Goal: Task Accomplishment & Management: Manage account settings

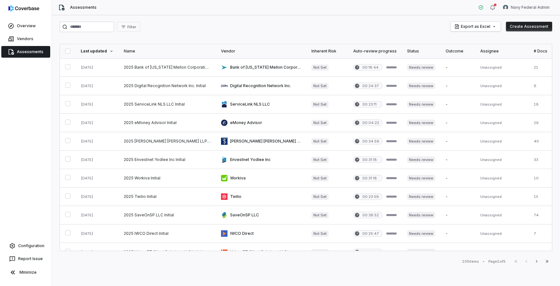
scroll to position [269, 0]
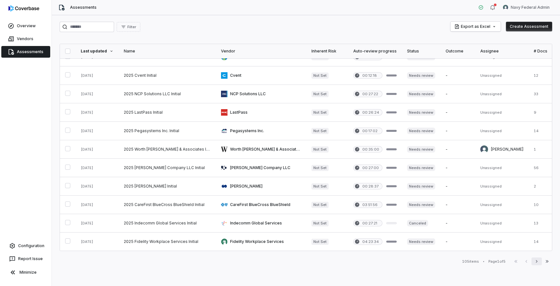
click at [538, 262] on icon "button" at bounding box center [536, 261] width 5 height 5
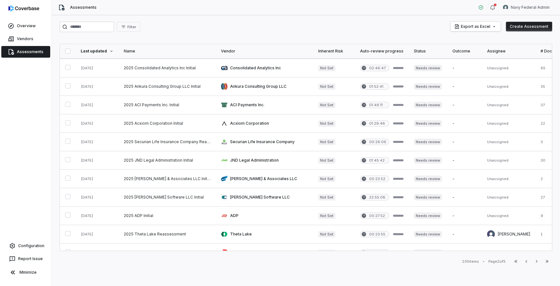
scroll to position [17, 0]
click at [188, 200] on link at bounding box center [167, 198] width 97 height 18
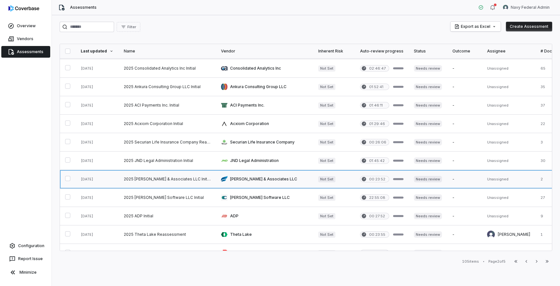
click at [183, 178] on link at bounding box center [167, 179] width 97 height 18
click at [179, 161] on link at bounding box center [167, 161] width 97 height 18
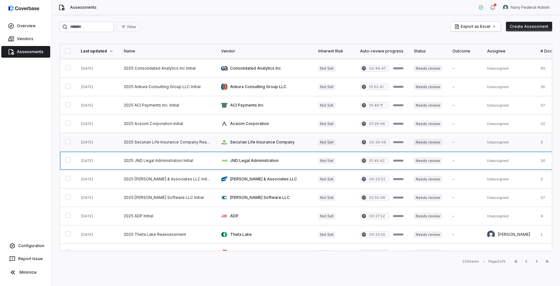
click at [178, 140] on link at bounding box center [167, 142] width 97 height 18
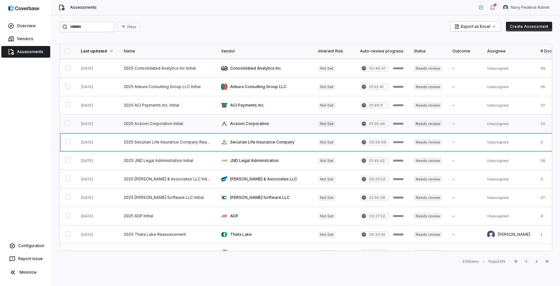
click at [174, 124] on link at bounding box center [167, 124] width 97 height 18
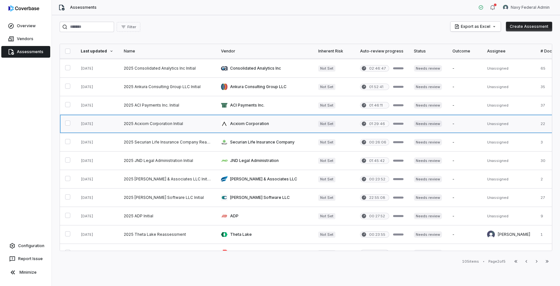
scroll to position [0, 0]
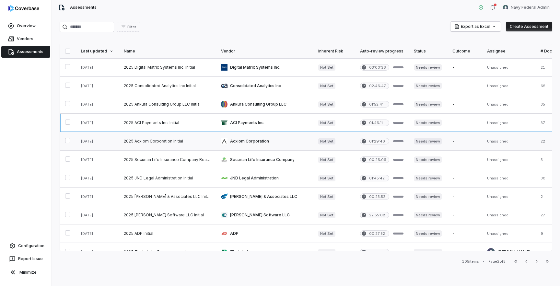
click at [174, 124] on link at bounding box center [167, 123] width 97 height 18
click at [174, 106] on link at bounding box center [167, 104] width 97 height 18
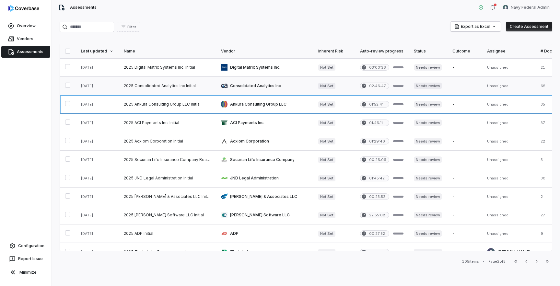
click at [174, 86] on link at bounding box center [167, 86] width 97 height 18
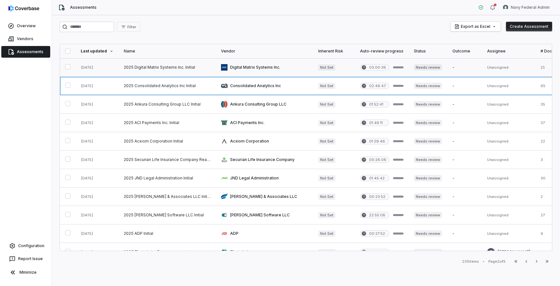
click at [176, 70] on link at bounding box center [167, 67] width 97 height 18
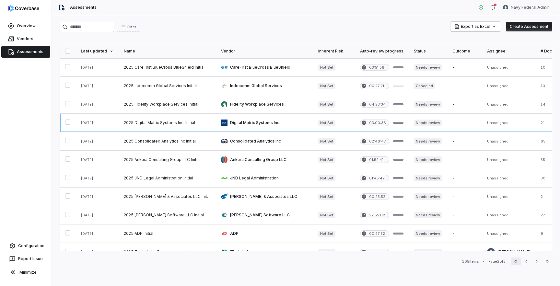
click at [515, 261] on icon "button" at bounding box center [515, 261] width 5 height 5
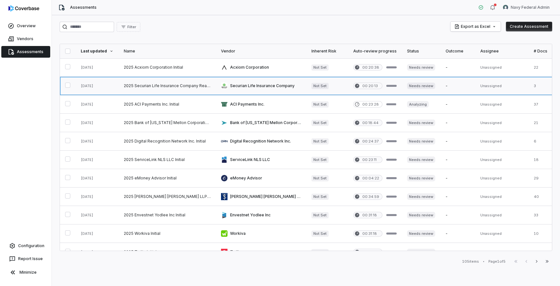
click at [290, 86] on link at bounding box center [261, 86] width 90 height 18
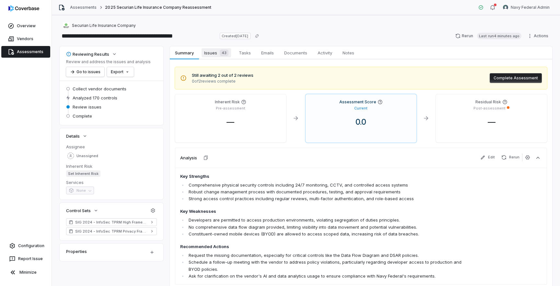
click at [212, 54] on span "Issues 43" at bounding box center [215, 52] width 29 height 9
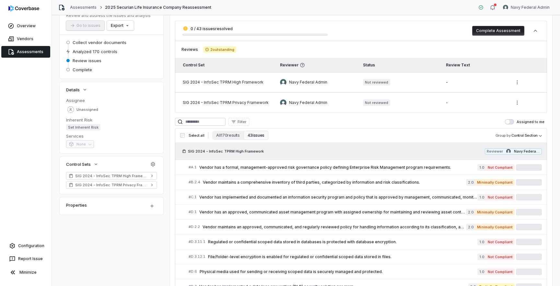
scroll to position [71, 0]
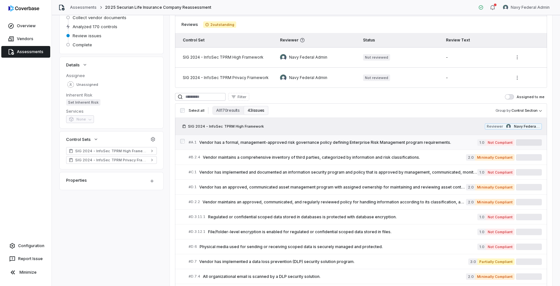
click at [279, 146] on link "# A.1 Vendor has a formal, management-approved risk governance policy defining …" at bounding box center [365, 142] width 353 height 15
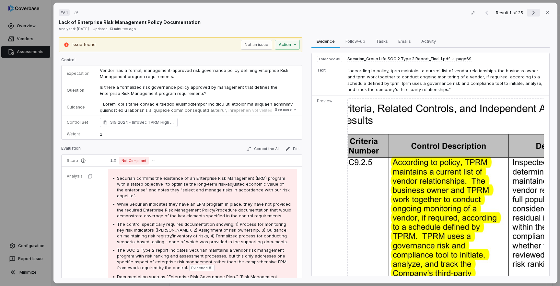
click at [531, 13] on icon "Next result" at bounding box center [533, 13] width 8 height 8
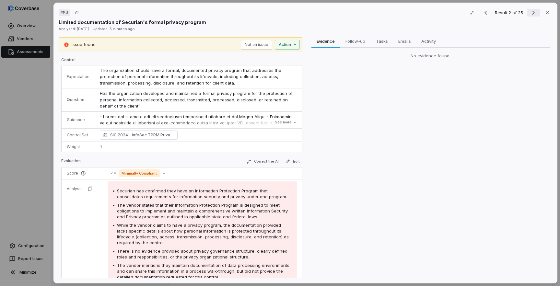
click at [531, 13] on icon "Next result" at bounding box center [533, 13] width 8 height 8
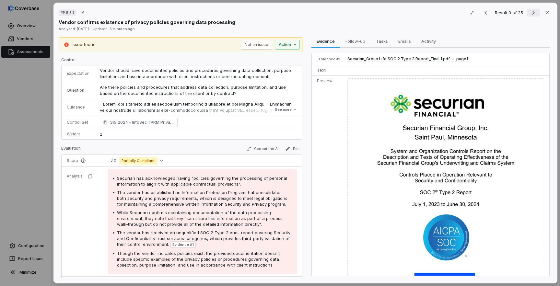
click at [531, 13] on icon "Next result" at bounding box center [533, 13] width 8 height 8
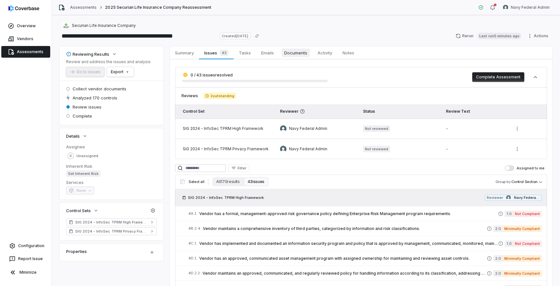
click at [303, 54] on span "Documents" at bounding box center [295, 53] width 28 height 8
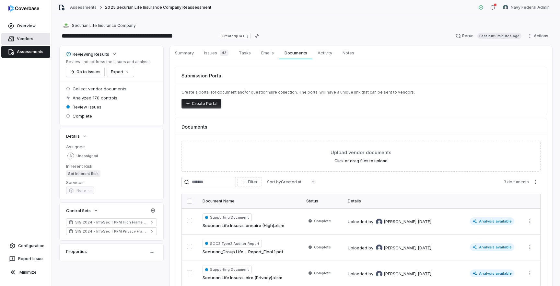
click at [28, 37] on link "Vendors" at bounding box center [25, 39] width 49 height 12
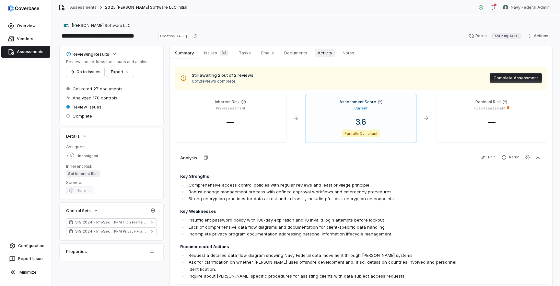
click at [324, 51] on span "Activity" at bounding box center [325, 53] width 20 height 8
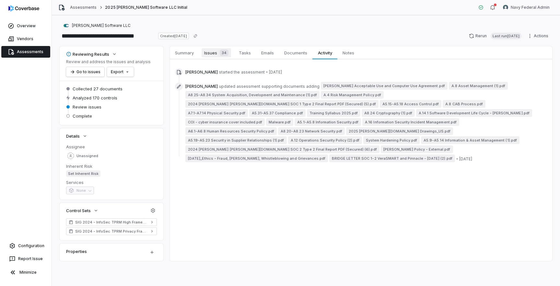
click at [211, 57] on link "Issues 34 Issues 34" at bounding box center [216, 52] width 35 height 13
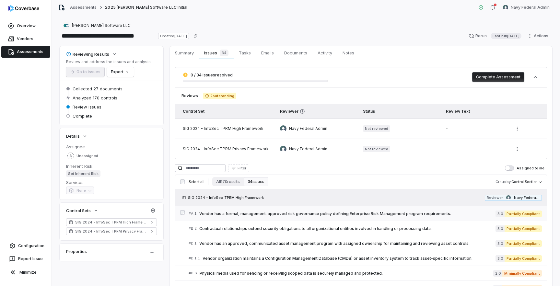
click at [281, 216] on div "# A.1 Vendor has a formal, management-approved risk governance policy defining …" at bounding box center [342, 213] width 307 height 7
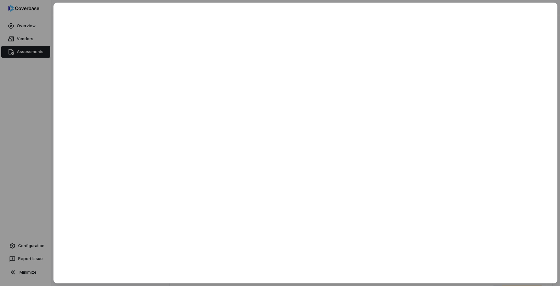
click at [39, 175] on div at bounding box center [280, 143] width 560 height 286
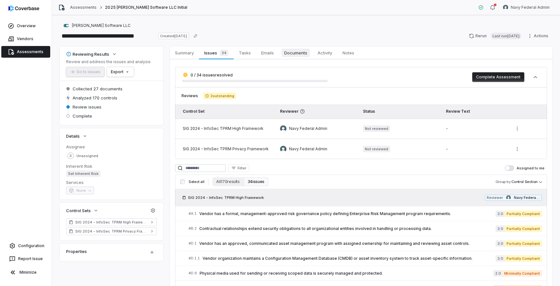
click at [302, 54] on span "Documents" at bounding box center [295, 53] width 28 height 8
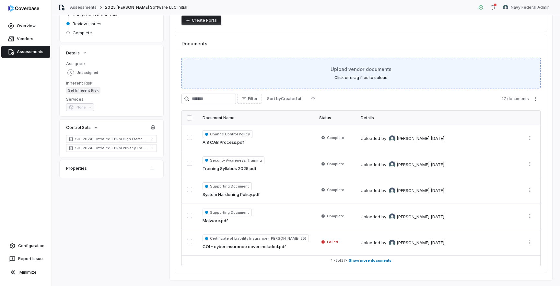
scroll to position [98, 0]
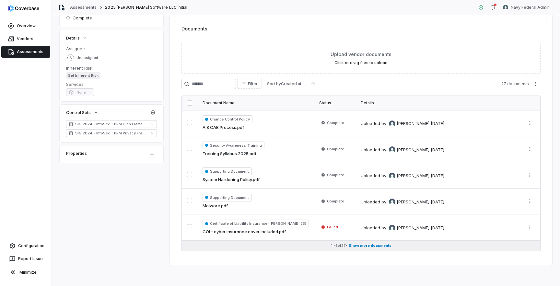
click at [373, 244] on span "Show more documents" at bounding box center [370, 245] width 43 height 5
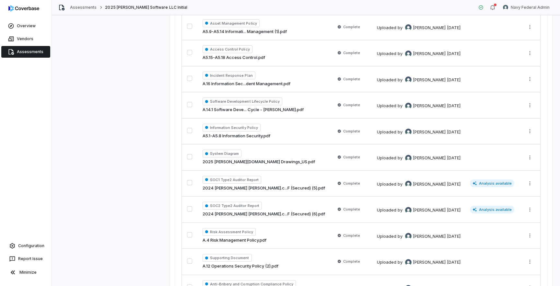
scroll to position [672, 0]
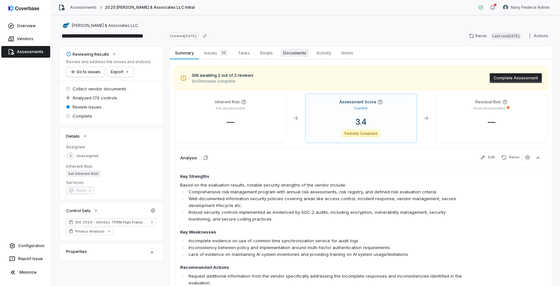
click at [296, 54] on span "Documents" at bounding box center [295, 53] width 28 height 8
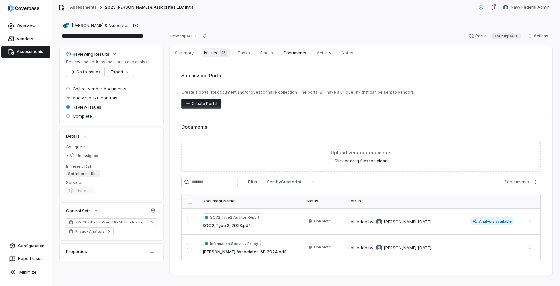
click at [212, 52] on span "Issues 13" at bounding box center [215, 52] width 29 height 9
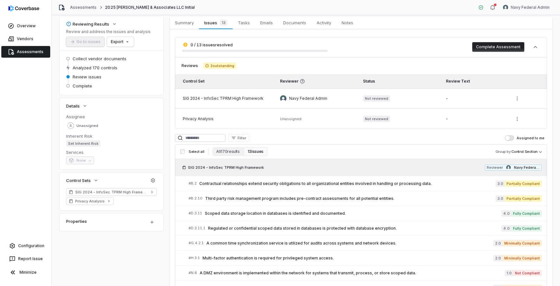
scroll to position [56, 0]
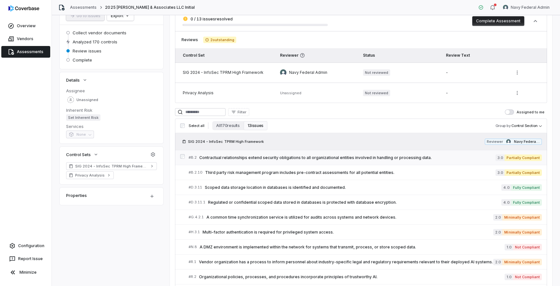
click at [278, 160] on div "# B.2 Contractual relationships extend security obligations to all organization…" at bounding box center [342, 157] width 307 height 7
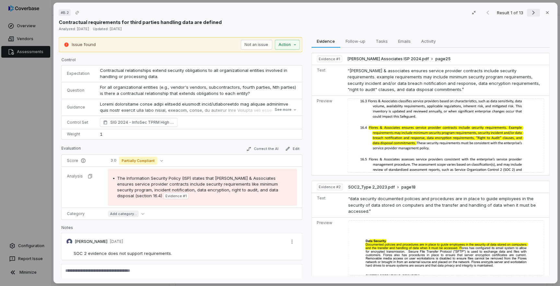
click at [533, 15] on icon "Next result" at bounding box center [533, 13] width 8 height 8
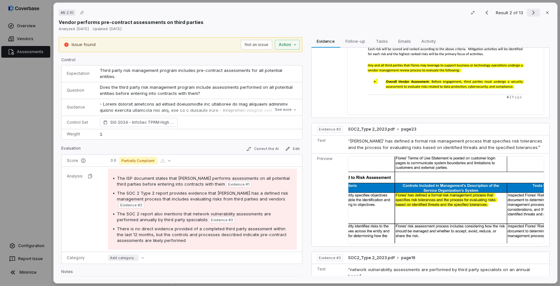
click at [532, 13] on icon "Next result" at bounding box center [533, 13] width 8 height 8
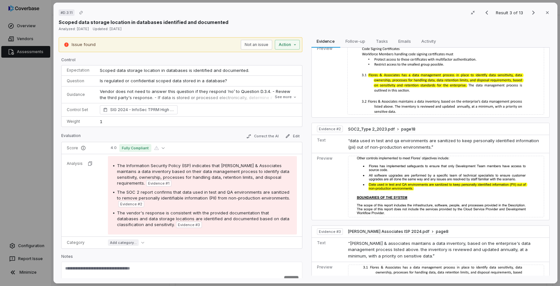
scroll to position [57, 0]
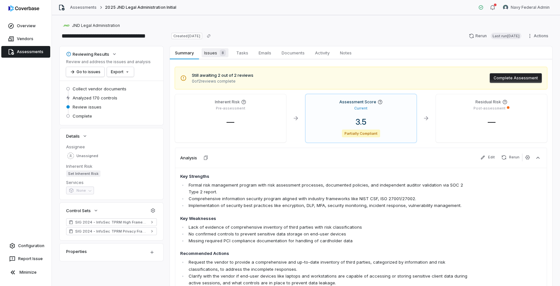
click at [217, 56] on span "Issues 8" at bounding box center [214, 52] width 27 height 9
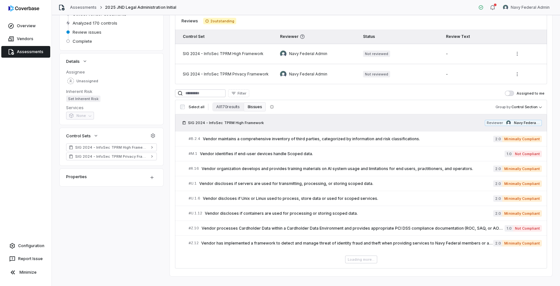
scroll to position [77, 0]
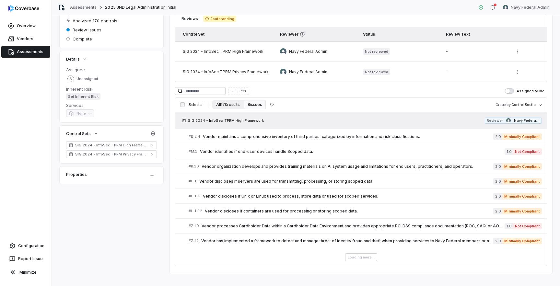
click at [225, 105] on button "All 170 results" at bounding box center [227, 104] width 31 height 9
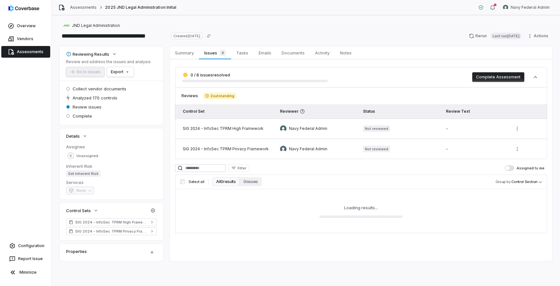
scroll to position [0, 0]
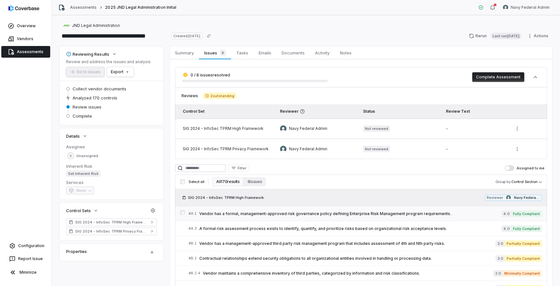
click at [271, 212] on span "Vendor has a formal, management-approved risk governance policy defining Enterp…" at bounding box center [350, 213] width 302 height 5
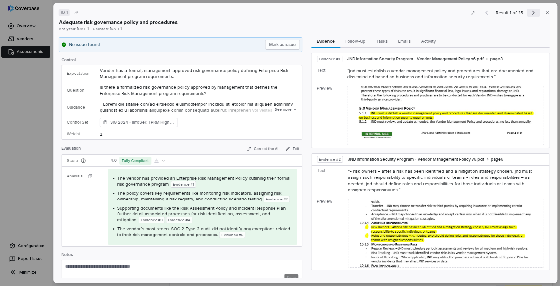
click at [532, 12] on icon "Next result" at bounding box center [533, 13] width 8 height 8
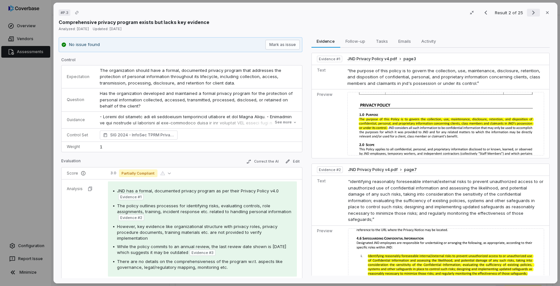
click at [532, 12] on icon "Next result" at bounding box center [533, 13] width 8 height 8
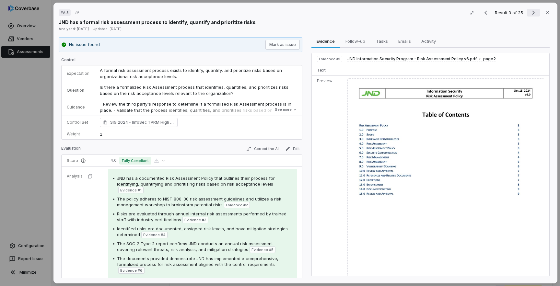
click at [531, 15] on icon "Next result" at bounding box center [533, 13] width 8 height 8
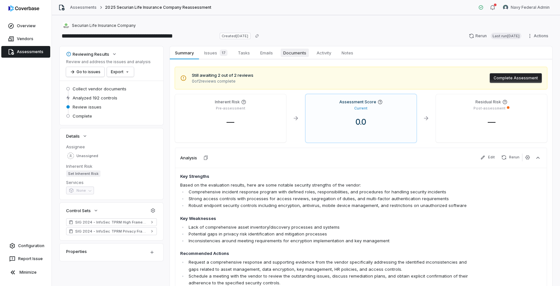
click at [293, 57] on span "Documents" at bounding box center [295, 53] width 28 height 8
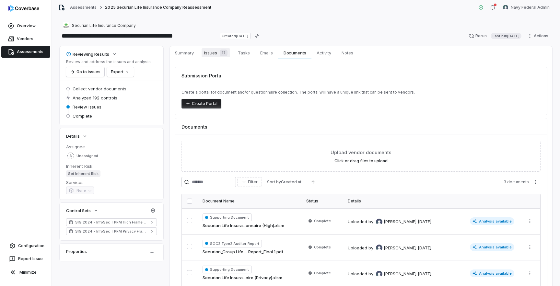
click at [212, 53] on span "Issues 17" at bounding box center [215, 52] width 29 height 9
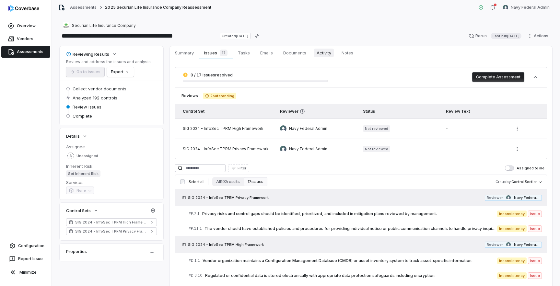
click at [319, 56] on span "Activity" at bounding box center [324, 53] width 20 height 8
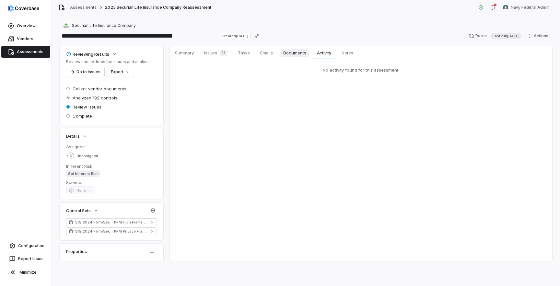
click at [291, 52] on span "Documents" at bounding box center [295, 53] width 28 height 8
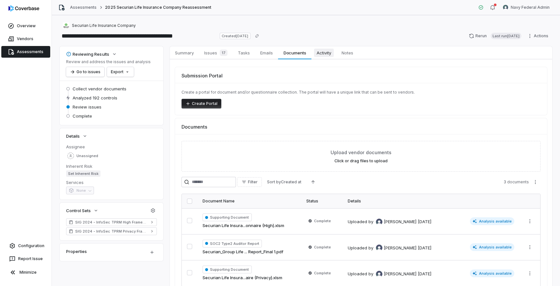
click at [325, 54] on span "Activity" at bounding box center [324, 53] width 20 height 8
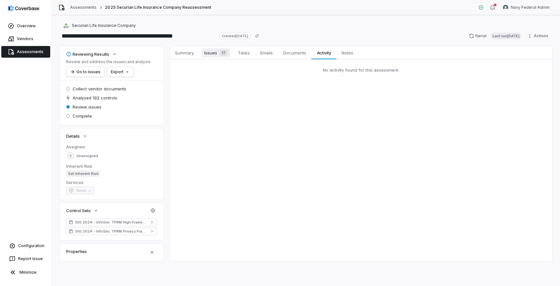
click at [212, 55] on span "Issues 17" at bounding box center [215, 52] width 29 height 9
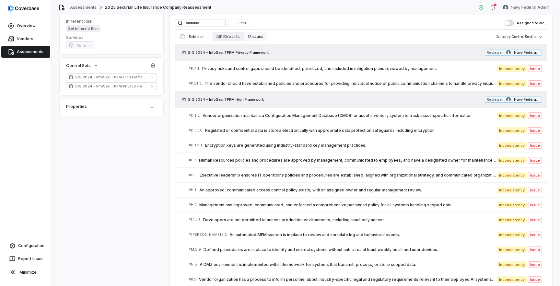
scroll to position [143, 0]
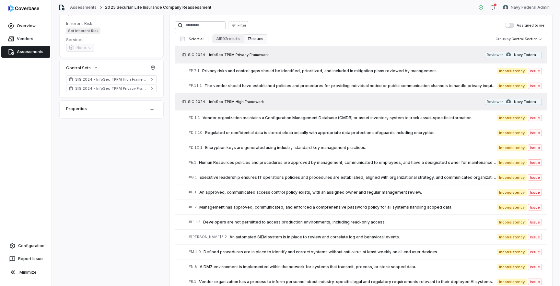
click at [257, 154] on link "# D.10.1 Encryption keys are generated using industry-standard key management p…" at bounding box center [365, 147] width 353 height 15
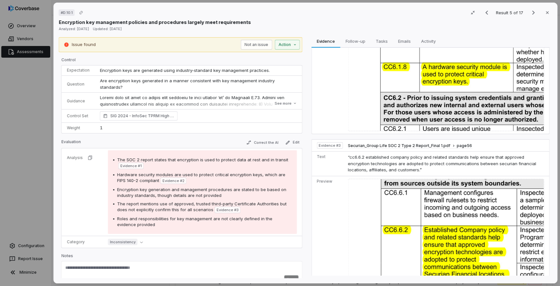
scroll to position [275, 0]
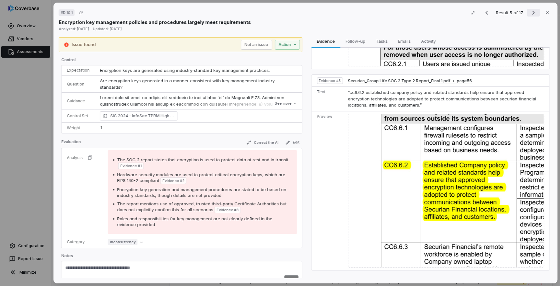
click at [534, 14] on icon "Next result" at bounding box center [533, 13] width 8 height 8
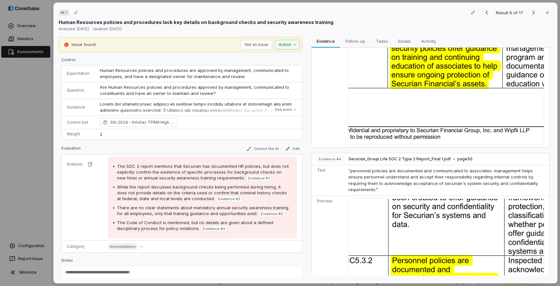
scroll to position [497, 0]
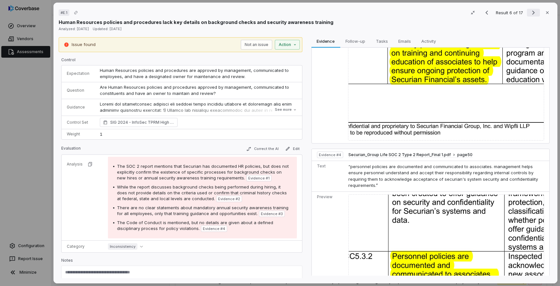
click at [531, 13] on icon "Next result" at bounding box center [533, 13] width 8 height 8
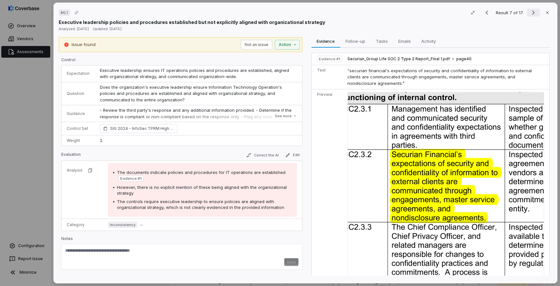
click at [531, 13] on icon "Next result" at bounding box center [533, 13] width 8 height 8
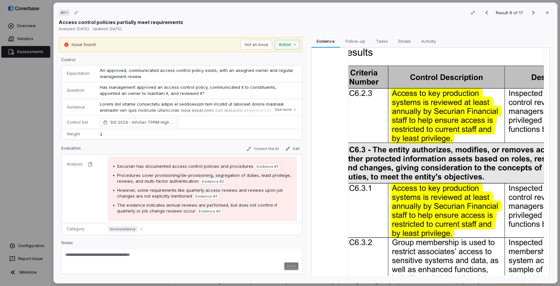
scroll to position [393, 0]
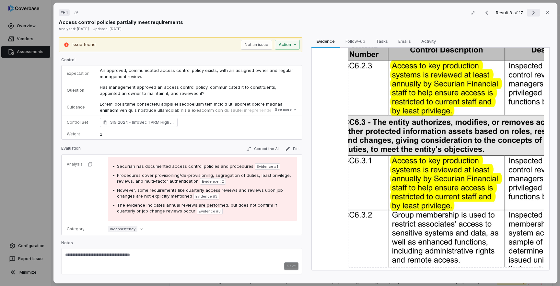
click at [530, 14] on icon "Next result" at bounding box center [533, 13] width 8 height 8
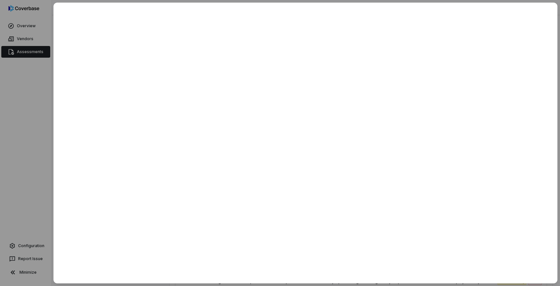
click at [35, 128] on div at bounding box center [280, 143] width 560 height 286
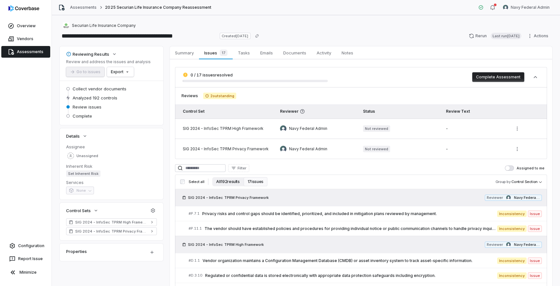
click at [233, 182] on button "All 192 results" at bounding box center [227, 181] width 31 height 9
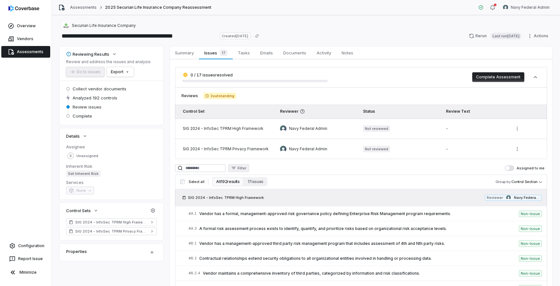
click at [235, 168] on icon "button" at bounding box center [234, 168] width 4 height 3
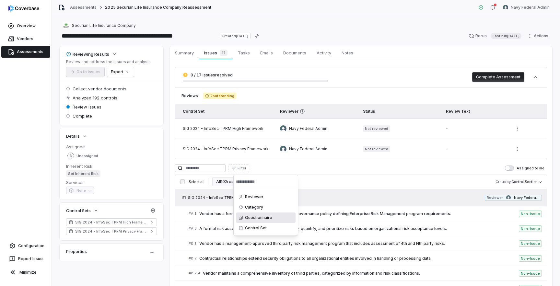
click at [264, 218] on div "Questionnaire" at bounding box center [266, 217] width 60 height 10
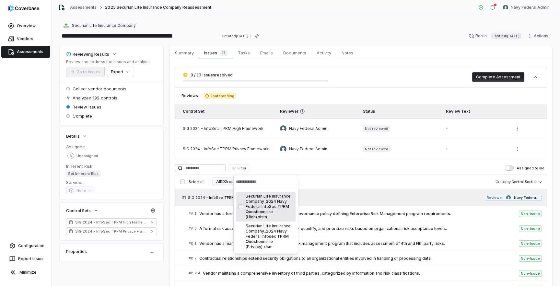
click at [265, 206] on div "Securian Life Insurance Company_2024 Navy Federal InfoSec TPRM Questionnaire (H…" at bounding box center [266, 207] width 60 height 30
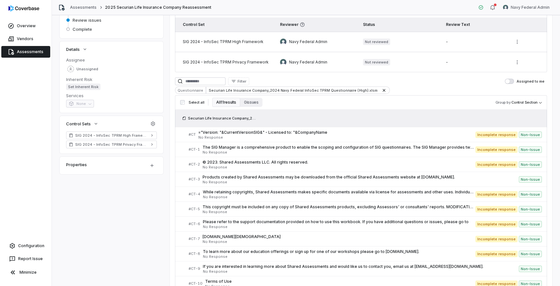
scroll to position [87, 0]
click at [279, 138] on span "No Response" at bounding box center [336, 137] width 277 height 4
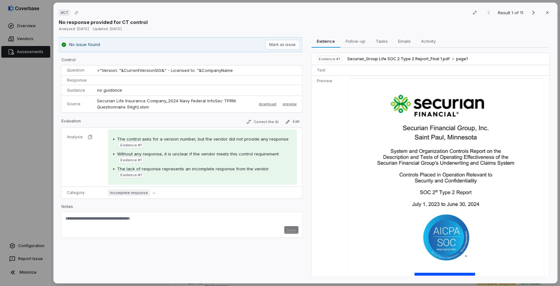
click at [36, 139] on div "# CT Result 1 of 11 Close No response provided for CT control Analyzed: 7 month…" at bounding box center [280, 143] width 560 height 286
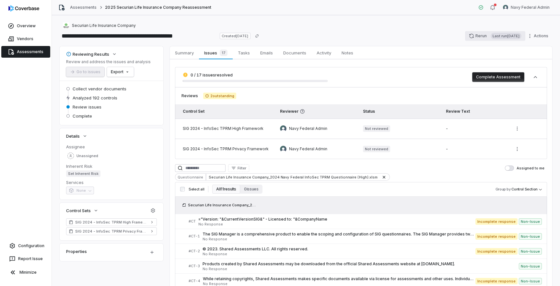
click at [469, 38] on button "Rerun Last run 7 months ago" at bounding box center [495, 36] width 60 height 10
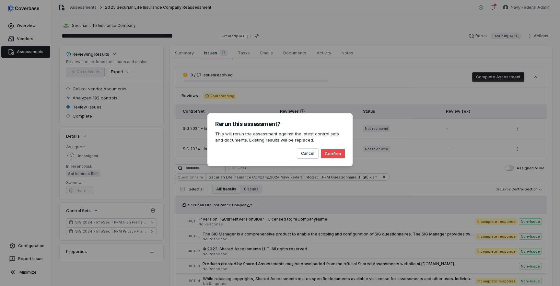
click at [356, 68] on div "Rerun this assessment? This will rerun the assessment against the latest contro…" at bounding box center [280, 143] width 560 height 286
click at [309, 152] on button "Cancel" at bounding box center [307, 154] width 21 height 10
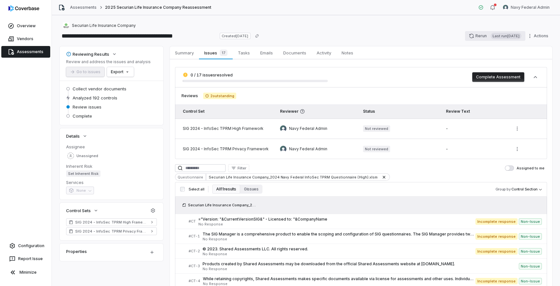
click at [470, 36] on button "Rerun Last run 7 months ago" at bounding box center [495, 36] width 60 height 10
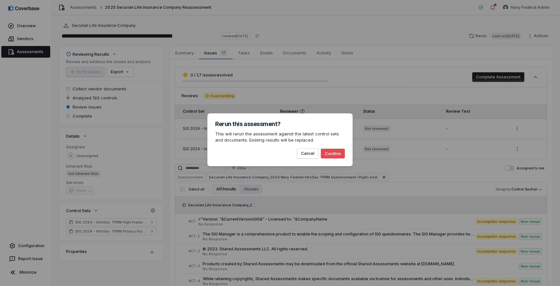
click at [339, 155] on button "Confirm" at bounding box center [333, 154] width 24 height 10
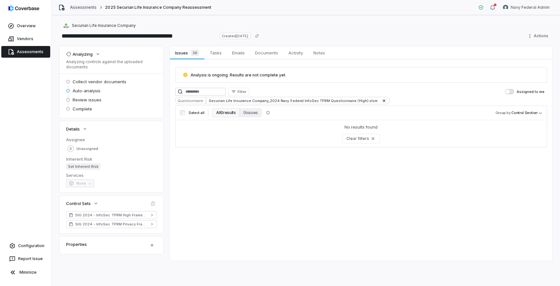
click at [89, 9] on link "Assessments" at bounding box center [83, 7] width 27 height 5
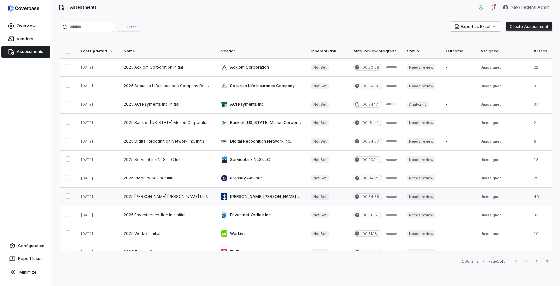
scroll to position [269, 0]
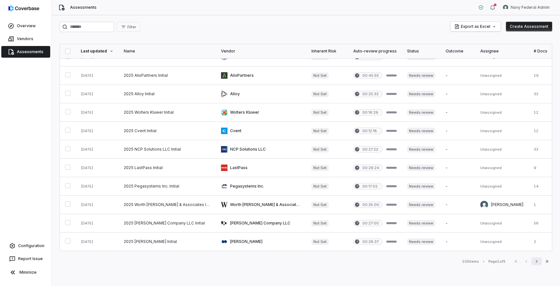
click at [535, 262] on icon "button" at bounding box center [536, 261] width 5 height 5
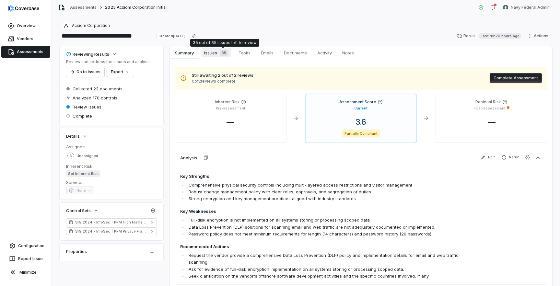
click at [216, 53] on span "Issues 35" at bounding box center [215, 52] width 29 height 9
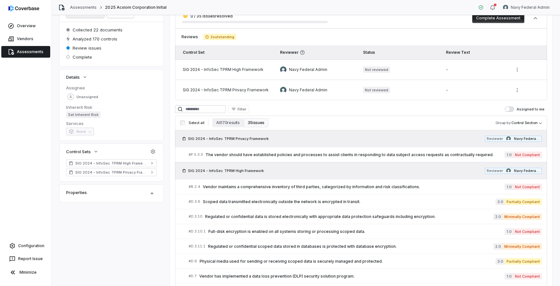
scroll to position [72, 0]
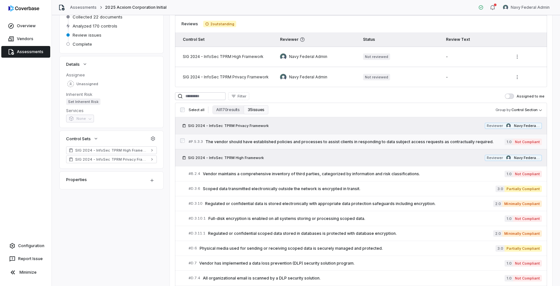
click at [264, 141] on span "The vendor should have established policies and processes to assist clients in …" at bounding box center [354, 141] width 299 height 5
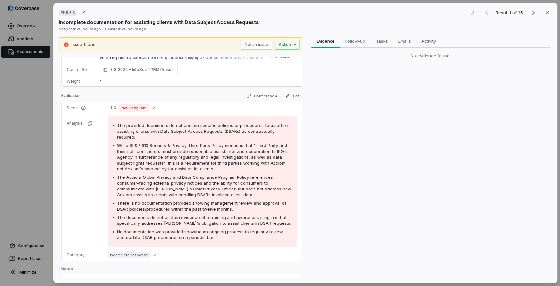
scroll to position [5, 0]
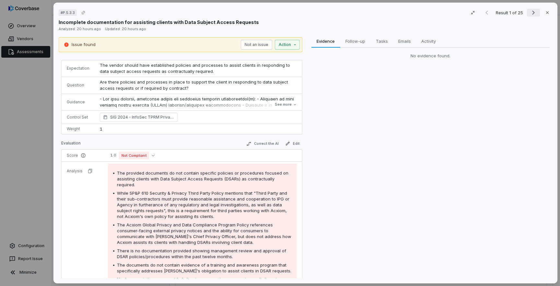
click at [530, 14] on icon "Next result" at bounding box center [533, 13] width 8 height 8
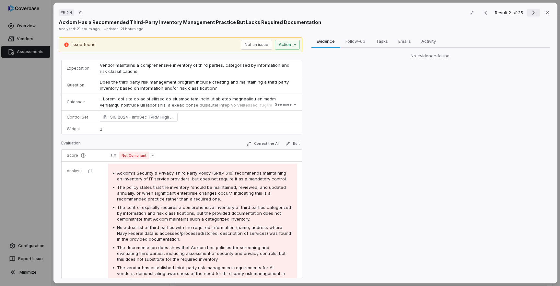
click at [530, 14] on icon "Next result" at bounding box center [533, 13] width 8 height 8
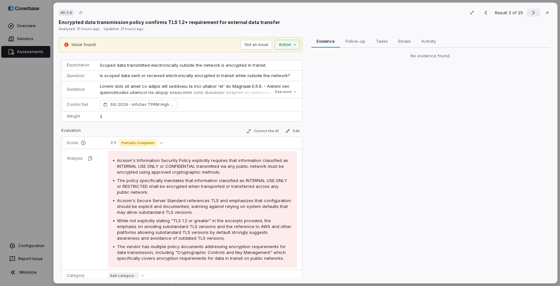
click at [530, 14] on icon "Next result" at bounding box center [533, 13] width 8 height 8
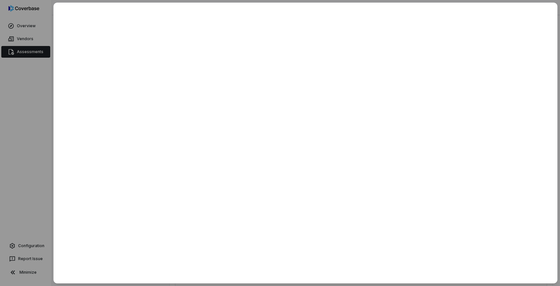
click at [30, 121] on div at bounding box center [280, 143] width 560 height 286
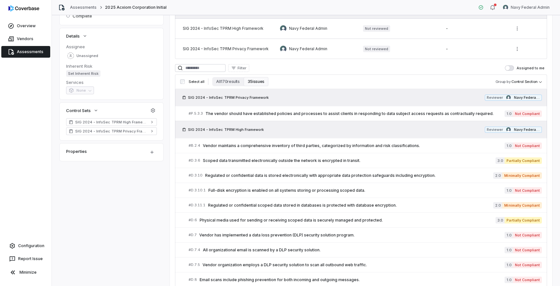
scroll to position [107, 0]
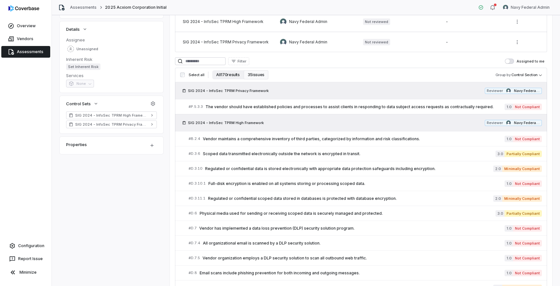
click at [227, 74] on button "All 170 results" at bounding box center [227, 74] width 31 height 9
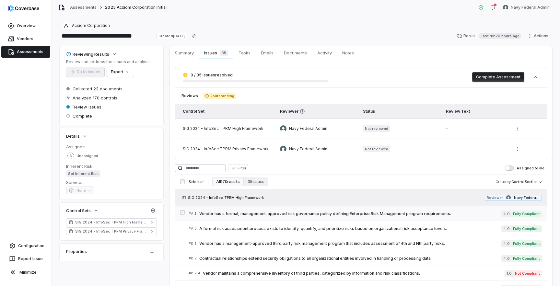
click at [264, 215] on span "Vendor has a formal, management-approved risk governance policy defining Enterp…" at bounding box center [350, 213] width 302 height 5
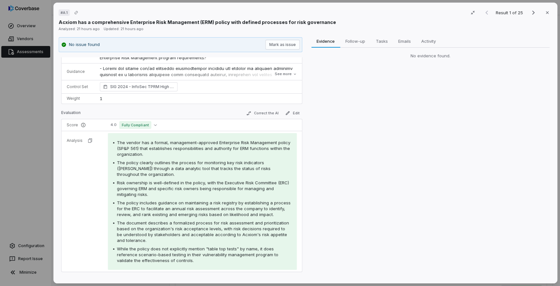
scroll to position [44, 0]
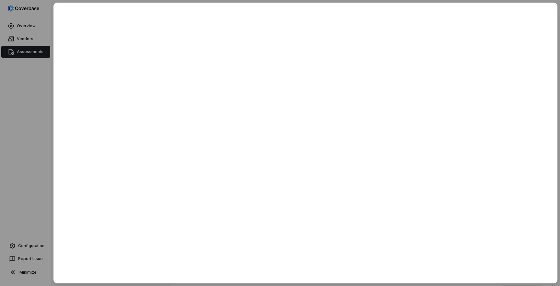
click at [20, 127] on div at bounding box center [280, 143] width 560 height 286
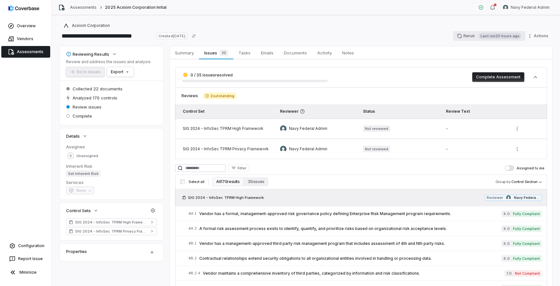
click at [466, 33] on button "Rerun Last run 20 hours ago" at bounding box center [489, 36] width 72 height 10
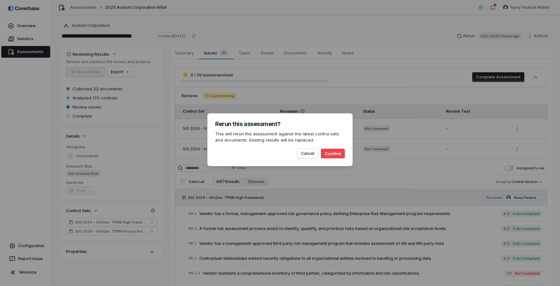
click at [338, 152] on button "Confirm" at bounding box center [333, 154] width 24 height 10
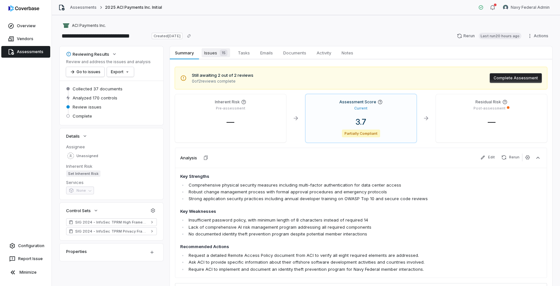
click at [217, 55] on div "15" at bounding box center [222, 53] width 10 height 6
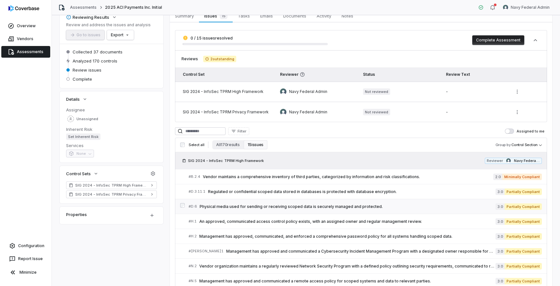
scroll to position [70, 0]
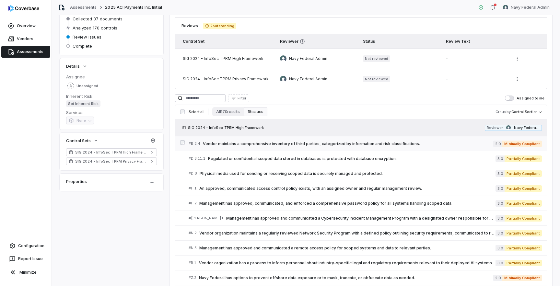
click at [275, 146] on div "# B.2.4 Vendor maintains a comprehensive inventory of third parties, categorize…" at bounding box center [341, 143] width 304 height 7
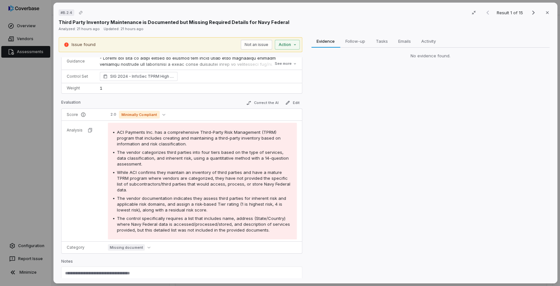
scroll to position [46, 0]
click at [536, 13] on icon "Next result" at bounding box center [533, 13] width 8 height 8
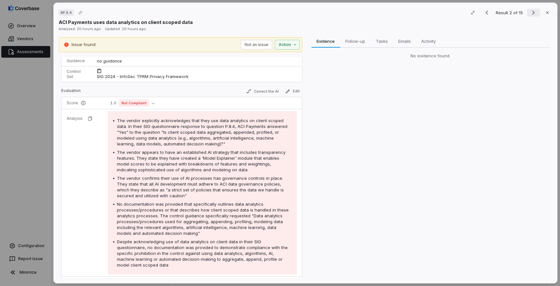
click at [536, 13] on icon "Next result" at bounding box center [533, 13] width 8 height 8
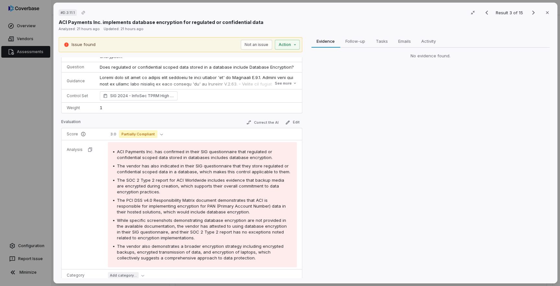
scroll to position [34, 0]
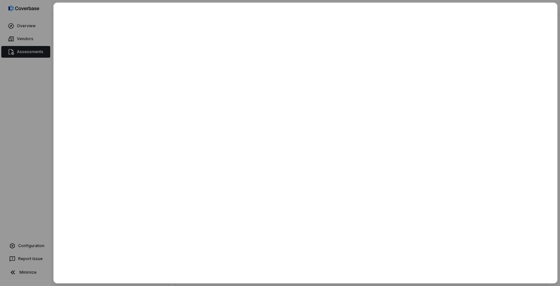
click at [21, 136] on div at bounding box center [280, 143] width 560 height 286
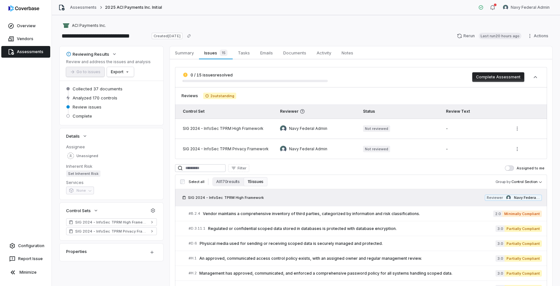
click at [467, 42] on div "**********" at bounding box center [306, 150] width 508 height 271
click at [469, 39] on button "Rerun Last run 20 hours ago" at bounding box center [489, 36] width 72 height 10
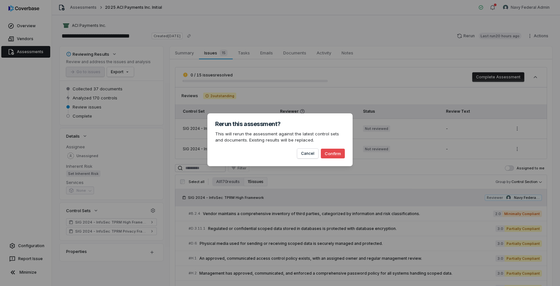
click at [339, 152] on button "Confirm" at bounding box center [333, 154] width 24 height 10
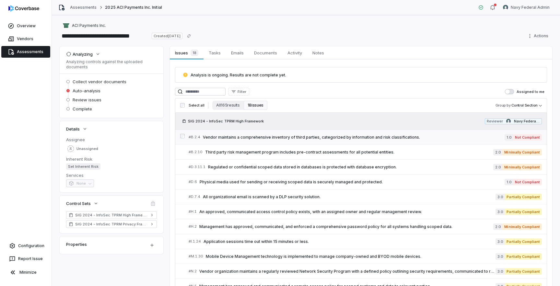
click at [342, 136] on span "Vendor maintains a comprehensive inventory of third parties, categorized by inf…" at bounding box center [354, 137] width 302 height 5
click at [267, 55] on span "Documents" at bounding box center [265, 53] width 28 height 8
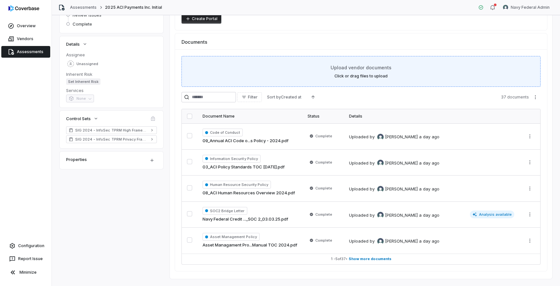
scroll to position [98, 0]
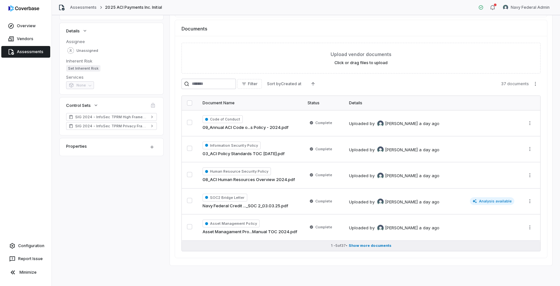
click at [353, 245] on span "Show more documents" at bounding box center [370, 245] width 43 height 5
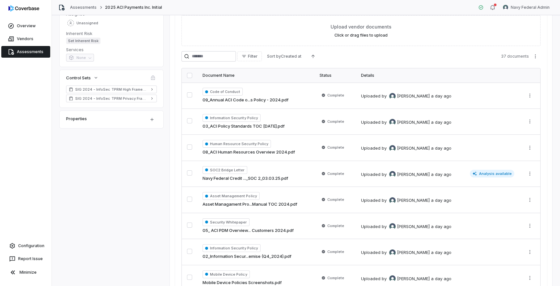
scroll to position [0, 0]
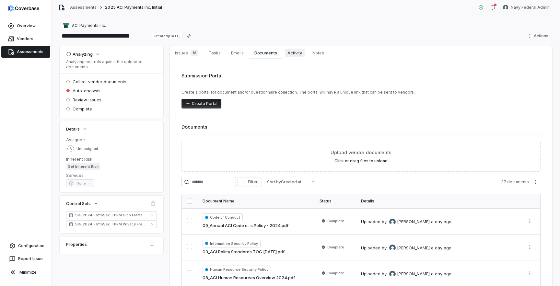
click at [293, 53] on span "Activity" at bounding box center [295, 53] width 20 height 8
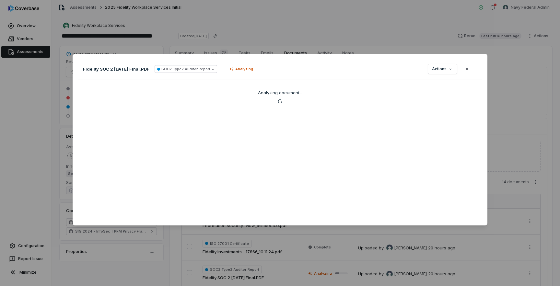
scroll to position [98, 0]
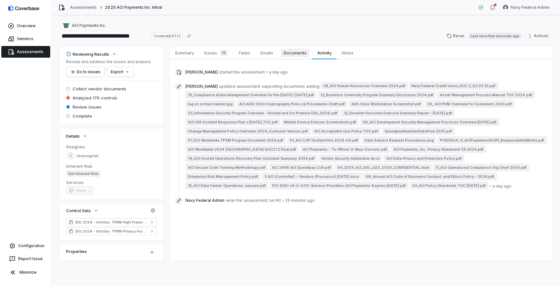
click at [289, 58] on link "Documents Documents" at bounding box center [294, 52] width 33 height 13
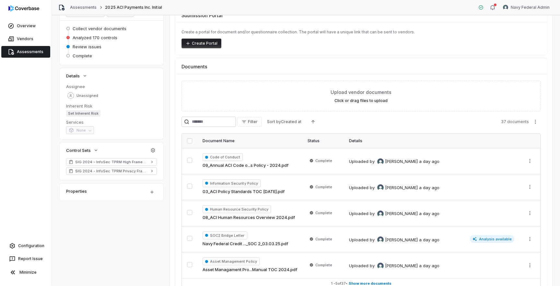
scroll to position [98, 0]
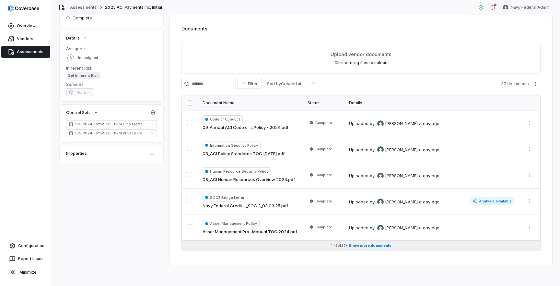
click at [363, 245] on span "Show more documents" at bounding box center [370, 245] width 43 height 5
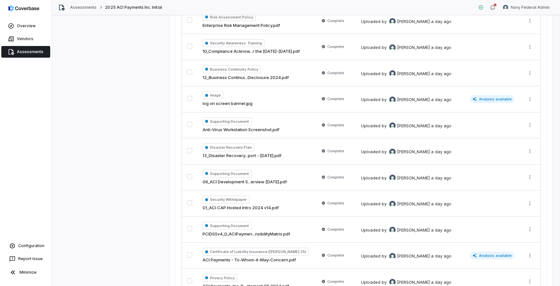
scroll to position [485, 0]
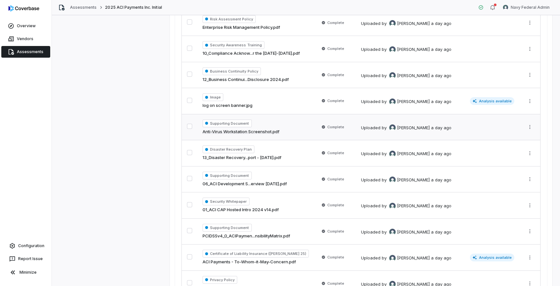
click at [298, 130] on div "Supporting Document Anti-Virus Workstation Screenshot.pdf" at bounding box center [255, 128] width 107 height 16
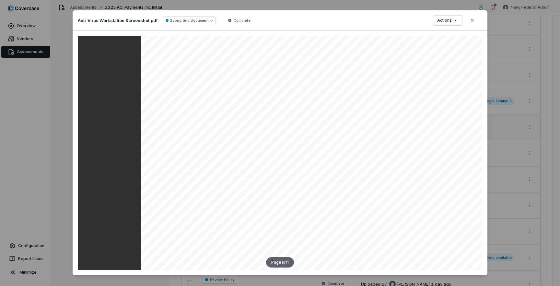
scroll to position [48, 18]
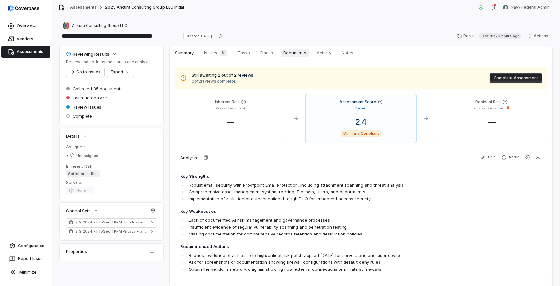
click at [305, 56] on span "Documents" at bounding box center [295, 53] width 28 height 8
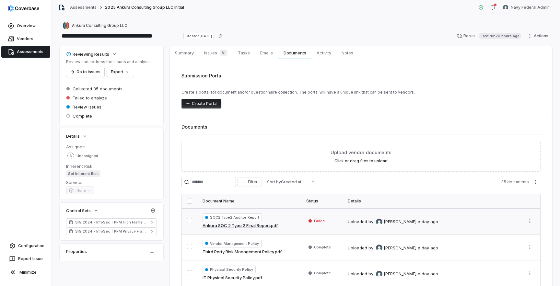
click at [282, 219] on div "SOC2 Type2 Auditor Report Ankura SOC 2 Type 2 Final Report.pdf" at bounding box center [248, 221] width 93 height 16
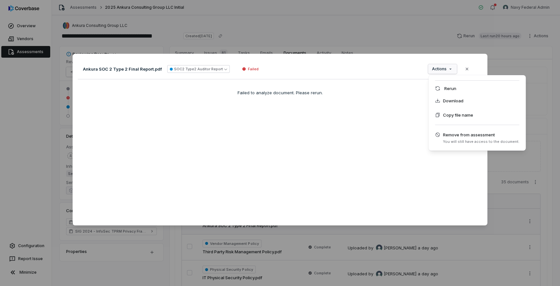
click at [442, 65] on div "Document Preview Ankura SOC 2 Type 2 Final Report.pdf SOC2 Type2 Auditor Report…" at bounding box center [280, 142] width 560 height 199
click at [444, 87] on div "Rerun" at bounding box center [477, 88] width 92 height 10
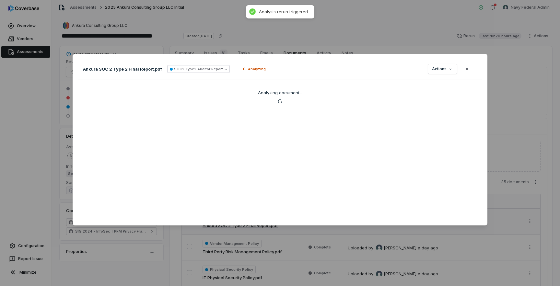
click at [381, 23] on div "Document Preview Ankura SOC 2 Type 2 Final Report.pdf SOC2 Type2 Auditor Report…" at bounding box center [280, 143] width 560 height 286
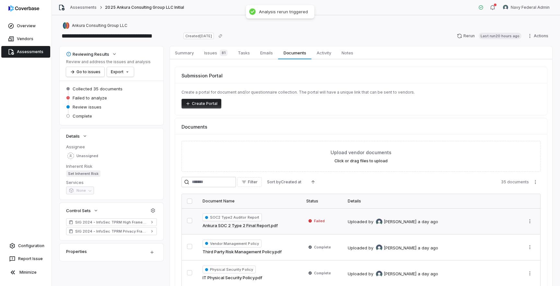
scroll to position [98, 0]
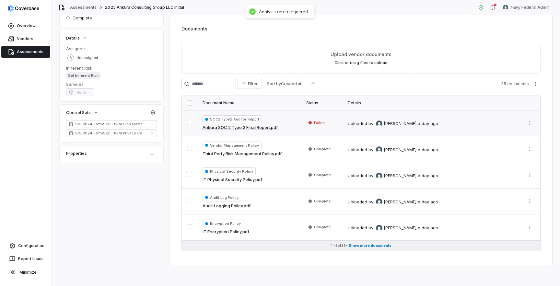
click at [370, 245] on span "Show more documents" at bounding box center [370, 245] width 43 height 5
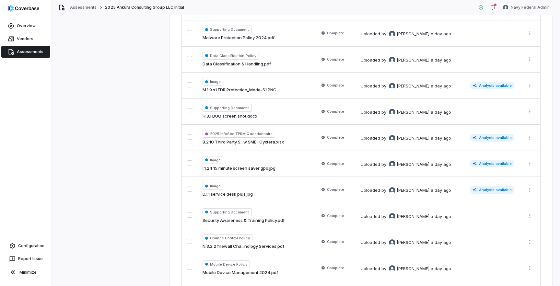
scroll to position [604, 0]
click at [287, 138] on div "2025 InfoSec TPRM Questionnaire B.2.10 Third Party S...w SME- Cyxtera.xlsx" at bounding box center [255, 139] width 106 height 16
click at [258, 134] on span "2025 InfoSec TPRM Questionnaire" at bounding box center [238, 135] width 73 height 8
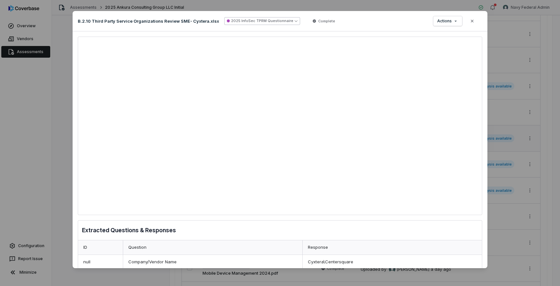
click at [281, 21] on button "2025 InfoSec TPRM Questionnaire" at bounding box center [262, 21] width 76 height 8
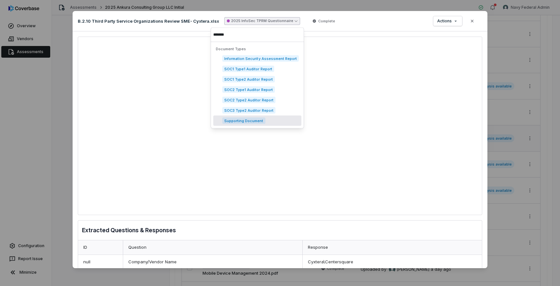
type input "*******"
click at [262, 120] on span "Supporting Document" at bounding box center [243, 121] width 43 height 6
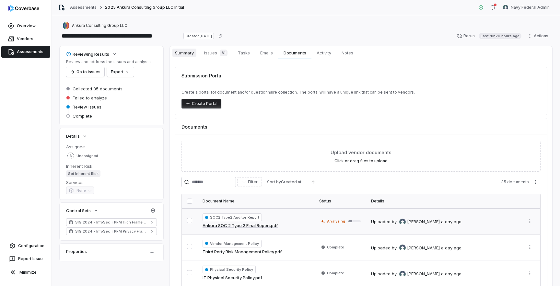
click at [186, 52] on span "Summary" at bounding box center [184, 53] width 24 height 8
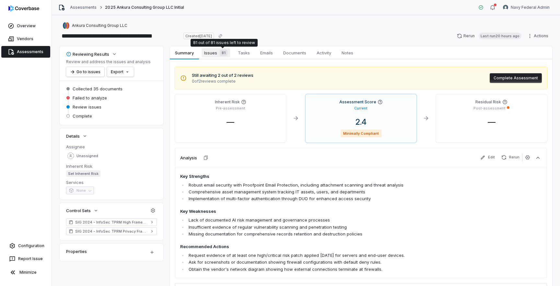
click at [218, 54] on div "81" at bounding box center [222, 53] width 10 height 6
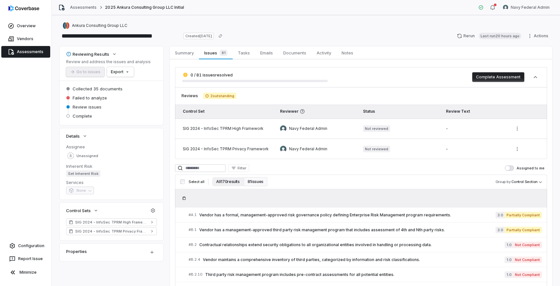
click at [231, 181] on button "All 170 results" at bounding box center [227, 181] width 31 height 9
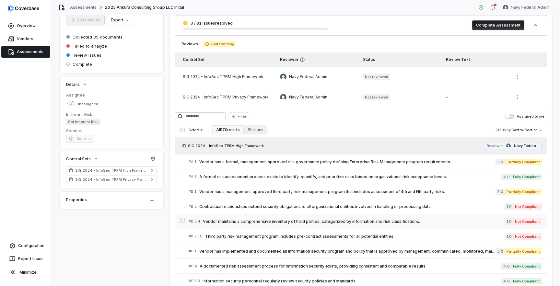
scroll to position [75, 0]
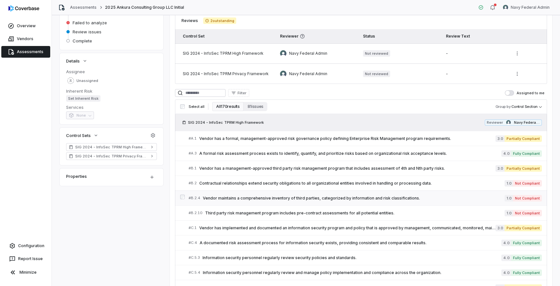
click at [274, 203] on link "# B.2.4 Vendor maintains a comprehensive inventory of third parties, categorize…" at bounding box center [365, 198] width 353 height 15
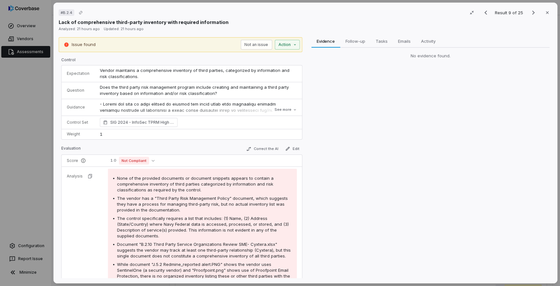
scroll to position [80, 0]
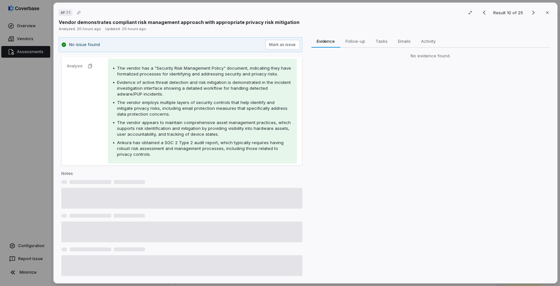
scroll to position [39, 0]
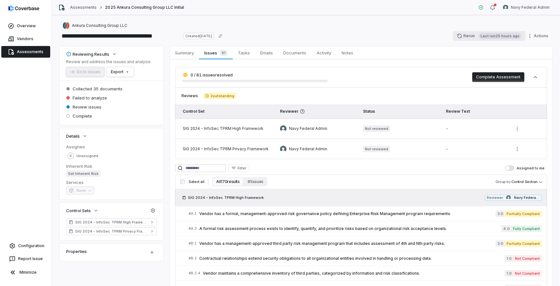
click at [466, 40] on button "Rerun Last run 20 hours ago" at bounding box center [489, 36] width 72 height 10
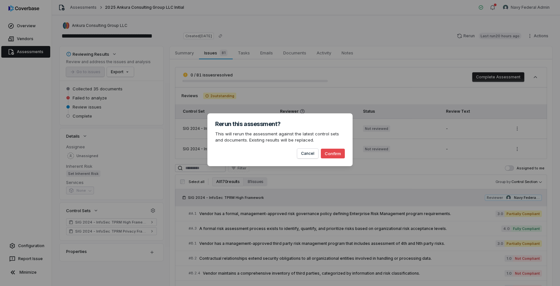
click at [338, 155] on button "Confirm" at bounding box center [333, 154] width 24 height 10
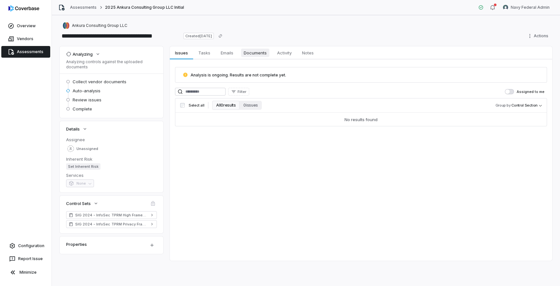
click at [256, 54] on span "Documents" at bounding box center [255, 53] width 28 height 8
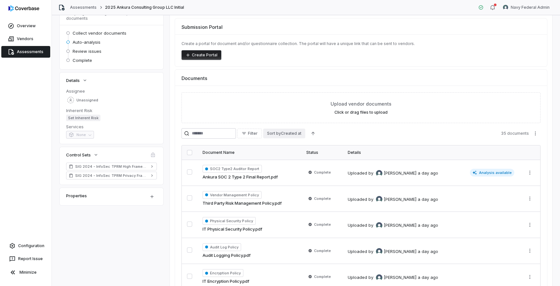
scroll to position [98, 0]
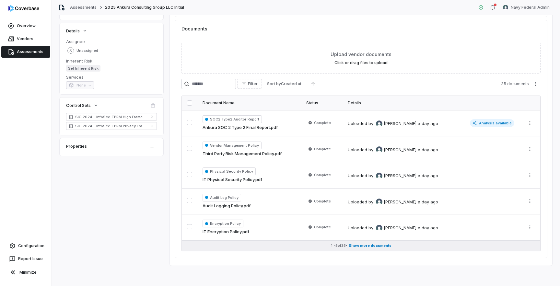
click at [388, 247] on span "Show more documents" at bounding box center [370, 245] width 43 height 5
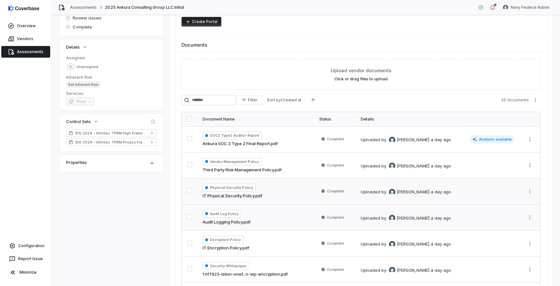
scroll to position [0, 0]
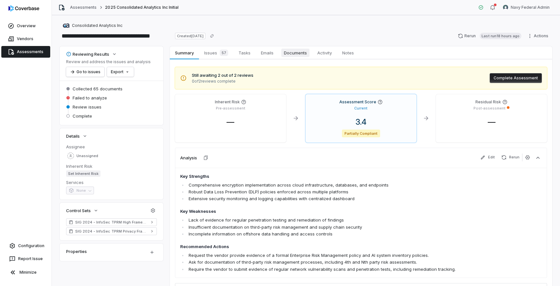
click at [293, 58] on link "Documents Documents" at bounding box center [295, 52] width 33 height 13
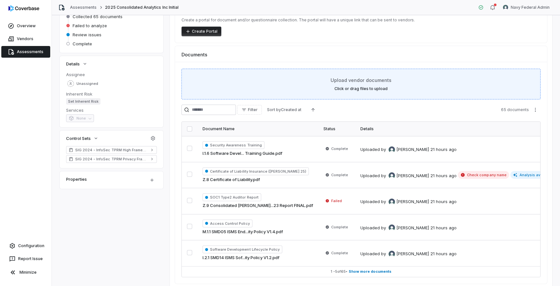
scroll to position [98, 0]
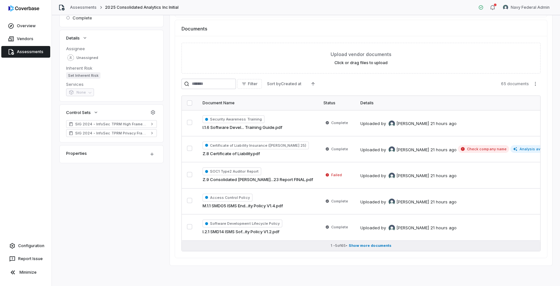
click at [387, 245] on span "Show more documents" at bounding box center [370, 245] width 43 height 5
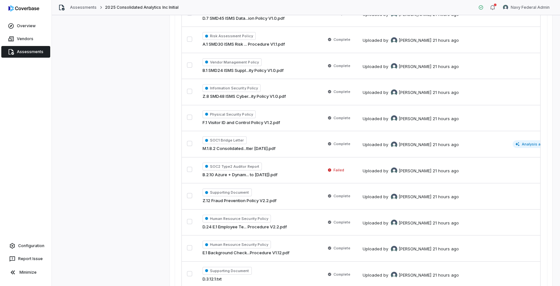
scroll to position [854, 0]
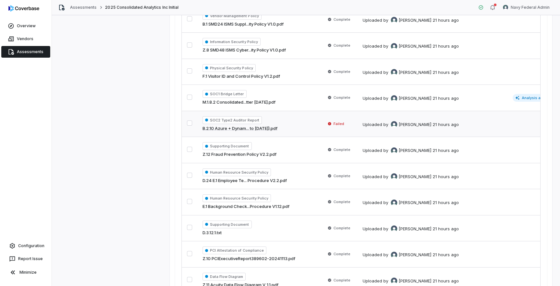
click at [320, 128] on td "Failed" at bounding box center [338, 124] width 37 height 26
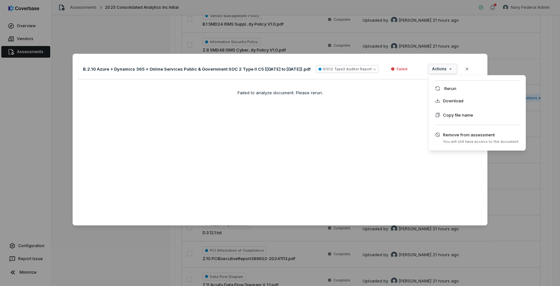
click at [453, 70] on div "Document Preview B.2.10 Azure + Dynamics 365 + Online Services Public & Governm…" at bounding box center [280, 142] width 560 height 199
click at [452, 86] on div "Rerun" at bounding box center [477, 88] width 92 height 10
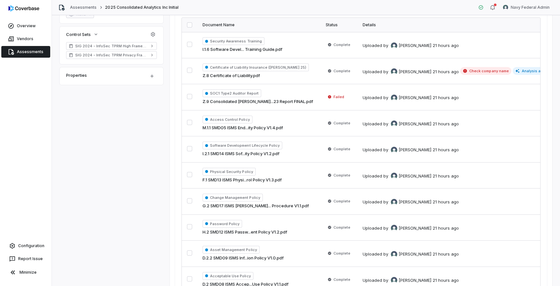
scroll to position [174, 0]
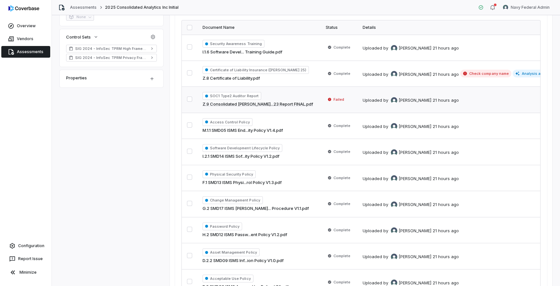
click at [448, 100] on div "Uploaded by Jonathan Lee 21 hours ago" at bounding box center [458, 100] width 193 height 8
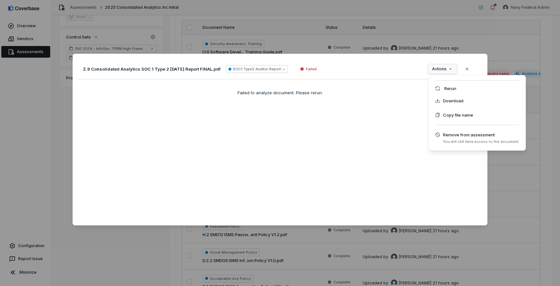
click at [435, 72] on div "Document Preview Z.9 Consolidated Analytics SOC 1 Type 2 12-31-2023 Report FINA…" at bounding box center [280, 142] width 560 height 199
click at [447, 88] on div "Rerun" at bounding box center [477, 88] width 92 height 10
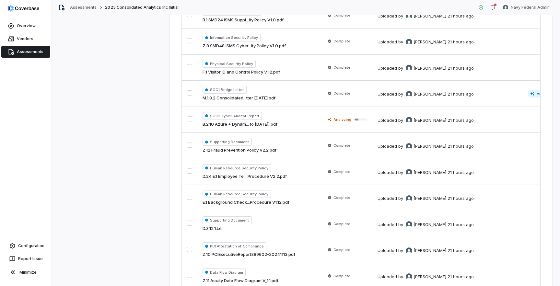
scroll to position [862, 0]
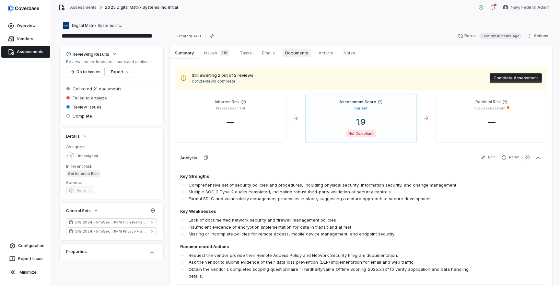
click at [301, 54] on span "Documents" at bounding box center [296, 53] width 28 height 8
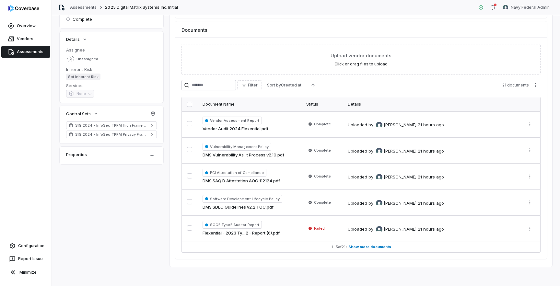
scroll to position [98, 0]
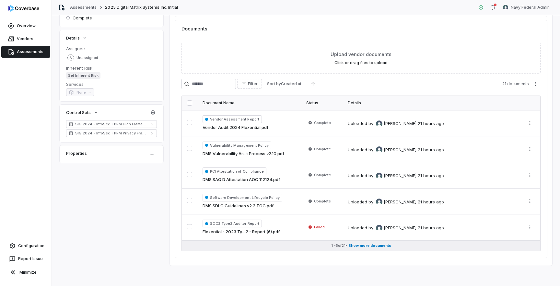
click at [389, 248] on span "Show more documents" at bounding box center [369, 245] width 43 height 5
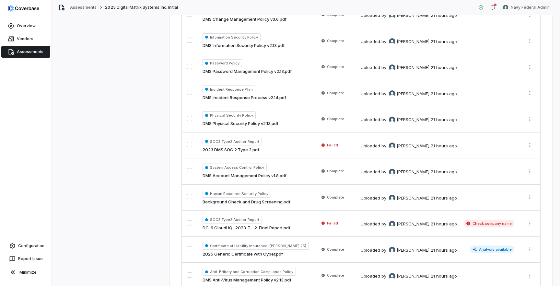
scroll to position [513, 0]
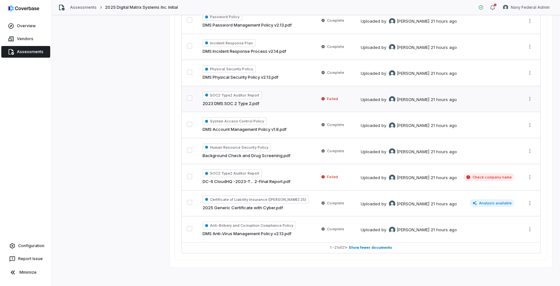
click at [331, 106] on td "Failed" at bounding box center [334, 99] width 41 height 26
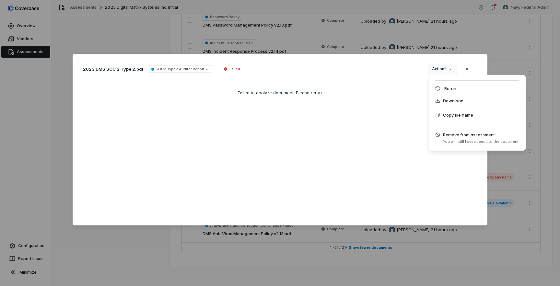
click at [450, 73] on div "Document Preview 2023 DMS SOC 2 Type 2.pdf SOC2 Type2 Auditor Report Failed Act…" at bounding box center [280, 142] width 560 height 199
click at [449, 88] on div "Rerun" at bounding box center [477, 88] width 92 height 10
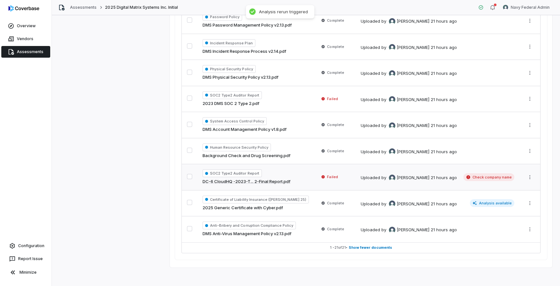
click at [340, 185] on td "Failed" at bounding box center [334, 177] width 41 height 26
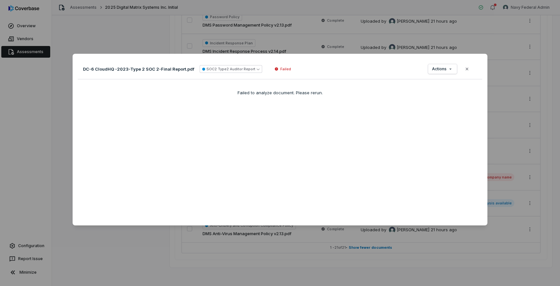
click at [439, 77] on div "DC-6 CloudHQ -2023-Type 2 SOC 2-Final Report.pdf SOC2 Type2 Auditor Report Fail…" at bounding box center [280, 69] width 404 height 20
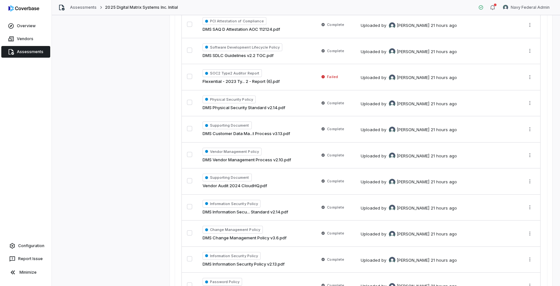
scroll to position [227, 0]
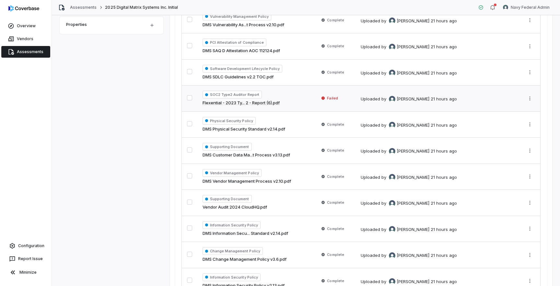
click at [433, 111] on td "Uploaded by Jonathan Lee 21 hours ago" at bounding box center [437, 99] width 164 height 26
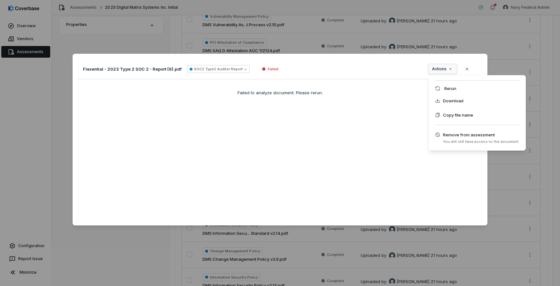
click at [447, 72] on div "Document Preview Flexential - 2023 Type 2 SOC 2 - Report (6).pdf SOC2 Type2 Aud…" at bounding box center [280, 142] width 560 height 199
click at [451, 89] on div "Rerun" at bounding box center [477, 88] width 92 height 10
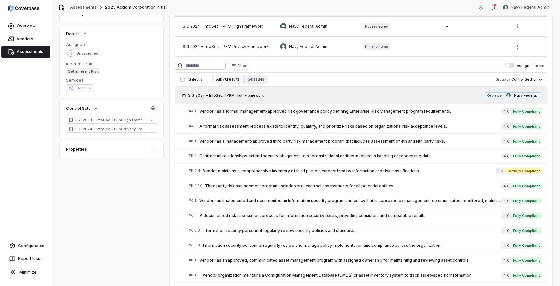
scroll to position [104, 0]
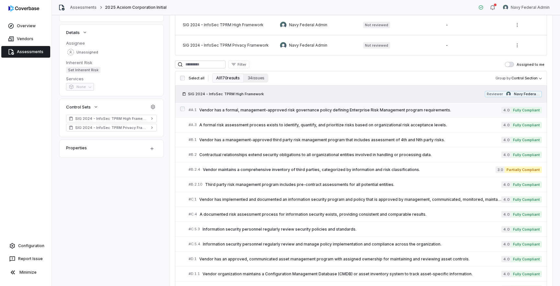
click at [324, 108] on span "Vendor has a formal, management-approved risk governance policy defining Enterp…" at bounding box center [350, 110] width 302 height 5
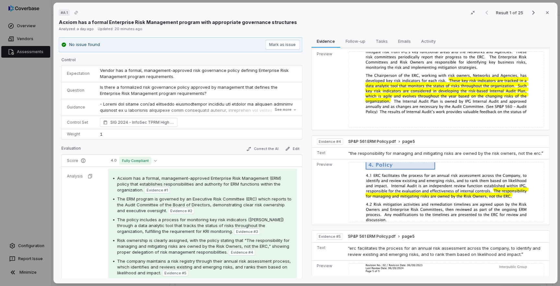
scroll to position [346, 0]
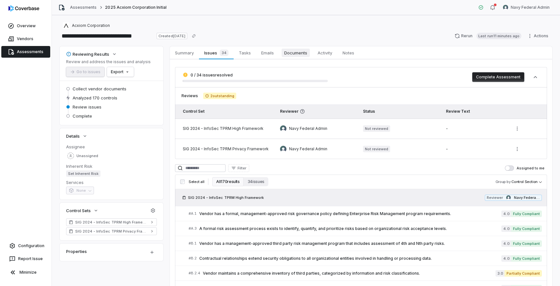
click at [295, 52] on span "Documents" at bounding box center [295, 53] width 28 height 8
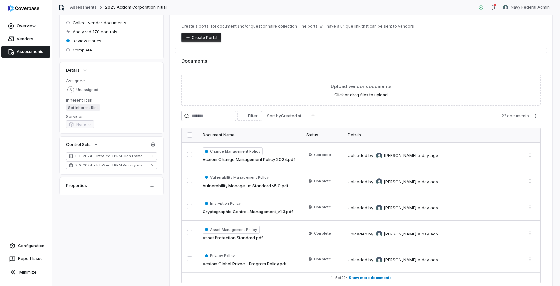
scroll to position [98, 0]
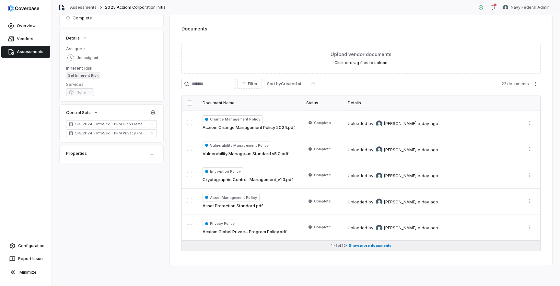
click at [375, 247] on span "Show more documents" at bounding box center [370, 245] width 43 height 5
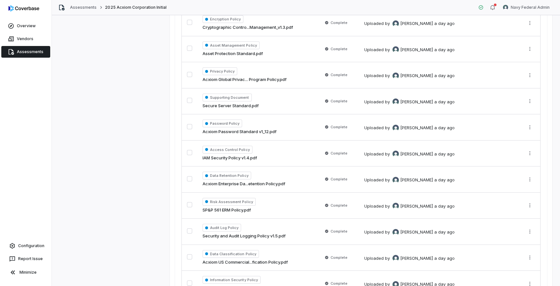
scroll to position [0, 0]
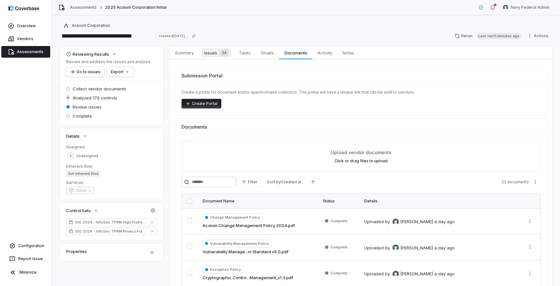
click at [210, 52] on span "Issues 34" at bounding box center [215, 52] width 29 height 9
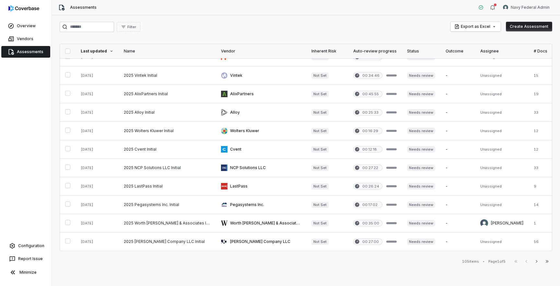
scroll to position [269, 0]
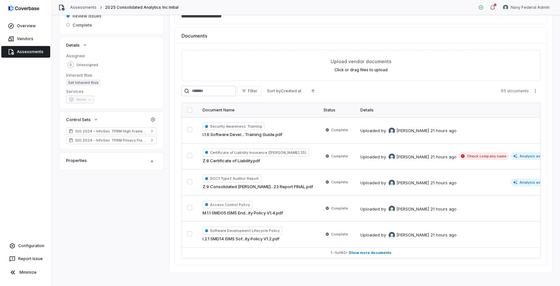
scroll to position [98, 0]
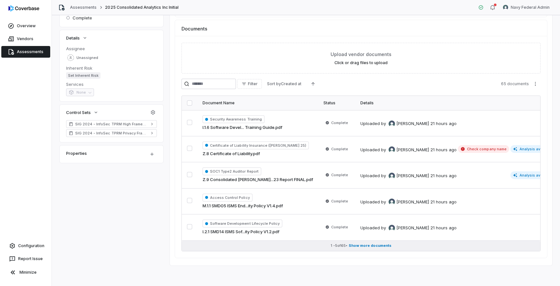
click at [362, 247] on span "Show more documents" at bounding box center [370, 245] width 43 height 5
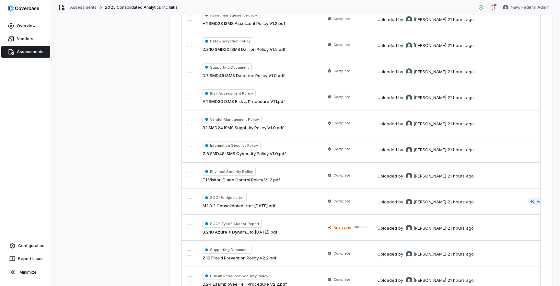
scroll to position [798, 0]
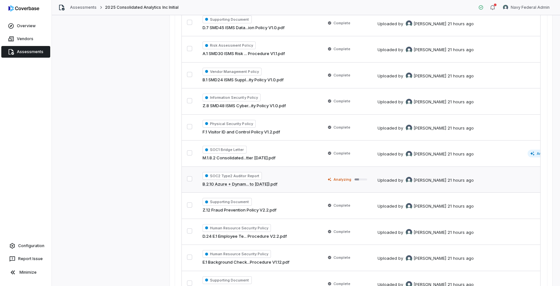
click at [277, 182] on link "B.2.10 Azure + Dynam... to 09-30-2024).pdf" at bounding box center [239, 184] width 75 height 6
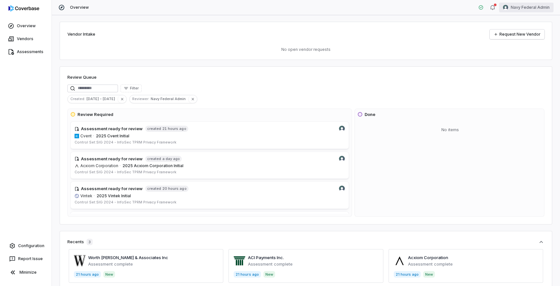
click at [530, 7] on html "Overview Vendors Assessments Configuration Report Issue Minimize Overview Navy …" at bounding box center [280, 143] width 560 height 286
click at [523, 60] on div "Log out" at bounding box center [526, 59] width 50 height 10
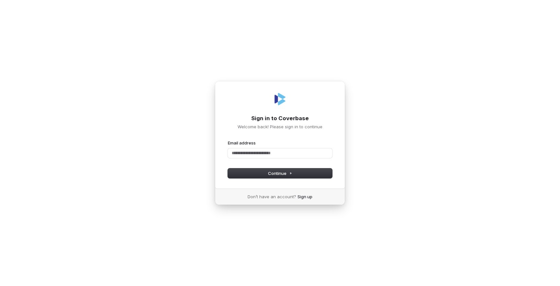
click at [0, 286] on com-1password-button at bounding box center [0, 286] width 0 height 0
type input "****"
click at [247, 62] on div "Sign in to Coverbase Welcome back! Please sign in to continue Email address ***…" at bounding box center [280, 143] width 560 height 286
type input "**********"
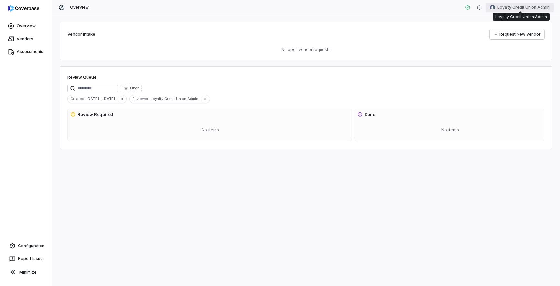
click at [516, 6] on html "Overview Vendors Assessments Configuration Report Issue Minimize Overview Loyal…" at bounding box center [280, 143] width 560 height 286
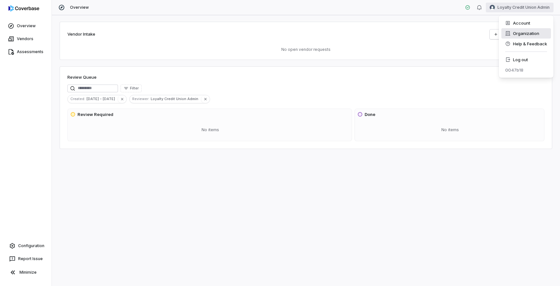
click at [525, 35] on div "Organization" at bounding box center [526, 33] width 50 height 10
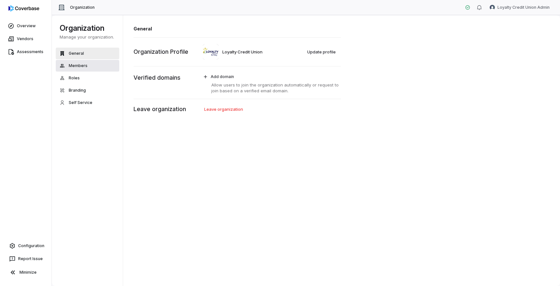
click at [85, 64] on span "Members" at bounding box center [78, 65] width 19 height 5
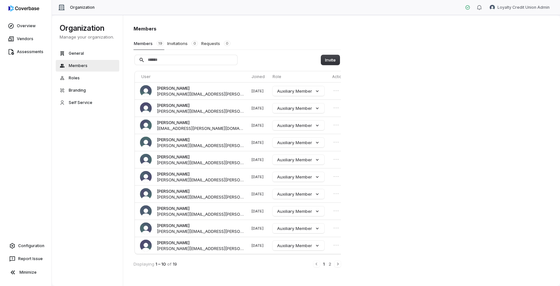
click at [315, 263] on div "1 2" at bounding box center [327, 263] width 28 height 7
click at [316, 264] on div "1 2" at bounding box center [327, 263] width 28 height 7
click at [338, 267] on button "Next" at bounding box center [337, 264] width 6 height 6
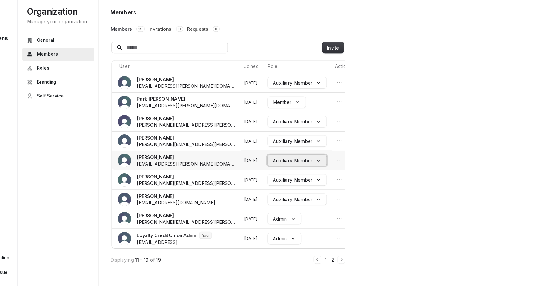
click at [307, 158] on button "Auxiliary Member" at bounding box center [298, 160] width 52 height 10
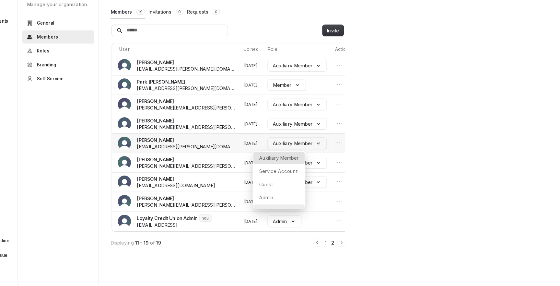
click at [290, 214] on div "Member" at bounding box center [282, 219] width 45 height 11
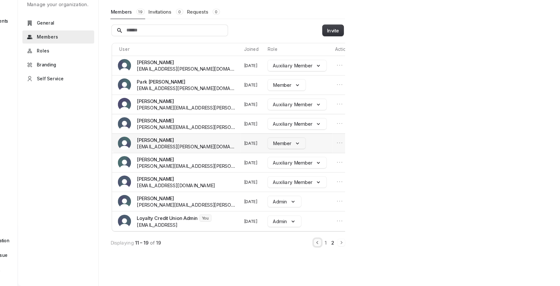
click at [318, 247] on icon "Previous" at bounding box center [316, 247] width 5 height 5
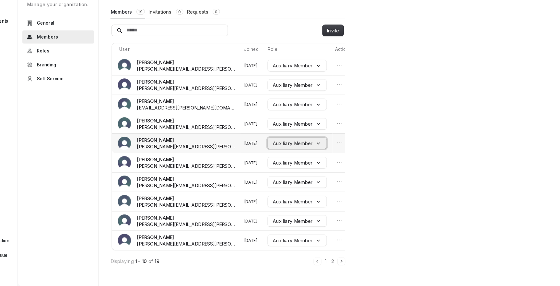
click at [302, 162] on button "Auxiliary Member" at bounding box center [298, 160] width 52 height 10
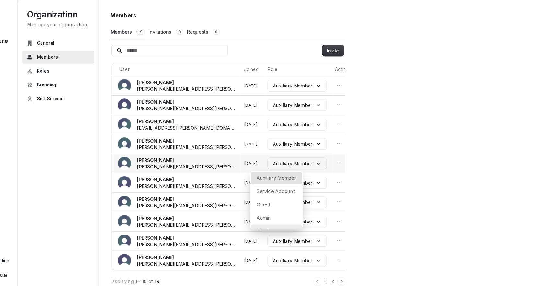
click at [288, 216] on div "Member" at bounding box center [280, 219] width 45 height 11
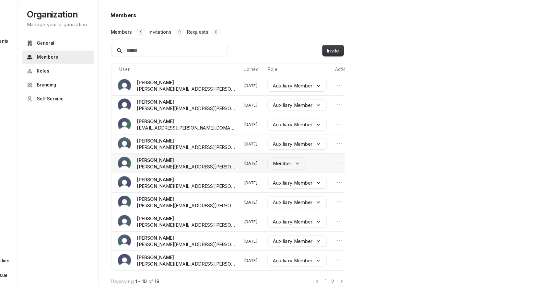
click at [365, 212] on div "Members Members 19 Invitations 0 Requests 0 Invite User Joined Role Actions Tod…" at bounding box center [341, 150] width 437 height 271
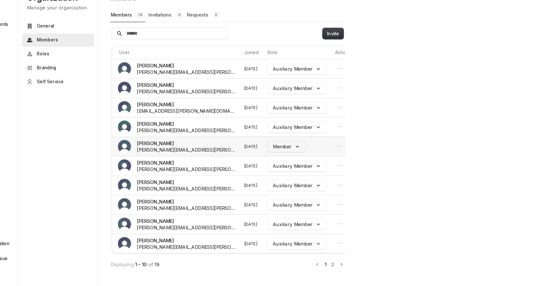
click at [315, 265] on div "1 2" at bounding box center [327, 263] width 28 height 7
click at [330, 61] on button "Invite" at bounding box center [330, 60] width 18 height 10
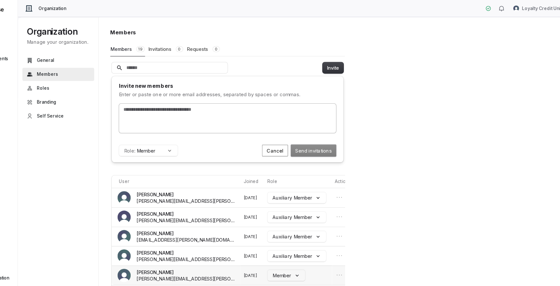
click at [237, 106] on div at bounding box center [237, 105] width 192 height 26
type input "**********"
click at [311, 134] on button "Send invitations" at bounding box center [313, 133] width 40 height 10
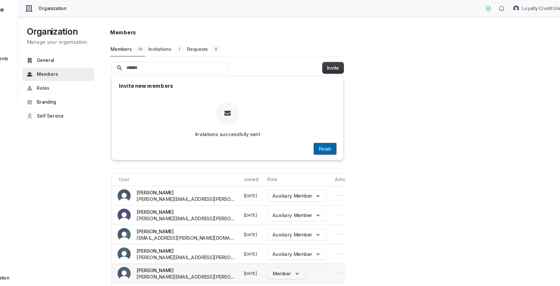
click at [328, 131] on button "Finish" at bounding box center [323, 132] width 19 height 10
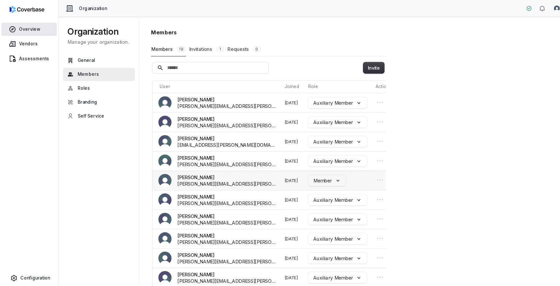
click at [35, 26] on link "Overview" at bounding box center [25, 26] width 49 height 12
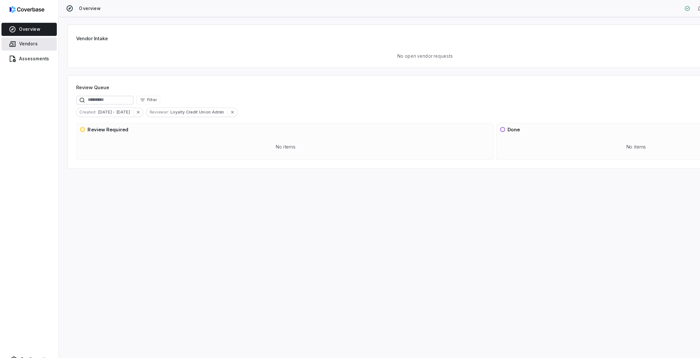
click at [31, 35] on link "Vendors" at bounding box center [25, 39] width 49 height 12
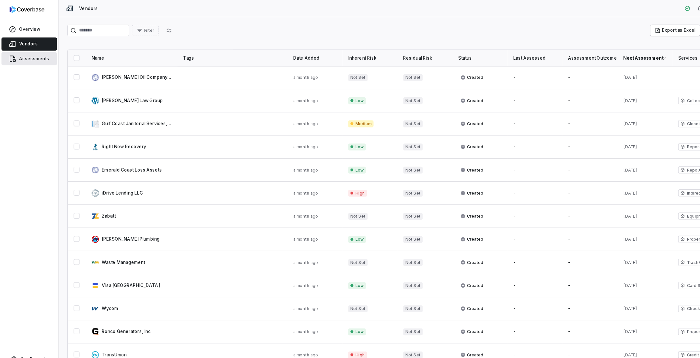
click at [30, 56] on link "Assessments" at bounding box center [25, 52] width 49 height 12
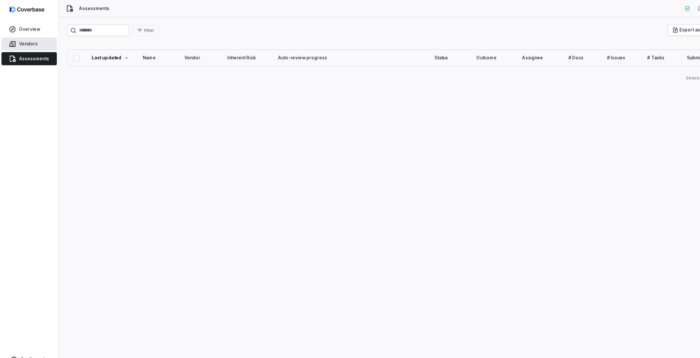
click at [29, 42] on link "Vendors" at bounding box center [25, 39] width 49 height 12
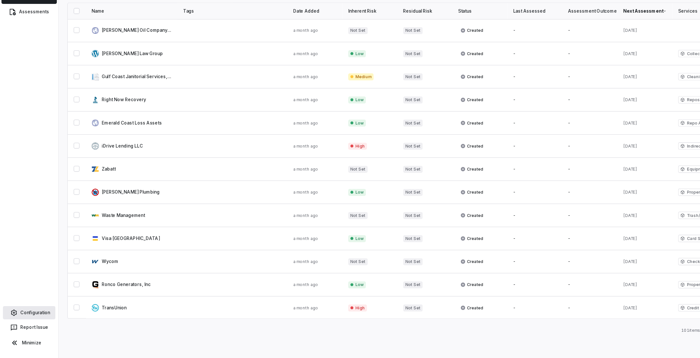
click at [33, 286] on link "Configuration" at bounding box center [26, 318] width 46 height 12
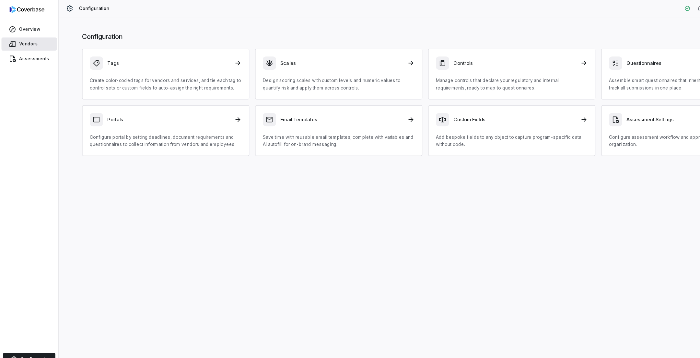
click at [23, 40] on link "Vendors" at bounding box center [25, 39] width 49 height 12
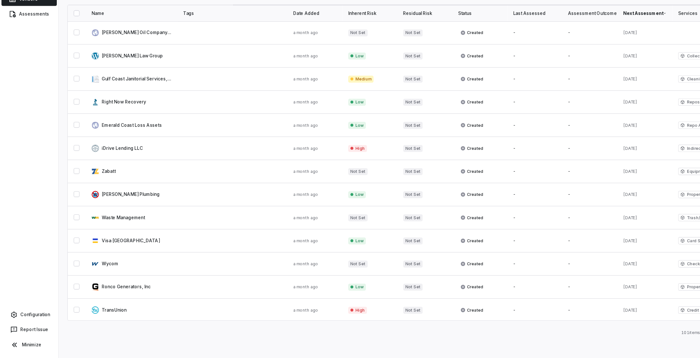
click at [337, 51] on div "Inherent Risk" at bounding box center [327, 51] width 38 height 5
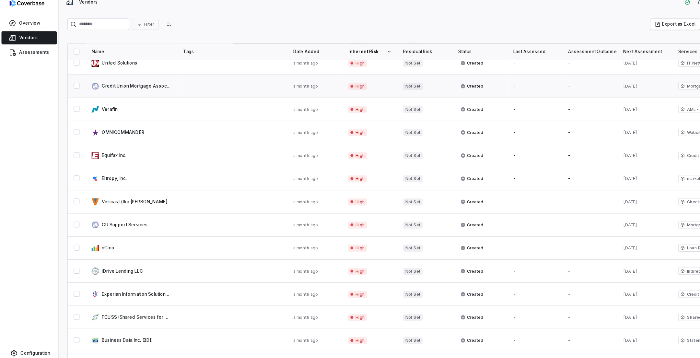
scroll to position [137, 0]
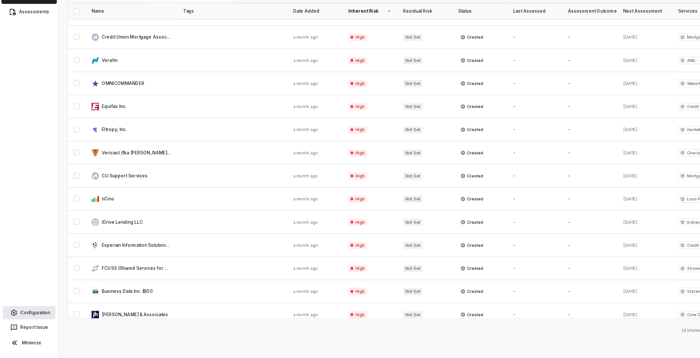
click at [29, 286] on link "Configuration" at bounding box center [26, 318] width 46 height 12
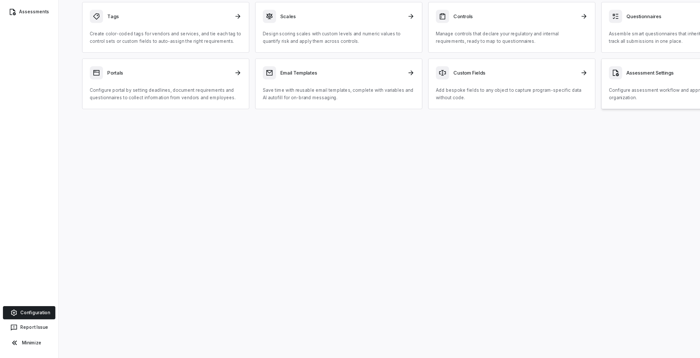
click at [559, 128] on p "Configure assessment workflow and approval requirements for your organization." at bounding box center [605, 124] width 134 height 13
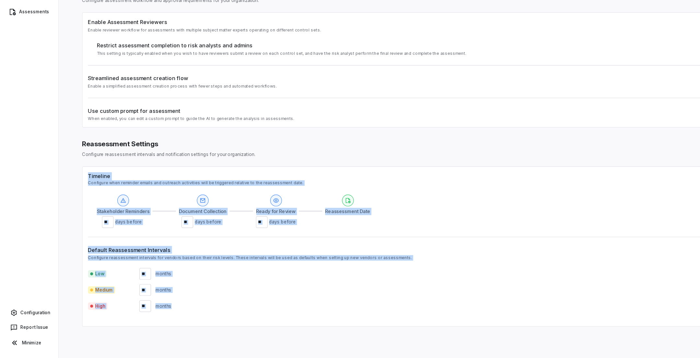
drag, startPoint x: 75, startPoint y: 196, endPoint x: 194, endPoint y: 326, distance: 176.1
click at [194, 286] on div "Timeline Configure when reminder emails and outreach activities will be trigger…" at bounding box center [376, 259] width 606 height 142
click at [199, 286] on div "High months" at bounding box center [376, 311] width 596 height 10
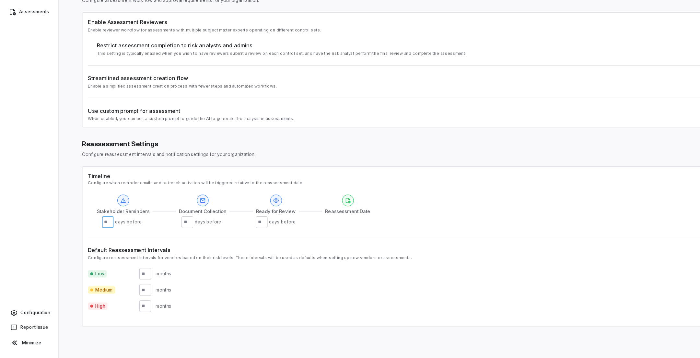
click at [94, 237] on input "***" at bounding box center [95, 237] width 10 height 10
click at [113, 227] on span "Stakeholder Reminders" at bounding box center [109, 228] width 47 height 6
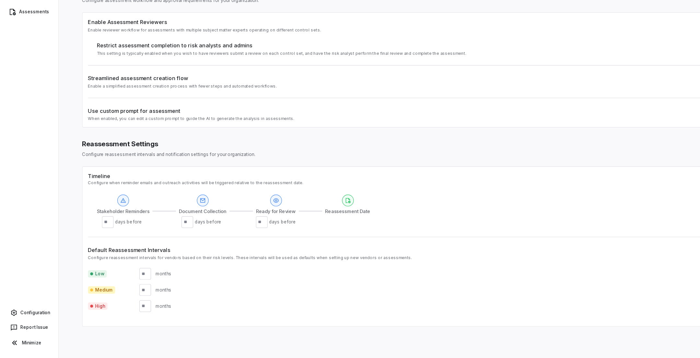
click at [189, 227] on span "Document Collection" at bounding box center [179, 228] width 42 height 6
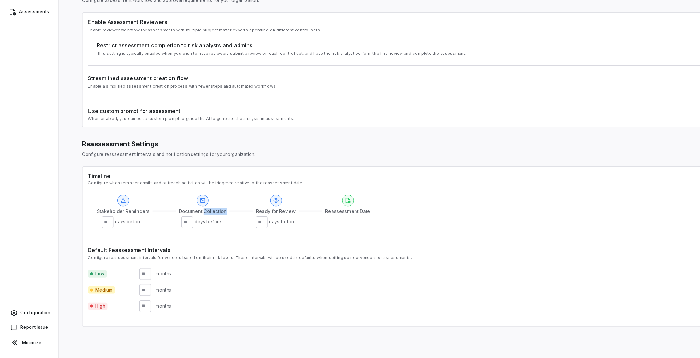
click at [189, 227] on span "Document Collection" at bounding box center [179, 228] width 42 height 6
click at [255, 227] on span "Ready for Review" at bounding box center [243, 228] width 35 height 6
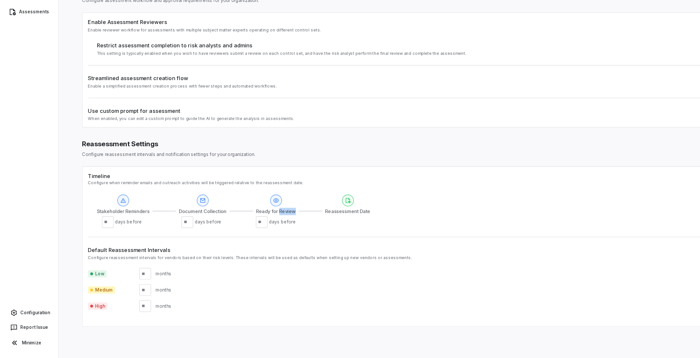
click at [255, 227] on span "Ready for Review" at bounding box center [243, 228] width 35 height 6
click at [304, 227] on span "Reassessment Date" at bounding box center [307, 228] width 40 height 6
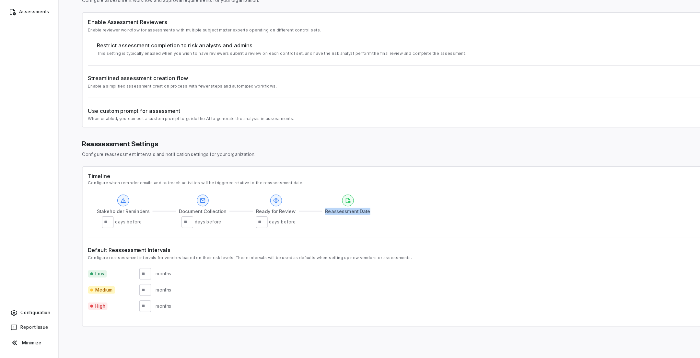
click at [304, 227] on span "Reassessment Date" at bounding box center [307, 228] width 40 height 6
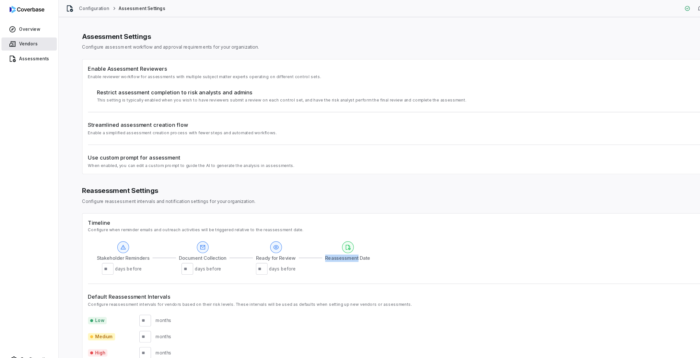
click at [33, 39] on link "Vendors" at bounding box center [25, 39] width 49 height 12
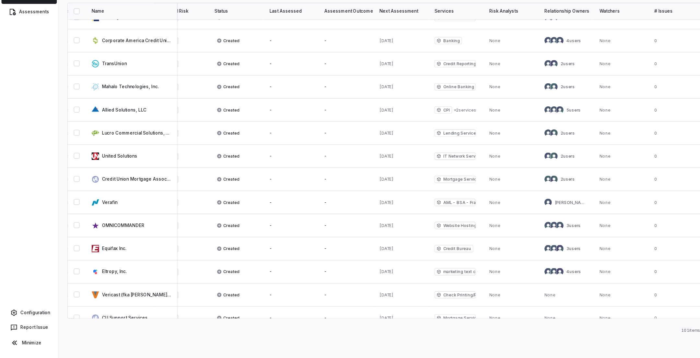
scroll to position [2, 215]
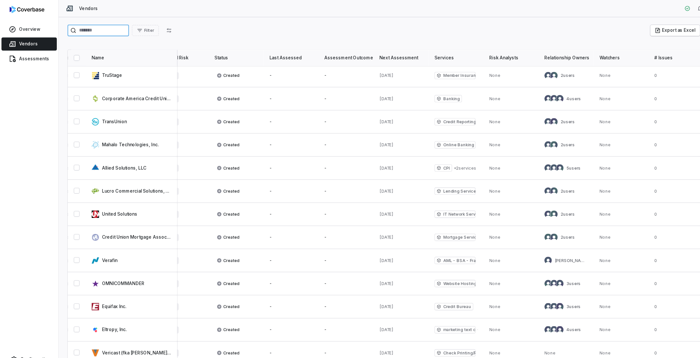
click at [99, 29] on input "search" at bounding box center [87, 27] width 54 height 10
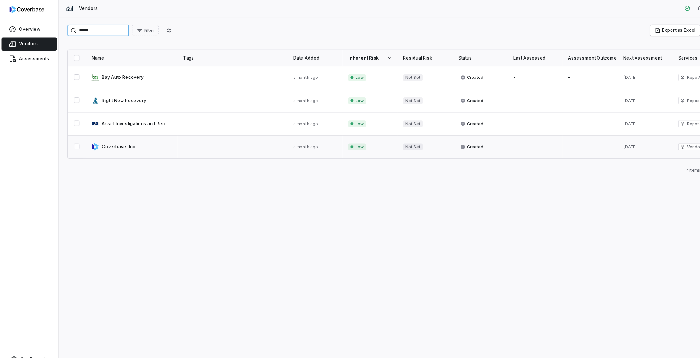
type input "*****"
click at [103, 130] on link at bounding box center [116, 130] width 81 height 20
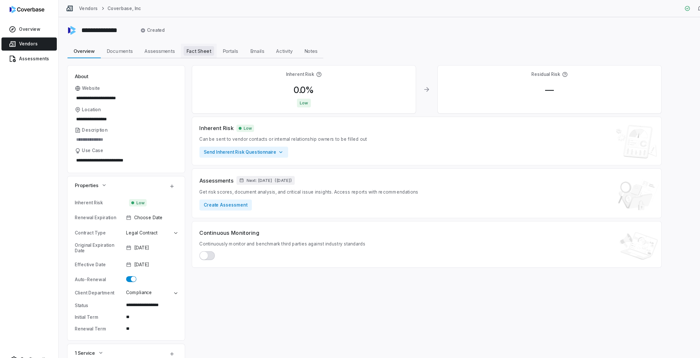
click at [179, 45] on span "Fact Sheet" at bounding box center [175, 45] width 27 height 8
type textarea "*"
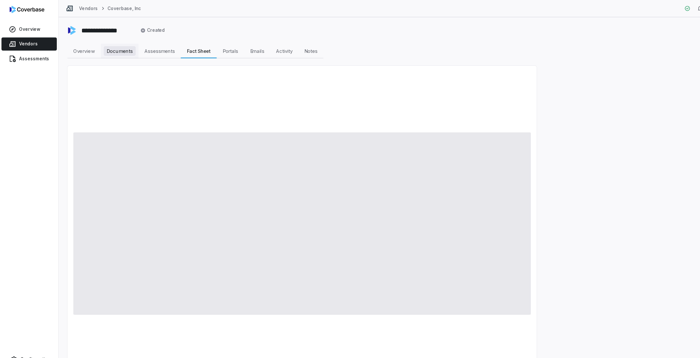
click at [108, 47] on span "Documents" at bounding box center [106, 45] width 28 height 8
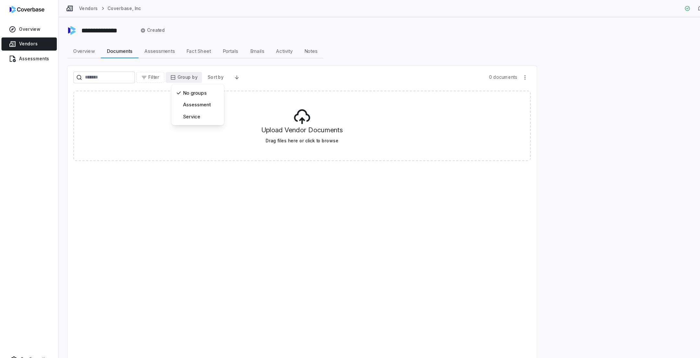
click at [166, 66] on html "**********" at bounding box center [350, 179] width 700 height 358
click at [242, 201] on div "Filter Group by Sort by 0 documents Upload Vendor Documents Drag files here or …" at bounding box center [267, 197] width 415 height 279
click at [225, 45] on span "Emails" at bounding box center [227, 45] width 18 height 8
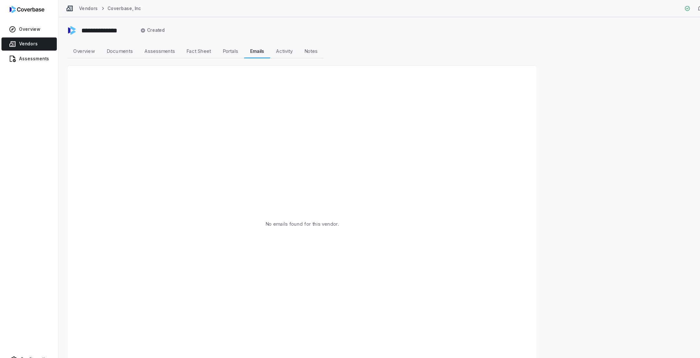
click at [251, 34] on div "**********" at bounding box center [376, 186] width 648 height 342
click at [253, 52] on div "**********" at bounding box center [376, 186] width 648 height 342
click at [254, 47] on span "Activity" at bounding box center [251, 45] width 20 height 8
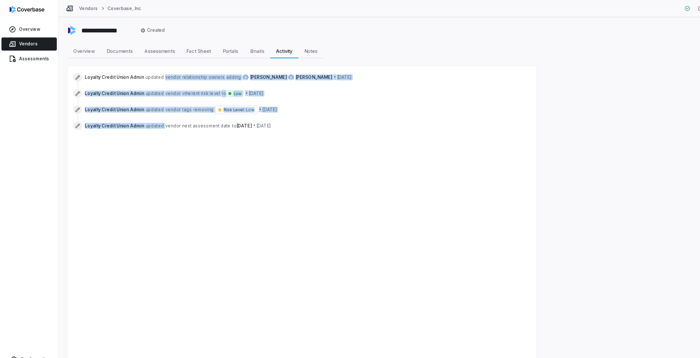
drag, startPoint x: 143, startPoint y: 111, endPoint x: 138, endPoint y: 75, distance: 36.9
click at [138, 75] on div "Loyalty Credit Union Admin updated vendor relationship owners adding Elizabeth …" at bounding box center [267, 89] width 404 height 53
click at [138, 104] on div "Loyalty Credit Union Admin updated vendor relationship owners adding Elizabeth …" at bounding box center [267, 89] width 404 height 53
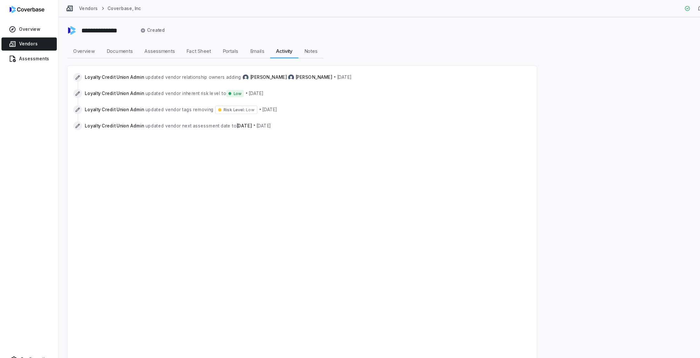
click at [146, 97] on span "vendor" at bounding box center [153, 96] width 14 height 5
click at [148, 70] on span "vendor" at bounding box center [153, 68] width 14 height 5
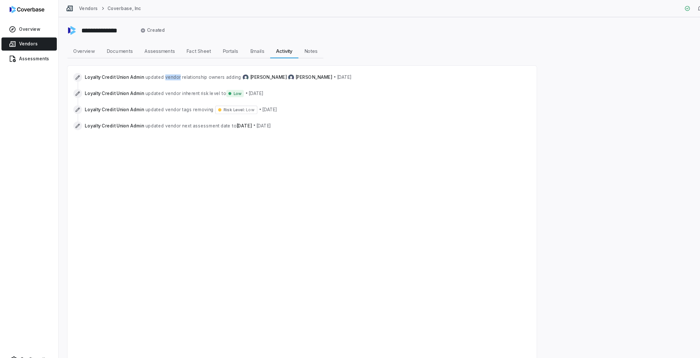
click at [148, 70] on span "vendor" at bounding box center [153, 68] width 14 height 5
click at [273, 44] on span "Notes" at bounding box center [274, 45] width 17 height 8
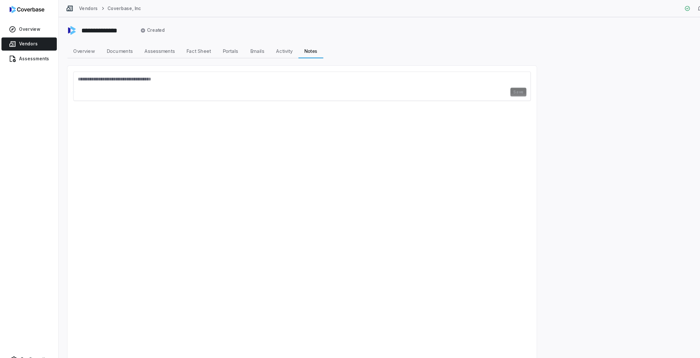
click at [296, 75] on textarea at bounding box center [267, 72] width 396 height 10
click at [311, 127] on div "Save" at bounding box center [267, 197] width 404 height 269
click at [129, 44] on span "Assessments" at bounding box center [141, 45] width 32 height 8
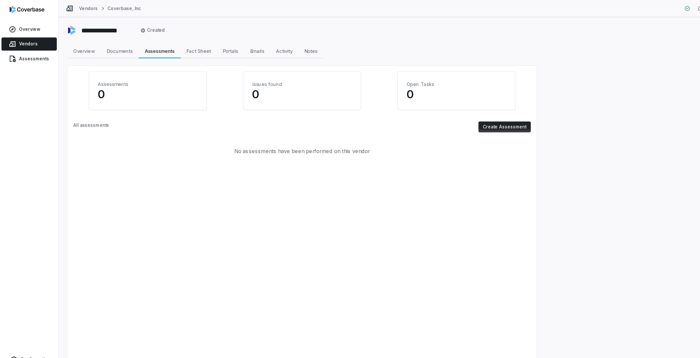
click at [452, 112] on button "Create Assessment" at bounding box center [446, 112] width 46 height 10
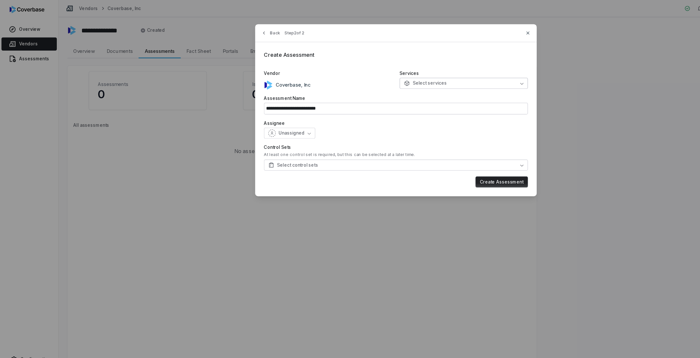
click at [401, 75] on button "Select services" at bounding box center [409, 74] width 113 height 10
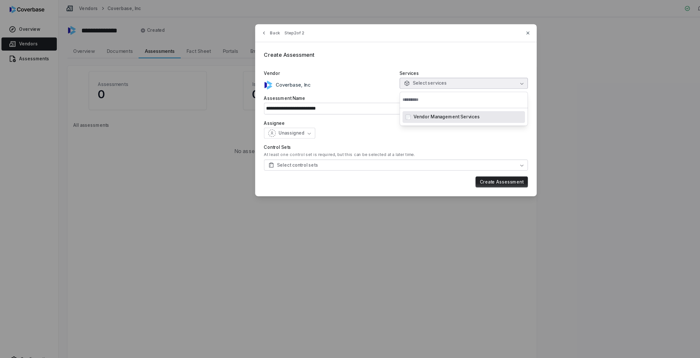
click at [400, 105] on span "Vendor Management Services" at bounding box center [394, 103] width 59 height 5
type input "**********"
click at [353, 132] on label "Control Sets" at bounding box center [349, 130] width 233 height 5
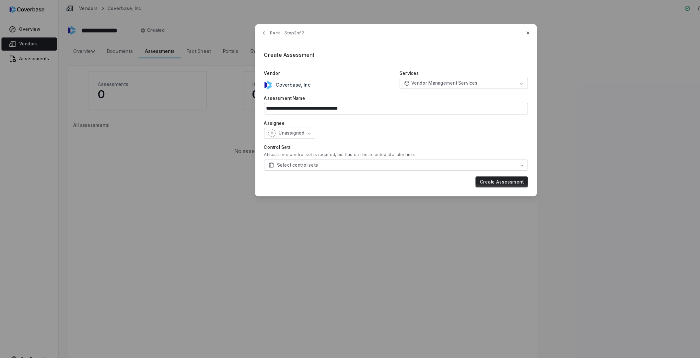
click at [270, 119] on button "Unassigned" at bounding box center [255, 118] width 45 height 10
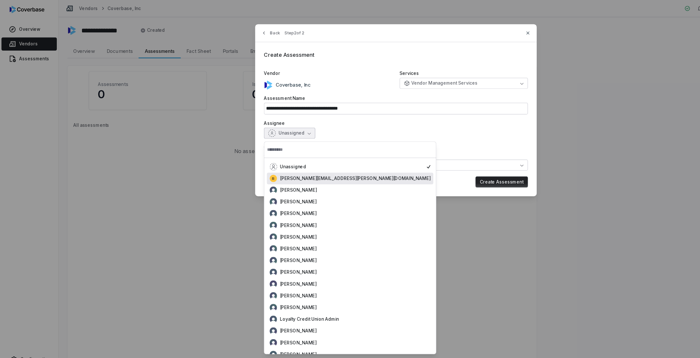
click at [342, 109] on label "Assignee" at bounding box center [349, 108] width 233 height 5
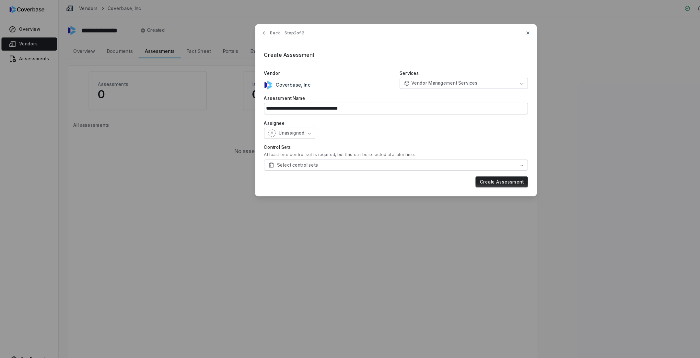
click at [272, 116] on icon "button" at bounding box center [273, 117] width 3 height 3
type input "***"
click at [254, 157] on span "Elizabeth Oakes" at bounding box center [263, 157] width 32 height 5
click at [314, 123] on div "**********" at bounding box center [349, 97] width 249 height 152
click at [294, 144] on button "Select control sets" at bounding box center [349, 146] width 233 height 10
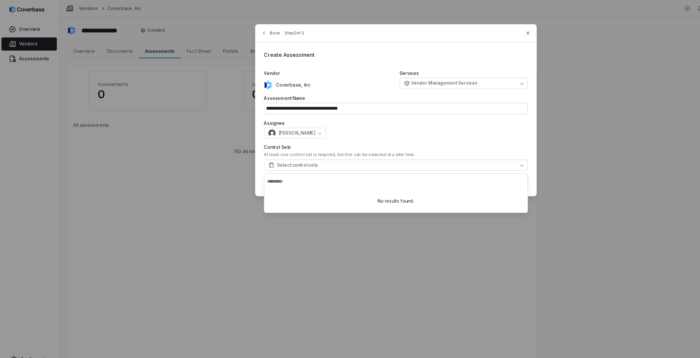
click at [317, 124] on div "**********" at bounding box center [349, 97] width 249 height 152
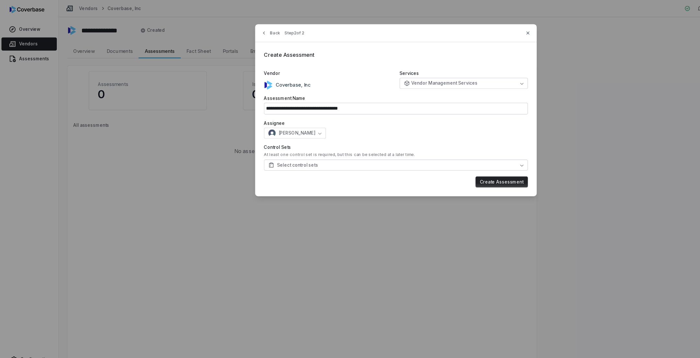
type input "**********"
click at [107, 216] on div "**********" at bounding box center [350, 179] width 700 height 358
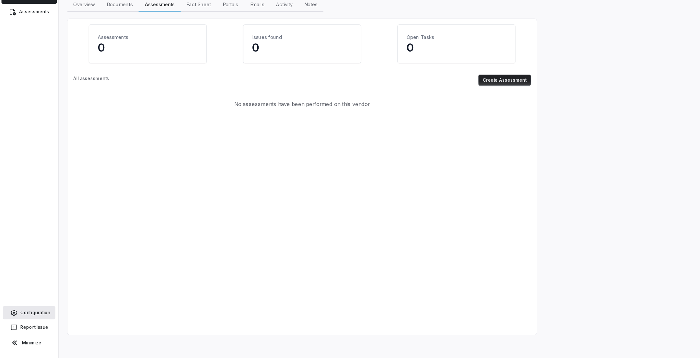
click at [29, 317] on link "Configuration" at bounding box center [26, 318] width 46 height 12
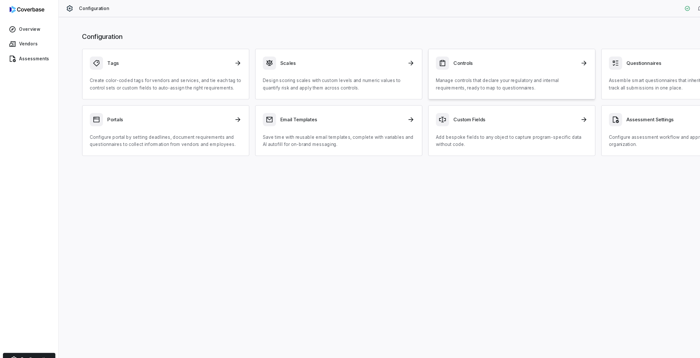
click at [407, 82] on link "Controls Manage controls that declare your regulatory and internal requirements…" at bounding box center [452, 65] width 148 height 45
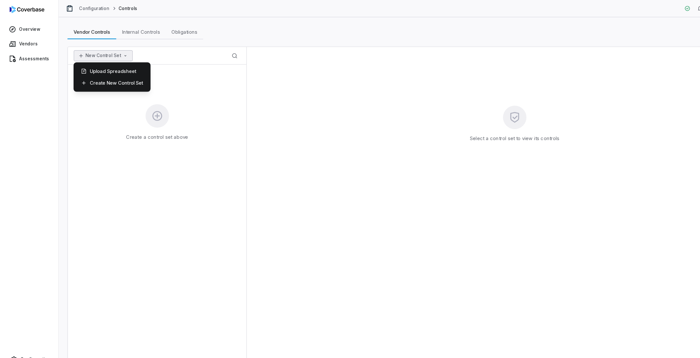
click at [86, 52] on button "New Control Set" at bounding box center [91, 49] width 52 height 10
click at [96, 65] on div "Upload Spreadsheet" at bounding box center [99, 63] width 63 height 10
click at [98, 49] on button "New Control Set" at bounding box center [91, 49] width 52 height 10
click at [98, 75] on div "Create New Control Set" at bounding box center [99, 73] width 63 height 10
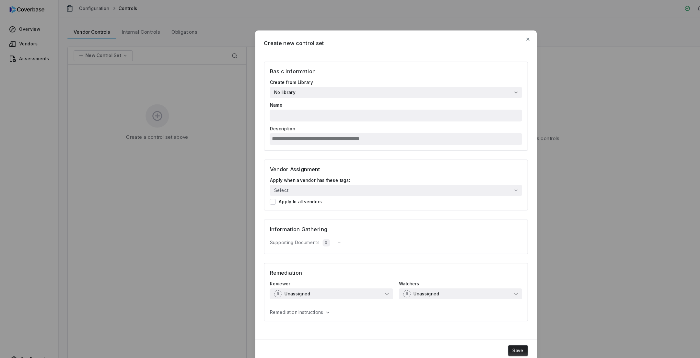
click at [278, 79] on button "No library" at bounding box center [349, 82] width 223 height 10
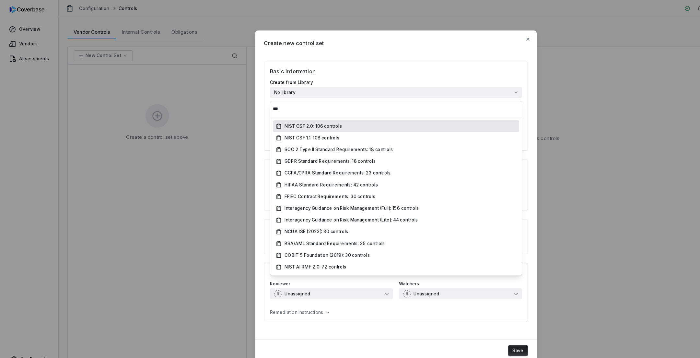
type input "***"
click at [278, 111] on span "NIST CSF 2.0: 106 controls" at bounding box center [276, 111] width 51 height 5
type input "**********"
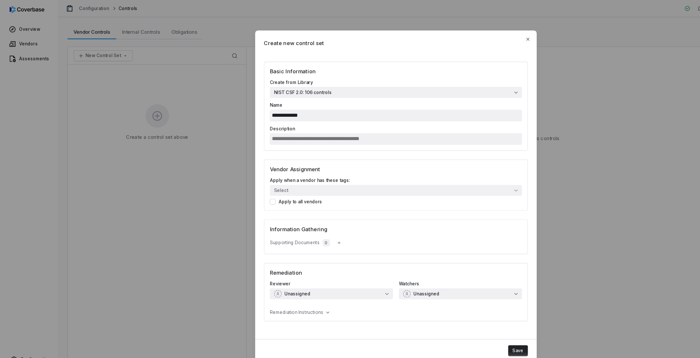
click at [456, 313] on button "Save" at bounding box center [457, 310] width 17 height 10
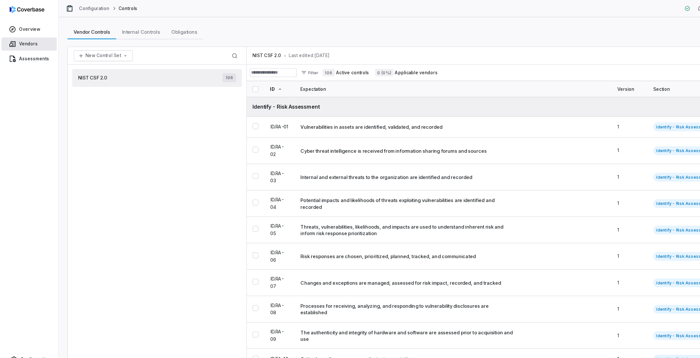
click at [29, 39] on link "Vendors" at bounding box center [25, 39] width 49 height 12
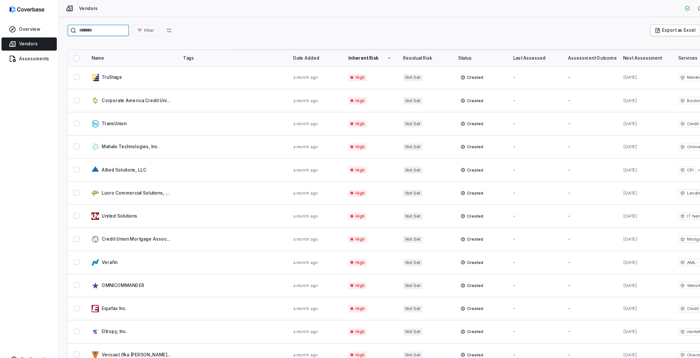
click at [96, 28] on input "search" at bounding box center [87, 27] width 54 height 10
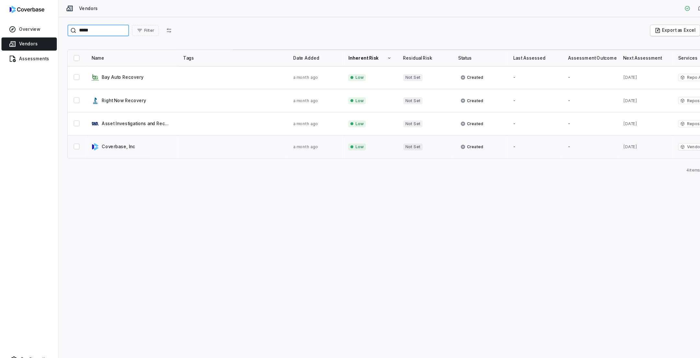
type input "*****"
click at [108, 131] on link at bounding box center [116, 130] width 81 height 20
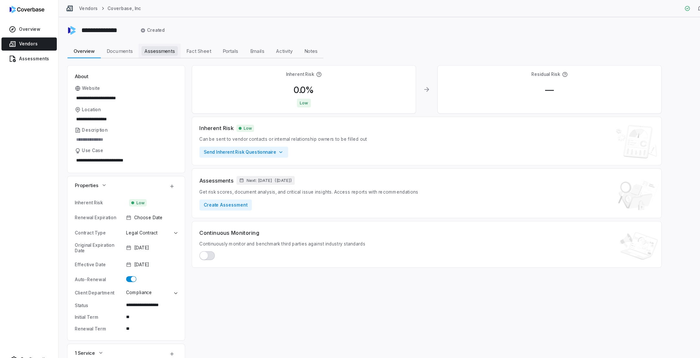
click at [147, 50] on link "Assessments Assessments" at bounding box center [140, 45] width 37 height 13
type textarea "*"
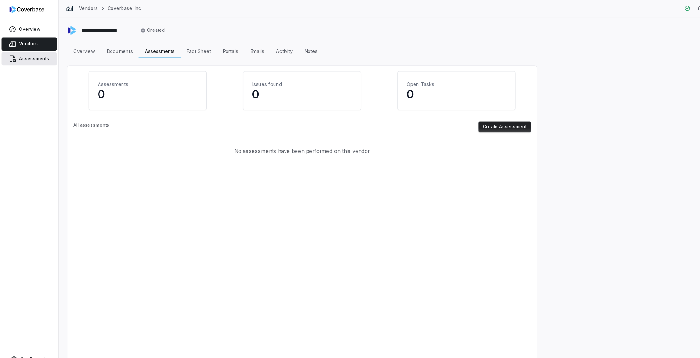
click at [39, 53] on link "Assessments" at bounding box center [25, 52] width 49 height 12
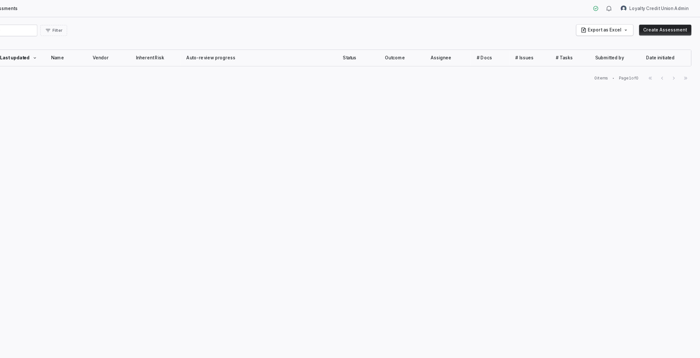
click at [671, 28] on button "Create Assessment" at bounding box center [669, 27] width 46 height 10
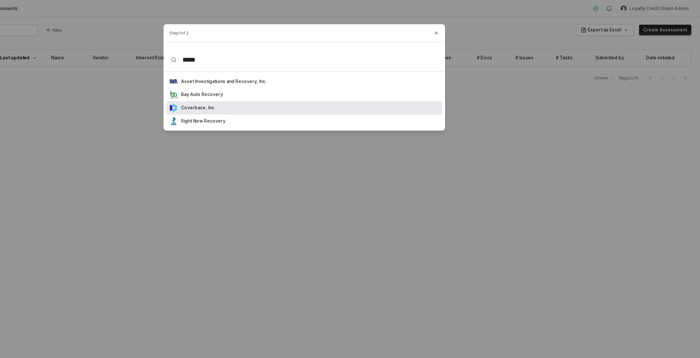
type input "*****"
click at [257, 98] on div "Coverbase, Inc" at bounding box center [251, 95] width 40 height 8
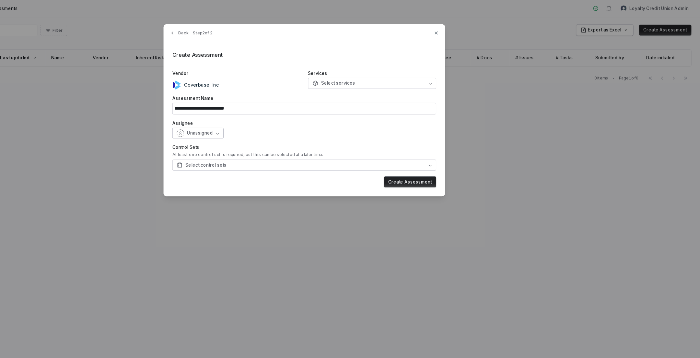
click at [268, 117] on span "Unassigned" at bounding box center [257, 117] width 23 height 5
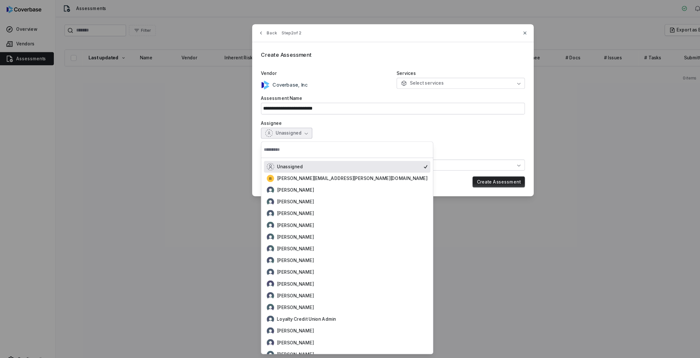
click at [243, 132] on input "text" at bounding box center [309, 132] width 147 height 14
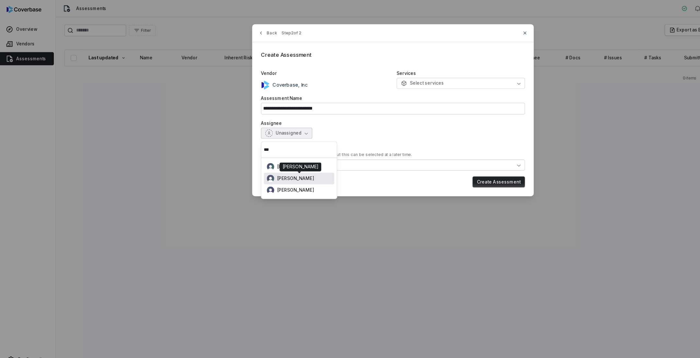
type input "***"
click at [244, 157] on img "Suggestions" at bounding box center [241, 158] width 6 height 6
click at [275, 146] on span "Select control sets" at bounding box center [259, 145] width 44 height 5
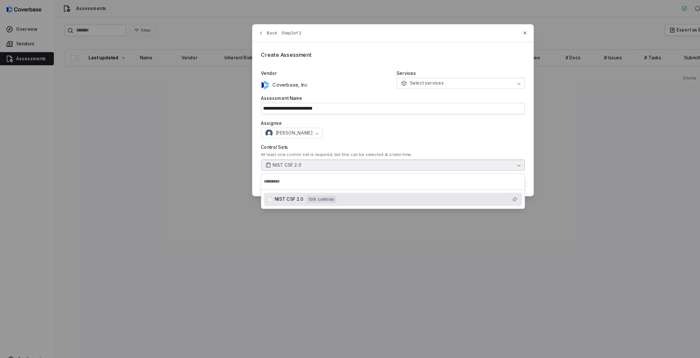
click at [339, 122] on div "**********" at bounding box center [349, 97] width 249 height 152
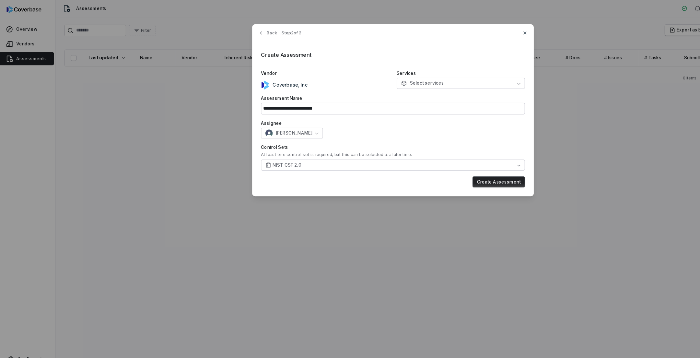
click at [384, 67] on div "Services Select services" at bounding box center [409, 70] width 113 height 17
click at [384, 73] on span "Select services" at bounding box center [376, 73] width 38 height 5
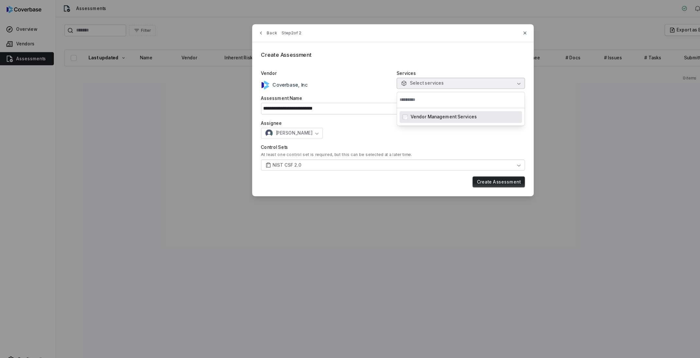
click at [386, 104] on span "Vendor Management Services" at bounding box center [394, 103] width 59 height 5
type input "**********"
click at [432, 160] on button "Create Assessment" at bounding box center [443, 161] width 46 height 10
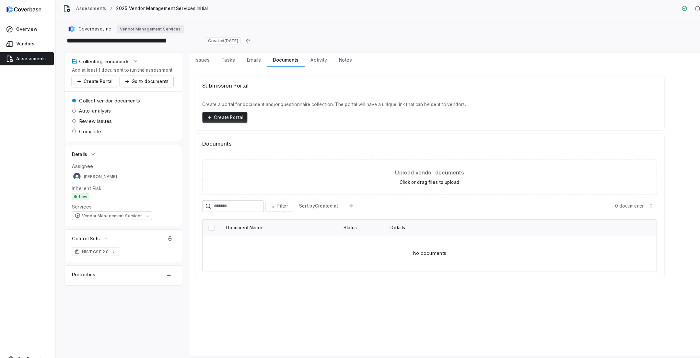
click at [208, 104] on button "Create Portal" at bounding box center [201, 104] width 40 height 10
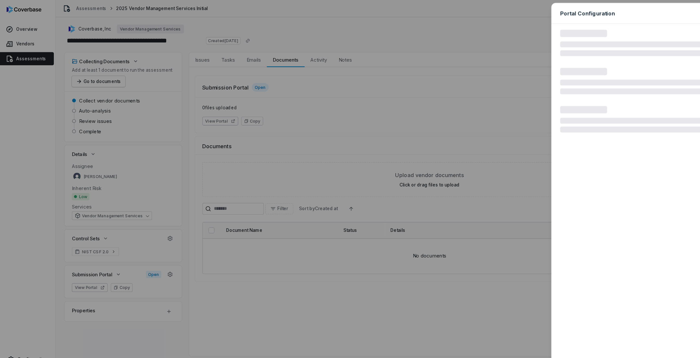
click at [152, 193] on div "Portal Configuration" at bounding box center [350, 179] width 700 height 358
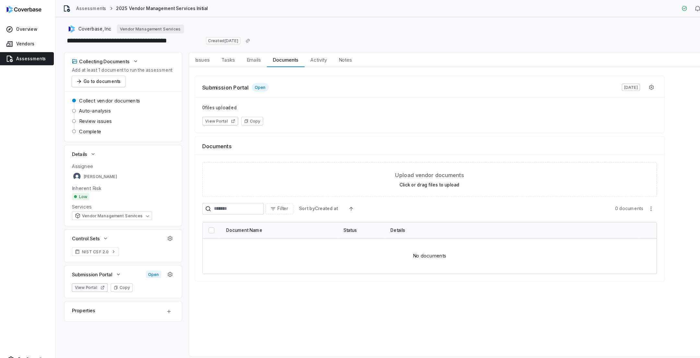
click at [86, 255] on button "View Portal" at bounding box center [82, 254] width 32 height 8
click at [580, 76] on icon "button" at bounding box center [578, 77] width 5 height 5
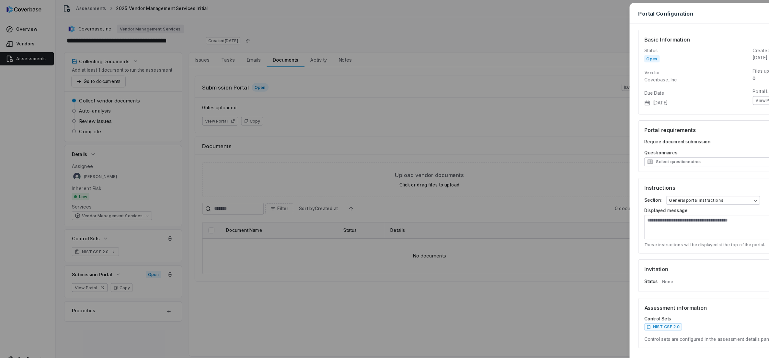
click at [606, 145] on button "Select questionnaires" at bounding box center [662, 143] width 181 height 8
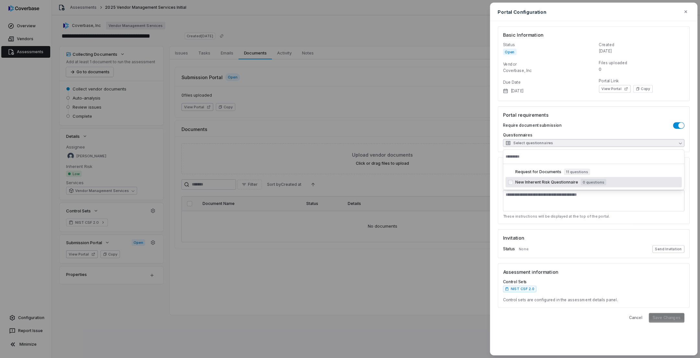
click at [673, 249] on button "Send Invitation" at bounding box center [668, 249] width 32 height 8
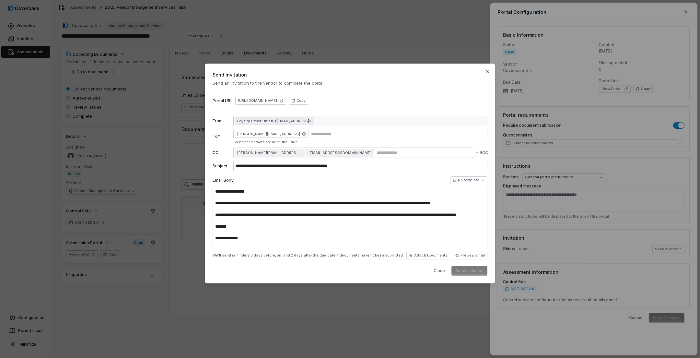
type textarea "**********"
click at [484, 182] on body "**********" at bounding box center [350, 179] width 700 height 358
click at [282, 215] on textarea "**********" at bounding box center [349, 218] width 275 height 62
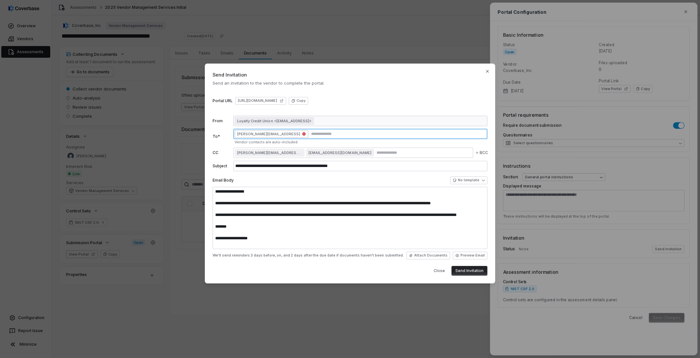
click at [302, 134] on icon "button" at bounding box center [303, 133] width 3 height 3
click at [278, 134] on input "text" at bounding box center [360, 133] width 251 height 5
type input "**********"
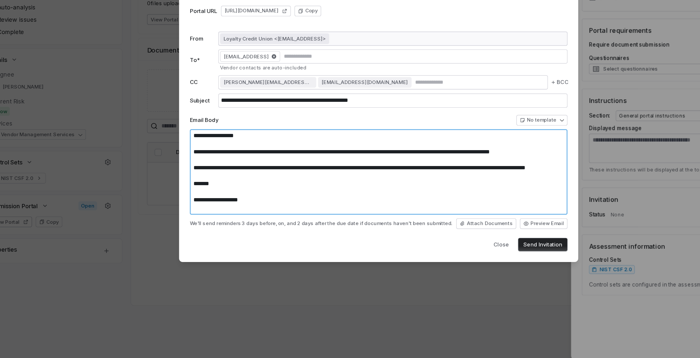
click at [350, 238] on textarea "**********" at bounding box center [349, 218] width 275 height 62
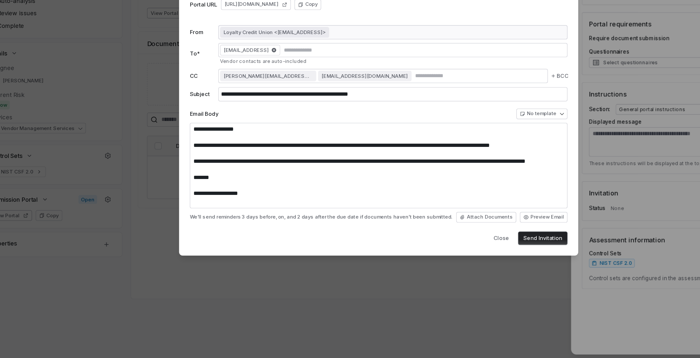
click at [469, 271] on button "Send Invitation" at bounding box center [469, 271] width 36 height 10
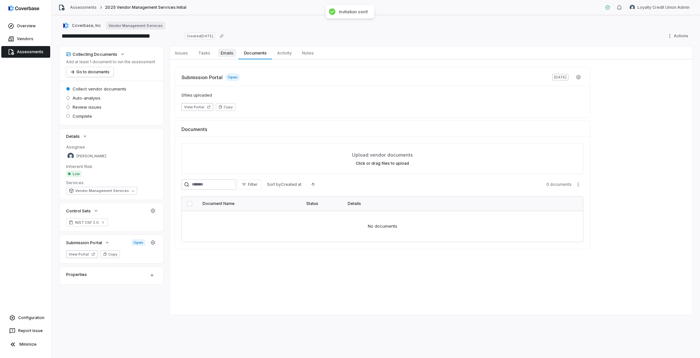
click at [224, 56] on span "Emails" at bounding box center [227, 53] width 18 height 8
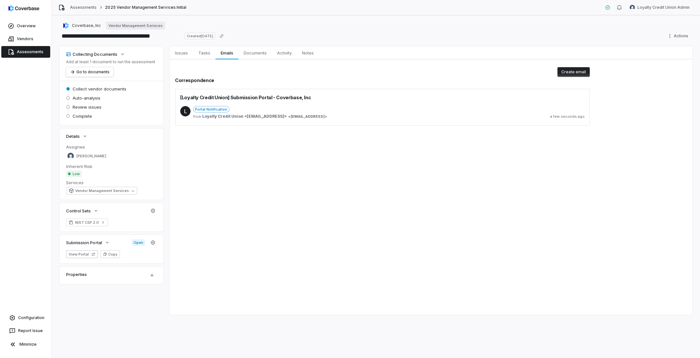
click at [297, 110] on div "Portal Notification" at bounding box center [388, 109] width 391 height 6
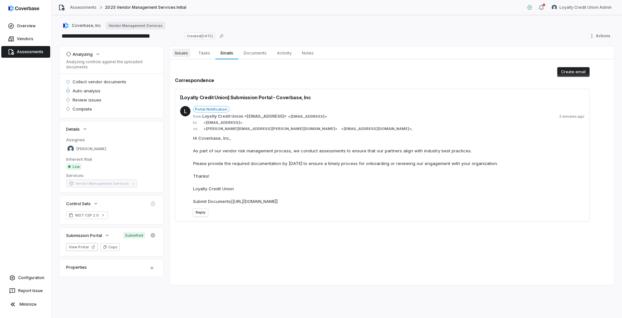
click at [186, 54] on span "Issues" at bounding box center [181, 53] width 18 height 8
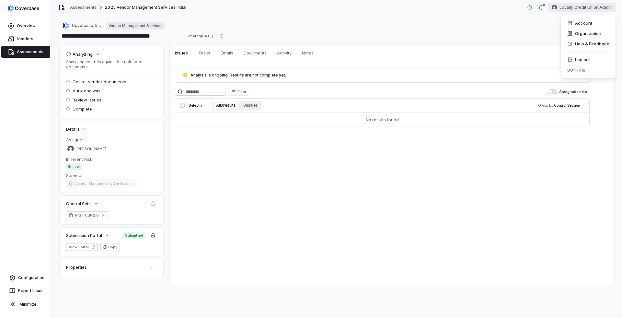
click at [587, 9] on html "**********" at bounding box center [311, 159] width 622 height 318
click at [576, 57] on div "Log out" at bounding box center [588, 59] width 50 height 10
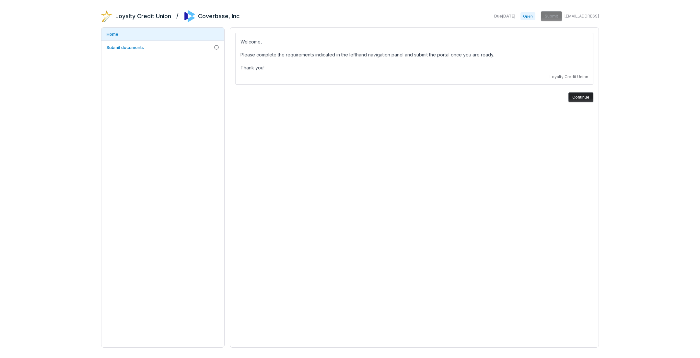
click at [280, 129] on div "Welcome, Please complete the requirements indicated in the lefthand navigation …" at bounding box center [414, 187] width 369 height 320
click at [342, 57] on p "Please complete the requirements indicated in the lefthand navigation panel and…" at bounding box center [414, 55] width 348 height 8
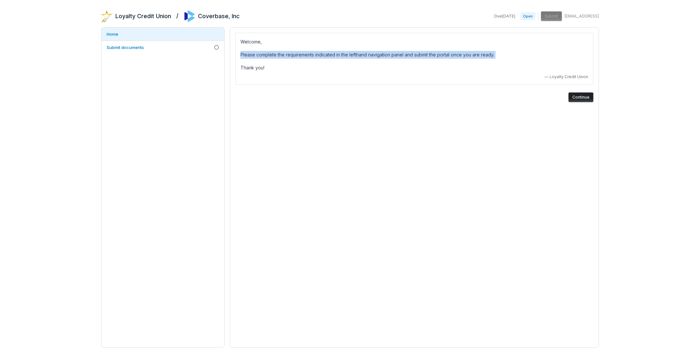
click at [342, 57] on p "Please complete the requirements indicated in the lefthand navigation panel and…" at bounding box center [414, 55] width 348 height 8
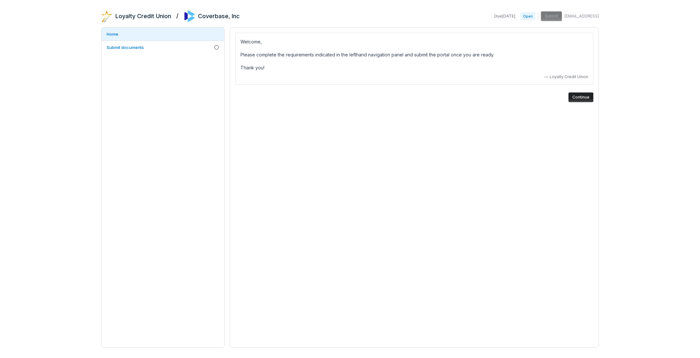
click at [555, 78] on span "Loyalty Credit Union" at bounding box center [568, 76] width 39 height 5
click at [279, 143] on div "Welcome, Please complete the requirements indicated in the lefthand navigation …" at bounding box center [414, 187] width 369 height 320
click at [187, 47] on link "Submit documents" at bounding box center [162, 47] width 123 height 13
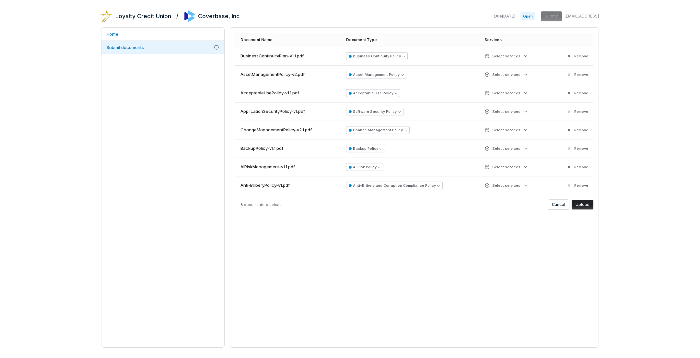
click at [588, 207] on button "Upload" at bounding box center [582, 205] width 22 height 10
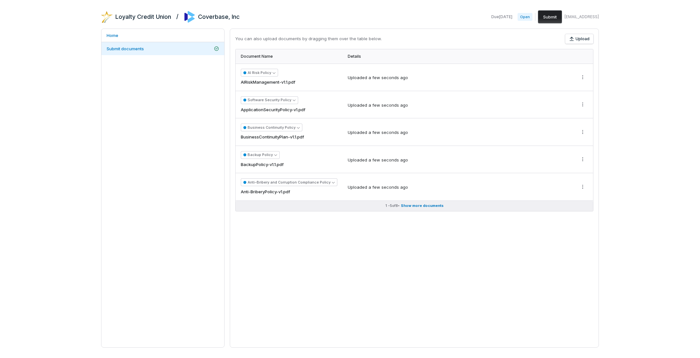
click at [423, 207] on button "1 - 5 of 8 • Show more documents" at bounding box center [413, 206] width 357 height 10
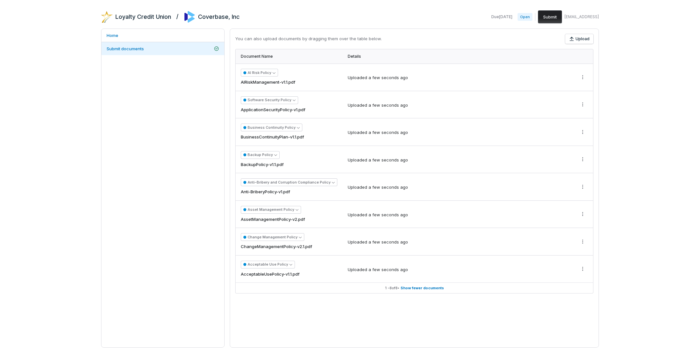
click at [538, 18] on button "Submit" at bounding box center [550, 16] width 24 height 13
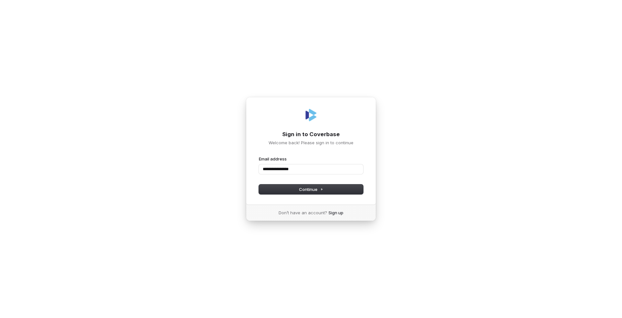
type input "**********"
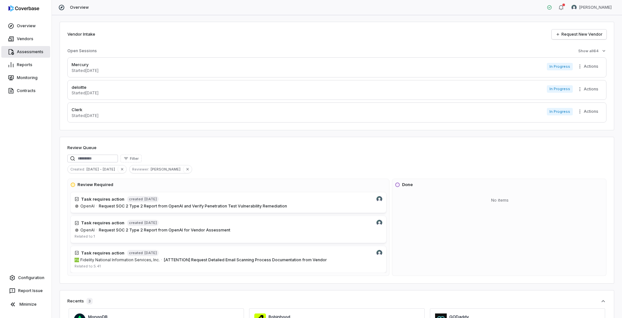
click at [35, 55] on link "Assessments" at bounding box center [25, 52] width 49 height 12
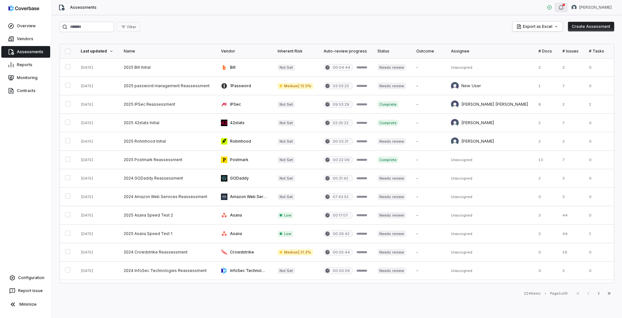
click at [564, 9] on icon "button" at bounding box center [560, 7] width 5 height 5
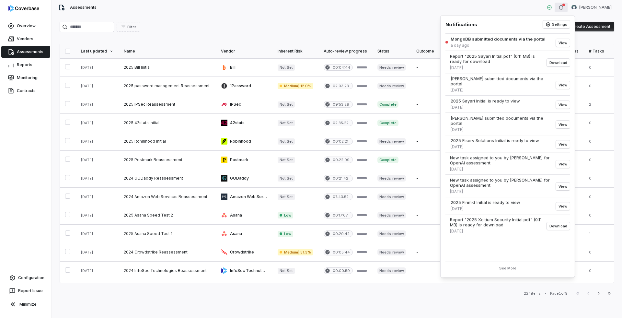
click at [472, 92] on div "MongoDB submitted documents via the portal a day ago View Report "2025 Sayari I…" at bounding box center [508, 147] width 127 height 223
click at [473, 98] on div "2025 Sayari Initial is ready to view" at bounding box center [485, 100] width 69 height 5
click at [476, 98] on div "2025 Sayari Initial is ready to view" at bounding box center [485, 100] width 69 height 5
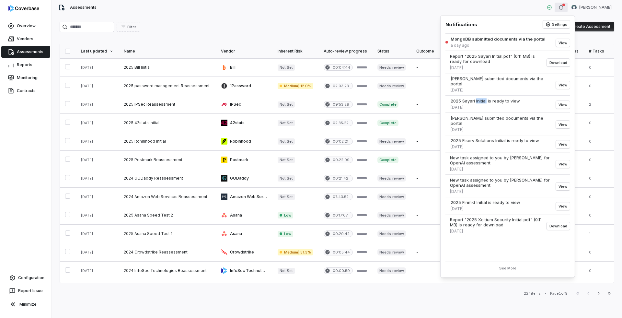
click at [476, 98] on div "2025 Sayari Initial is ready to view" at bounding box center [485, 100] width 69 height 5
click at [562, 101] on button "View" at bounding box center [563, 105] width 14 height 8
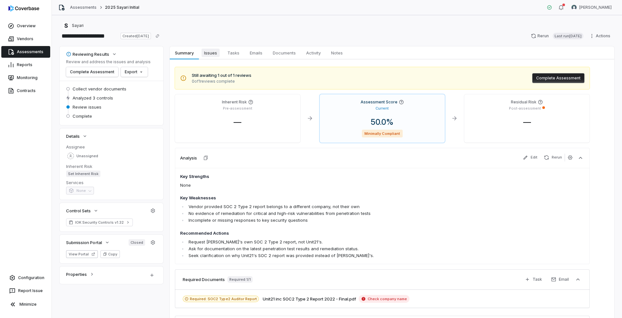
click at [213, 54] on span "Issues" at bounding box center [210, 53] width 18 height 8
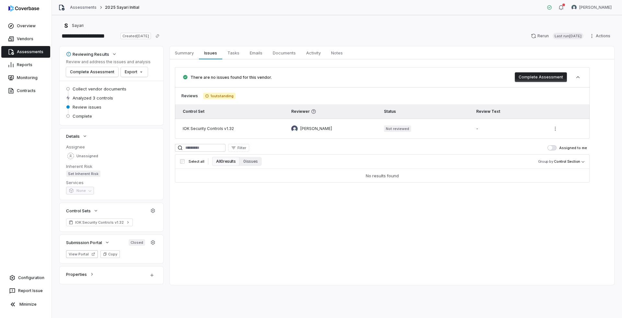
click at [35, 54] on link "Assessments" at bounding box center [25, 52] width 49 height 12
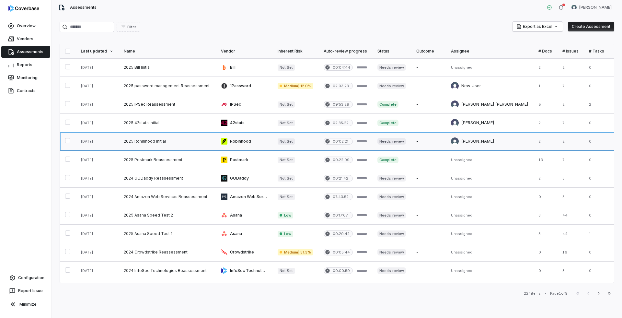
click at [133, 145] on link at bounding box center [167, 141] width 97 height 18
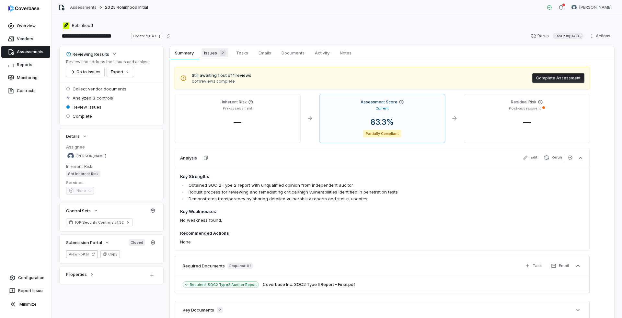
click at [210, 53] on span "Issues 2" at bounding box center [214, 52] width 27 height 9
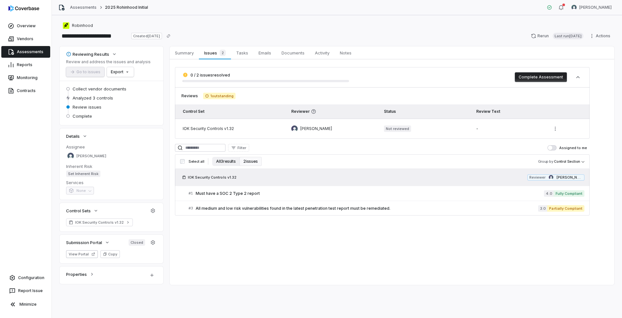
click at [226, 162] on button "All 3 results" at bounding box center [225, 161] width 27 height 9
click at [247, 161] on button "2 issues" at bounding box center [250, 161] width 22 height 9
click at [258, 192] on span "Must have a SOC 2 Type 2 report" at bounding box center [370, 193] width 349 height 5
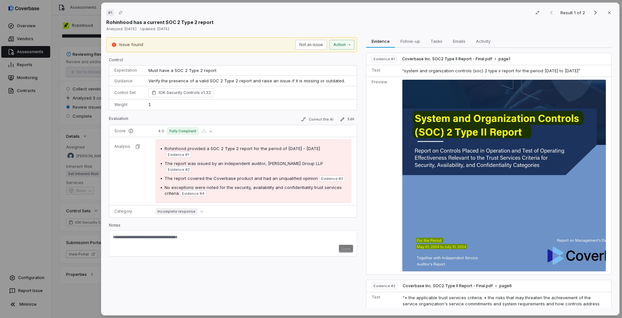
click at [208, 72] on span "Must have a SOC 2 Type 2 report" at bounding box center [182, 70] width 68 height 5
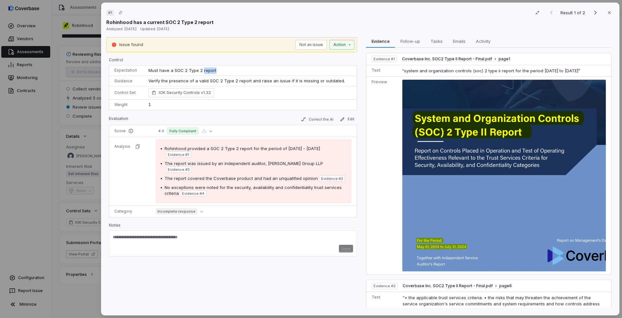
click at [208, 72] on span "Must have a SOC 2 Type 2 report" at bounding box center [182, 70] width 68 height 5
click at [231, 147] on span "Rohinhood provided a SOC 2 Type 2 report for the period of 5/1/2024 - 7/31/2024" at bounding box center [242, 148] width 155 height 5
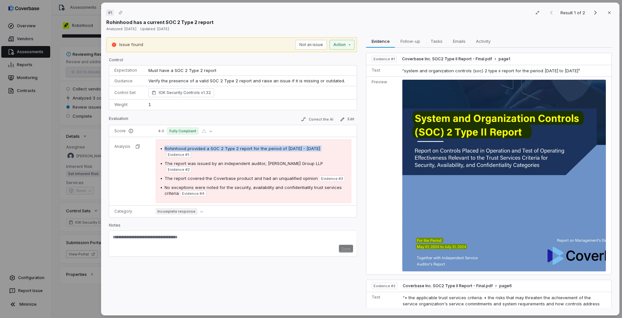
click at [231, 147] on span "Rohinhood provided a SOC 2 Type 2 report for the period of 5/1/2024 - 7/31/2024" at bounding box center [242, 148] width 155 height 5
click at [244, 147] on span "Rohinhood provided a SOC 2 Type 2 report for the period of 5/1/2024 - 7/31/2024" at bounding box center [242, 148] width 155 height 5
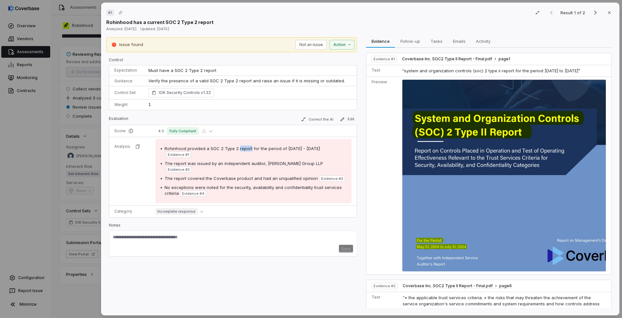
click at [244, 147] on span "Rohinhood provided a SOC 2 Type 2 report for the period of 5/1/2024 - 7/31/2024" at bounding box center [242, 148] width 155 height 5
click at [249, 176] on span "The report covered the Coverbase product and had an unqualified opinion" at bounding box center [241, 178] width 153 height 5
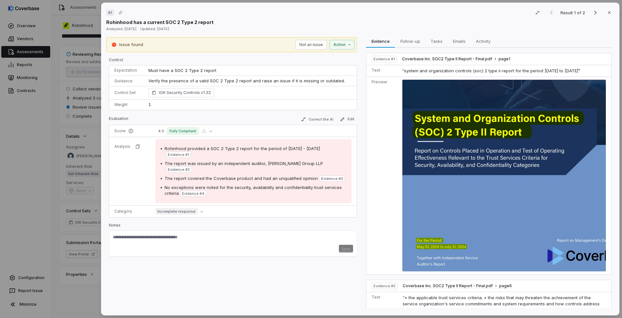
click at [249, 185] on span "No exceptions were noted for the security, availability and confidentiality tru…" at bounding box center [253, 190] width 177 height 11
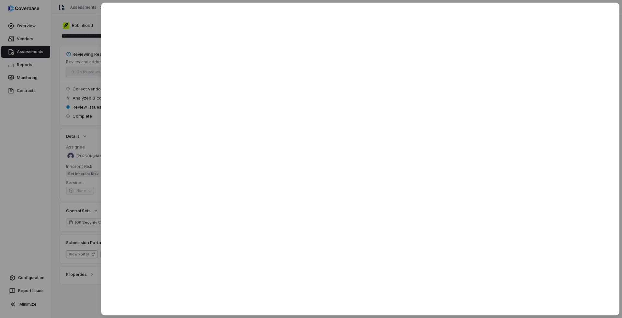
click at [52, 123] on div at bounding box center [311, 159] width 622 height 318
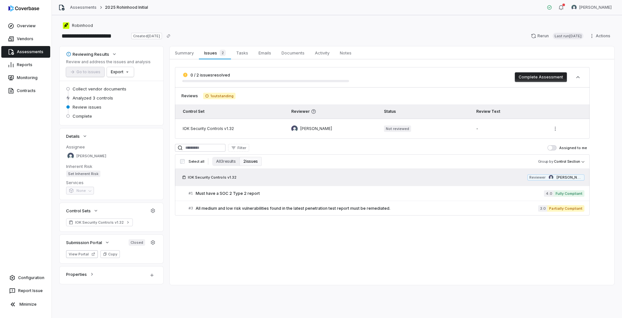
click at [35, 50] on link "Assessments" at bounding box center [25, 52] width 49 height 12
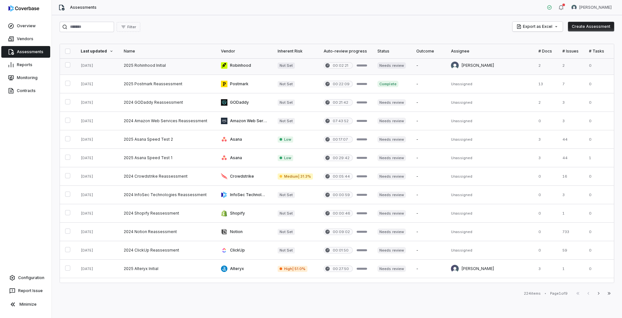
scroll to position [83, 0]
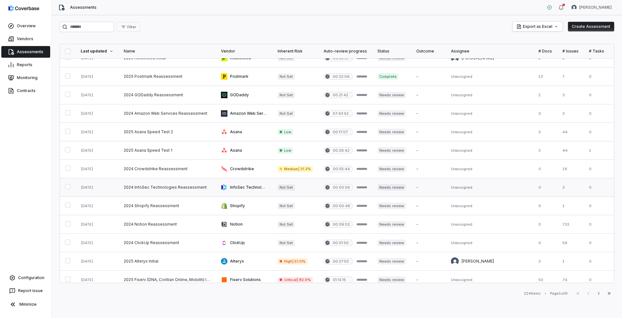
click at [188, 188] on link at bounding box center [167, 187] width 97 height 18
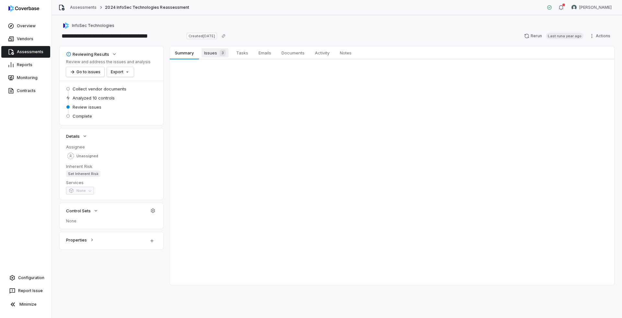
click at [214, 54] on span "Issues 3" at bounding box center [214, 52] width 27 height 9
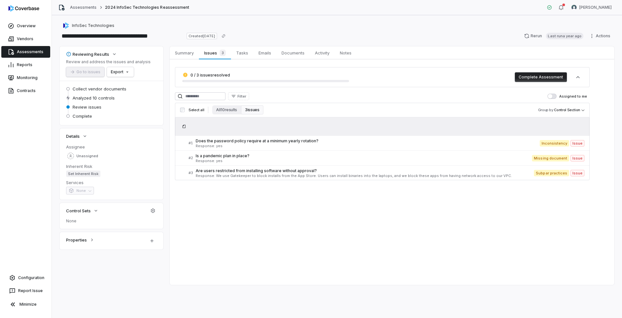
click at [38, 50] on link "Assessments" at bounding box center [25, 52] width 49 height 12
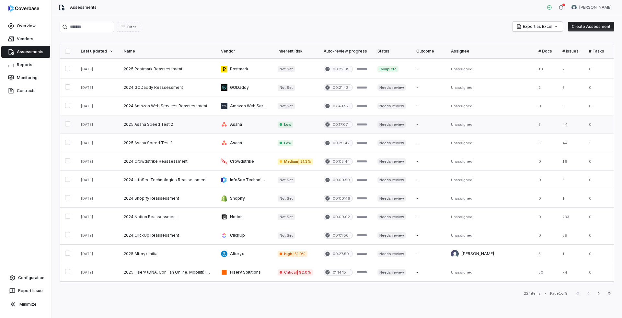
scroll to position [99, 0]
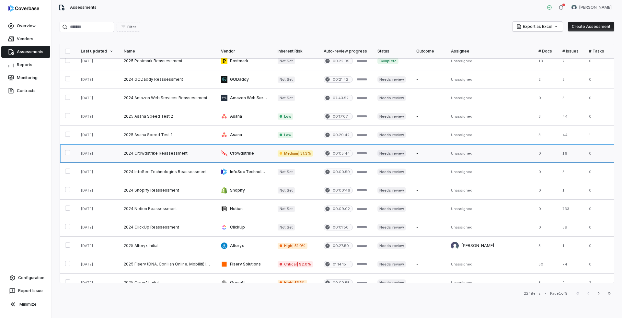
click at [172, 154] on link at bounding box center [167, 153] width 97 height 18
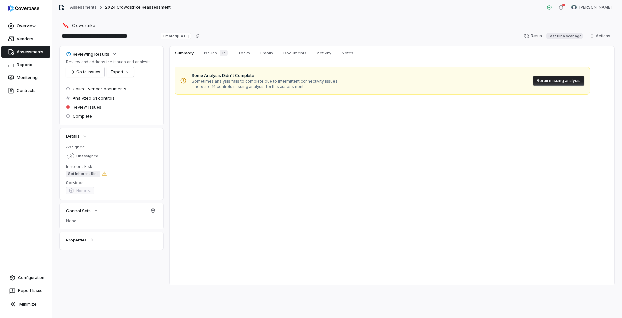
click at [41, 53] on link "Assessments" at bounding box center [25, 52] width 49 height 12
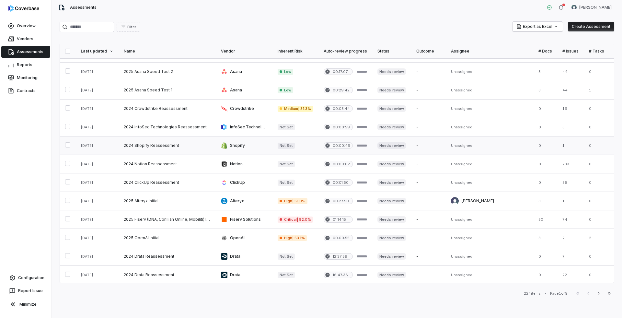
scroll to position [157, 0]
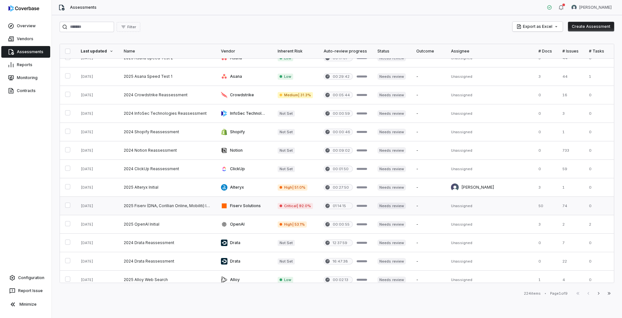
click at [197, 203] on link at bounding box center [167, 206] width 97 height 18
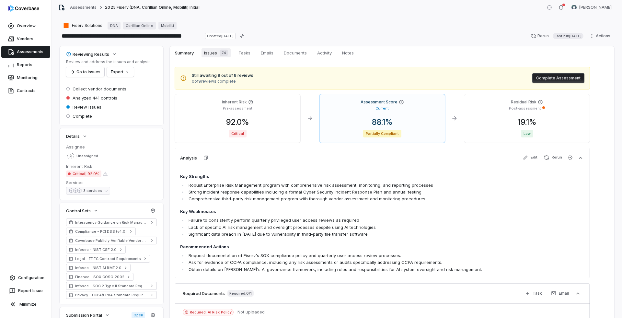
click at [214, 53] on span "Issues 74" at bounding box center [215, 52] width 29 height 9
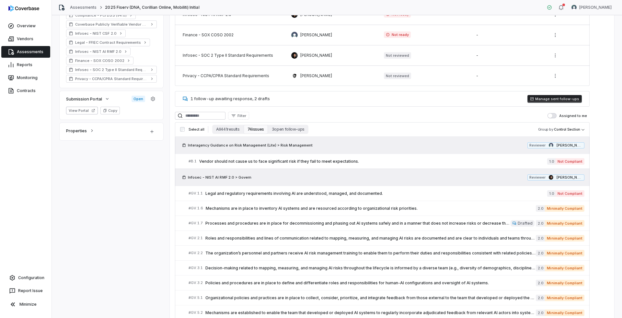
scroll to position [232, 0]
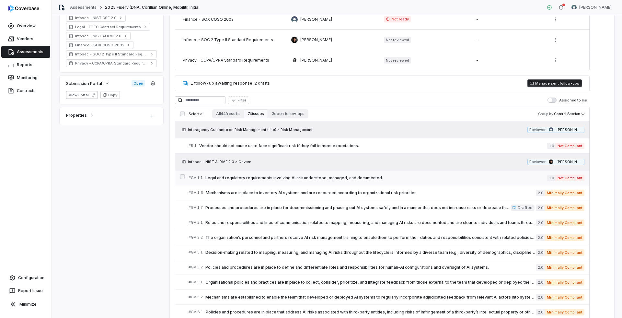
click at [306, 178] on span "Legal and regulatory requirements involving AI are understood, managed, and doc…" at bounding box center [376, 177] width 342 height 5
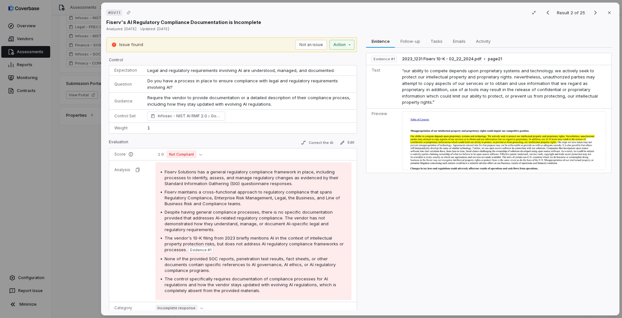
click at [199, 73] on td "Legal and regulatory requirements involving AI are understood, managed, and doc…" at bounding box center [249, 70] width 214 height 10
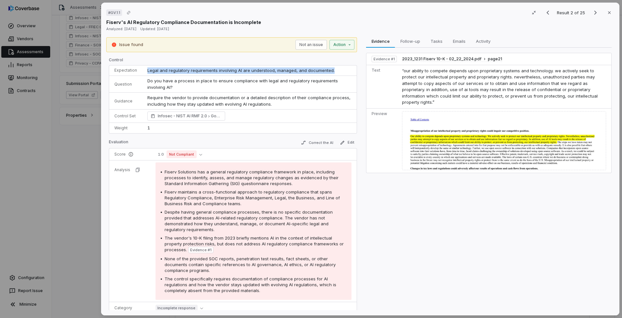
click at [199, 73] on td "Legal and regulatory requirements involving AI are understood, managed, and doc…" at bounding box center [249, 70] width 214 height 10
click at [200, 83] on span "Do you have a process in place to ensure compliance with legal and regulatory r…" at bounding box center [243, 84] width 192 height 12
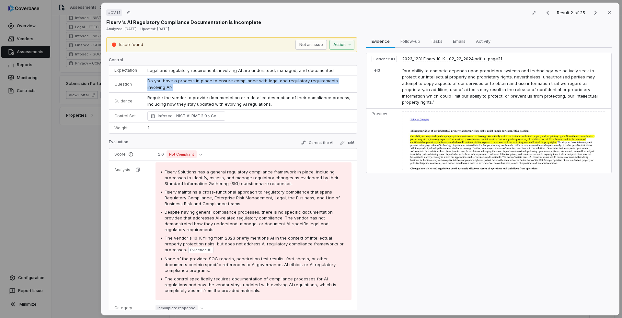
click at [200, 83] on span "Do you have a process in place to ensure compliance with legal and regulatory r…" at bounding box center [243, 84] width 192 height 12
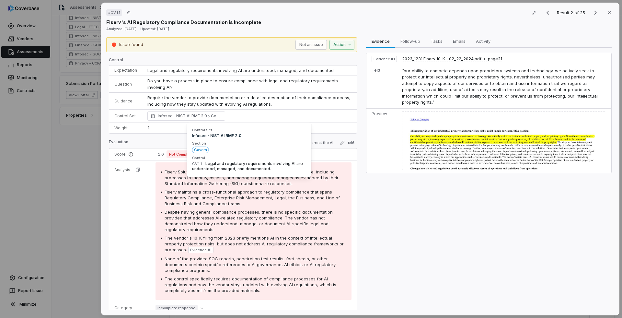
click at [223, 96] on p "Require the vendor to provide documentation or a detailed description of their …" at bounding box center [249, 101] width 204 height 13
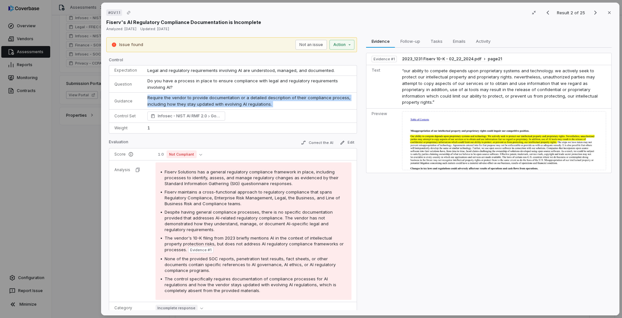
click at [223, 96] on p "Require the vendor to provide documentation or a detailed description of their …" at bounding box center [249, 101] width 204 height 13
click at [234, 104] on p "Require the vendor to provide documentation or a detailed description of their …" at bounding box center [249, 101] width 204 height 13
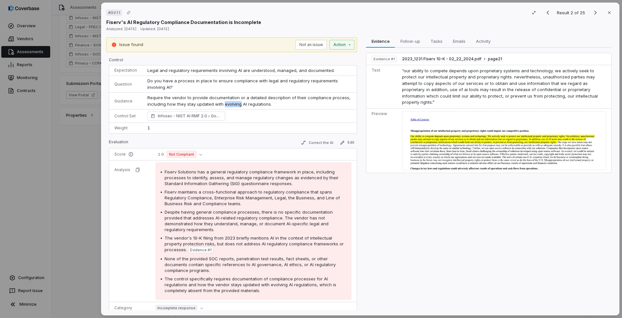
click at [234, 104] on p "Require the vendor to provide documentation or a detailed description of their …" at bounding box center [249, 101] width 204 height 13
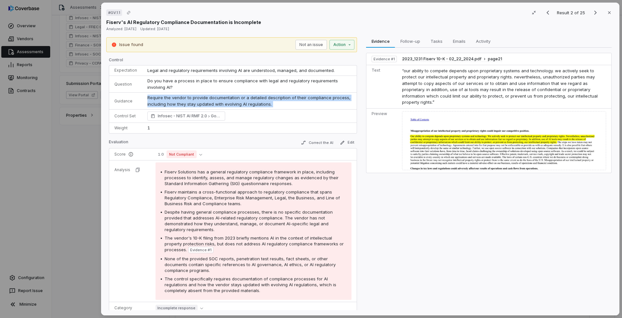
click at [234, 104] on p "Require the vendor to provide documentation or a detailed description of their …" at bounding box center [249, 101] width 204 height 13
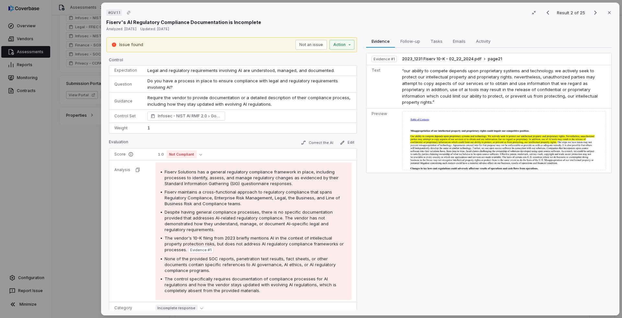
click at [232, 70] on span "Legal and regulatory requirements involving AI are understood, managed, and doc…" at bounding box center [240, 70] width 187 height 5
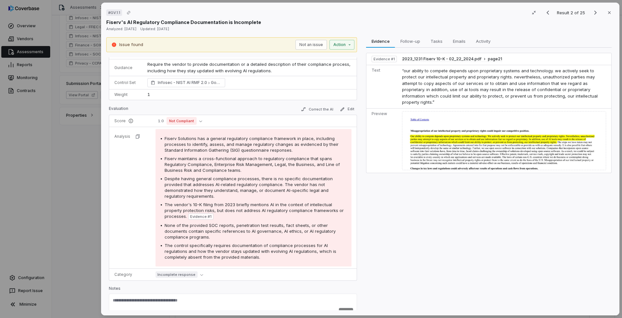
scroll to position [34, 0]
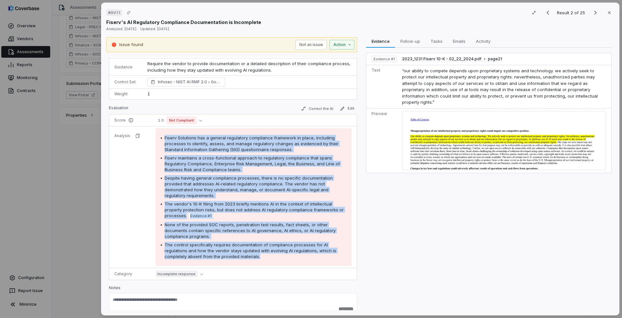
drag, startPoint x: 162, startPoint y: 134, endPoint x: 261, endPoint y: 251, distance: 154.2
click at [261, 251] on div "Fiserv Solutions has a general regulatory compliance framework in place, includ…" at bounding box center [254, 197] width 186 height 124
click at [261, 251] on div "The control specifically requires documentation of compliance processes for AI …" at bounding box center [256, 250] width 182 height 17
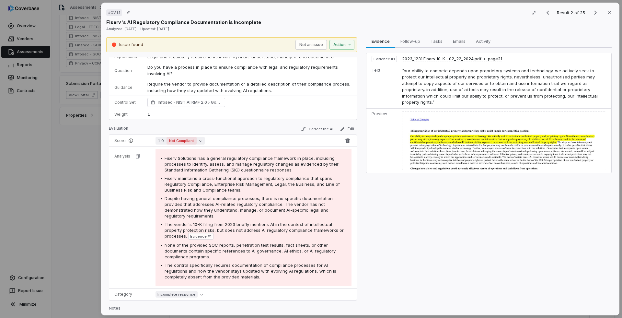
scroll to position [0, 0]
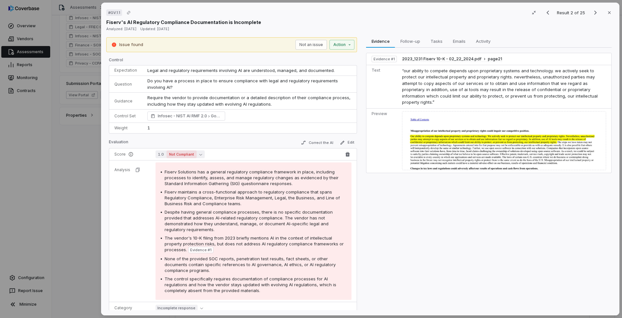
click at [199, 154] on icon "button" at bounding box center [200, 155] width 3 height 2
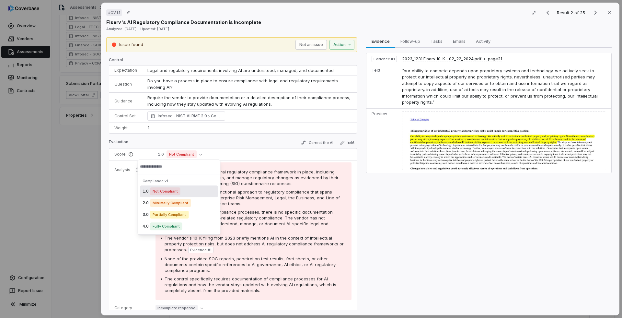
click at [228, 135] on div "Control Expectation Legal and regulatory requirements involving AI are understo…" at bounding box center [233, 183] width 248 height 253
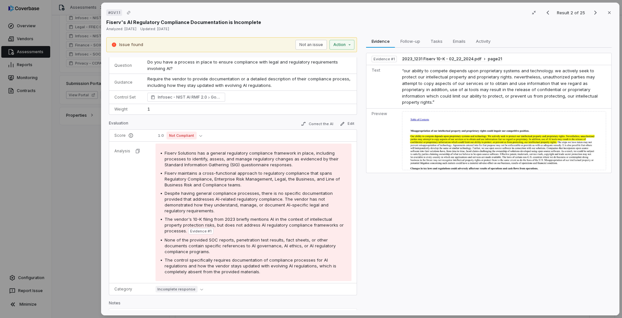
scroll to position [26, 0]
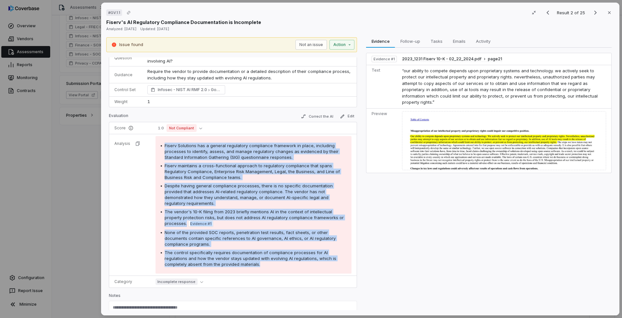
drag, startPoint x: 164, startPoint y: 143, endPoint x: 239, endPoint y: 261, distance: 139.5
click at [239, 261] on div "Fiserv Solutions has a general regulatory compliance framework in place, includ…" at bounding box center [253, 204] width 196 height 137
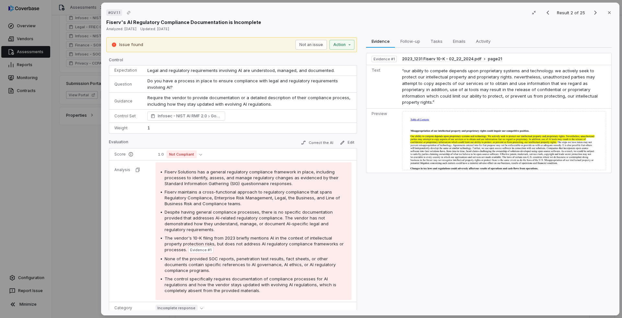
click at [256, 75] on td "Legal and regulatory requirements involving AI are understood, managed, and doc…" at bounding box center [249, 70] width 214 height 10
click at [237, 72] on span "Legal and regulatory requirements involving AI are understood, managed, and doc…" at bounding box center [240, 70] width 187 height 5
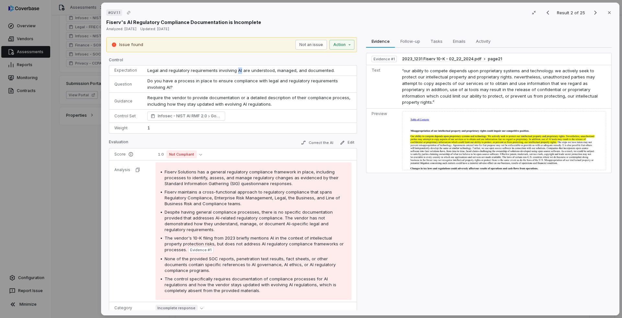
click at [237, 72] on span "Legal and regulatory requirements involving AI are understood, managed, and doc…" at bounding box center [240, 70] width 187 height 5
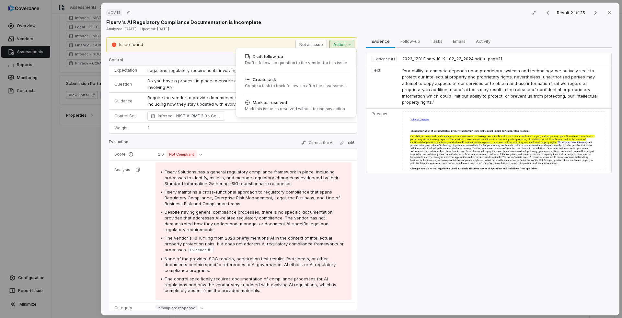
click at [348, 45] on div "# GV.1.1 Result 2 of 25 Close Fiserv's AI Regulatory Compliance Documentation i…" at bounding box center [311, 159] width 622 height 318
click at [279, 109] on div "Mark this issue as resolved without taking any action" at bounding box center [295, 108] width 100 height 5
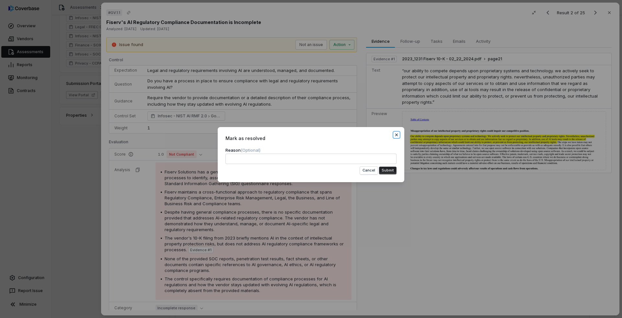
click at [396, 135] on icon "button" at bounding box center [396, 134] width 5 height 5
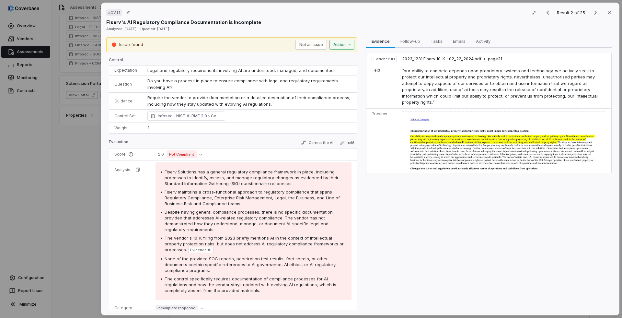
click at [346, 43] on div "# GV.1.1 Result 2 of 25 Close Fiserv's AI Regulatory Compliance Documentation i…" at bounding box center [311, 159] width 622 height 318
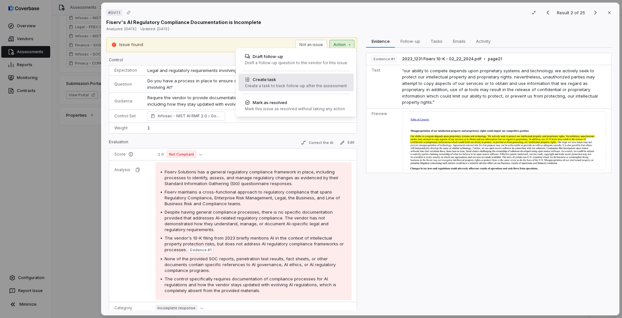
click at [319, 78] on div "Create task" at bounding box center [296, 79] width 102 height 6
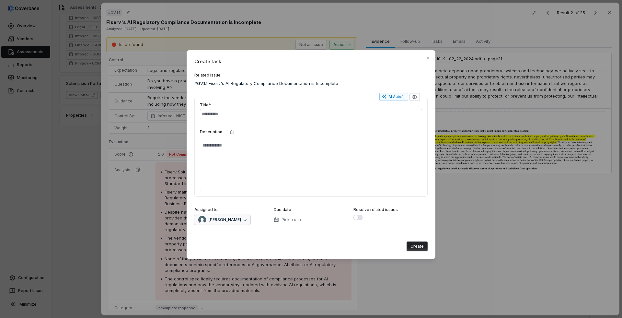
click at [244, 219] on icon "button" at bounding box center [245, 219] width 3 height 3
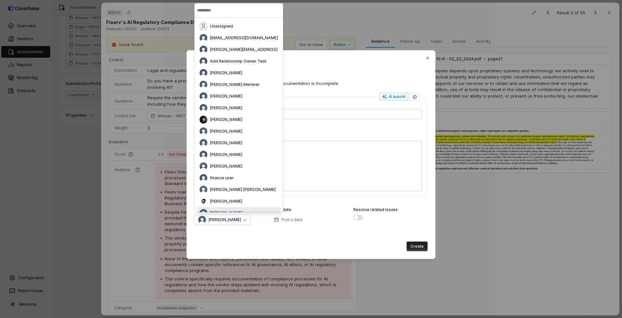
click at [283, 258] on div "Create task Related Issue #GV.1.1 Fiserv's AI Regulatory Compliance Documentati…" at bounding box center [311, 154] width 249 height 209
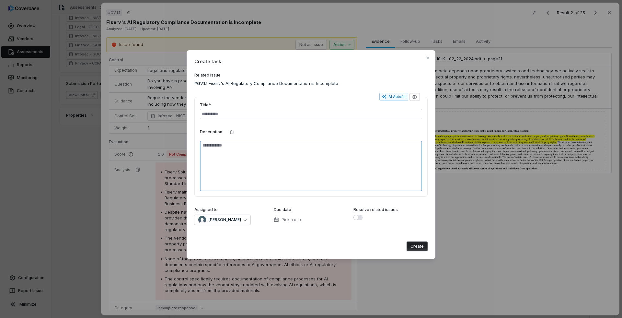
click at [289, 183] on textarea at bounding box center [311, 166] width 222 height 51
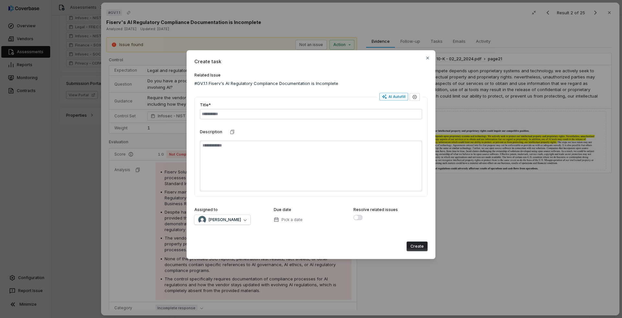
click at [396, 99] on button "AI Autofill" at bounding box center [393, 97] width 29 height 8
type textarea "*"
type input "**********"
type textarea "**"
type textarea "*"
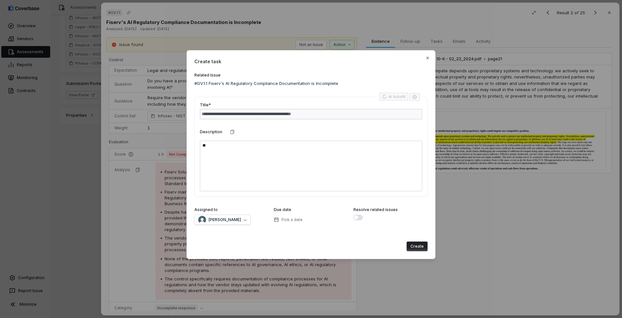
type textarea "**********"
type textarea "*"
type textarea "**********"
type textarea "*"
type input "**********"
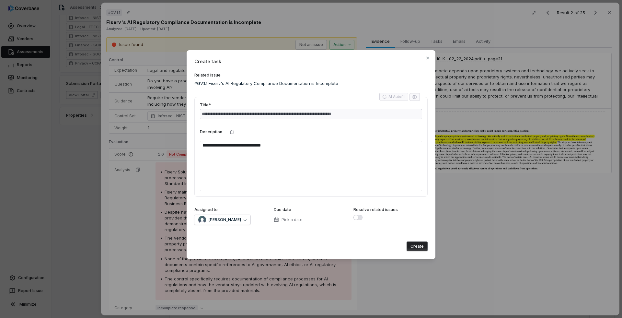
type textarea "*"
type textarea "**********"
type textarea "*"
type textarea "**********"
type textarea "*"
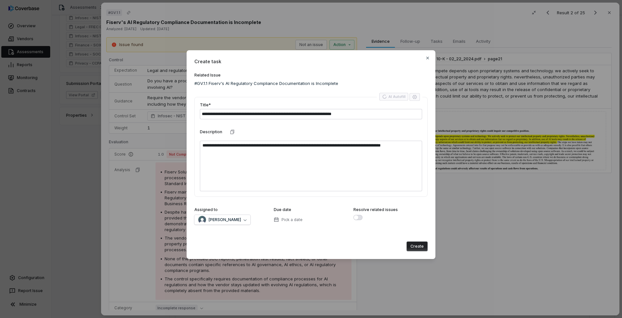
type textarea "**********"
type textarea "*"
type textarea "**********"
type textarea "*"
type textarea "**********"
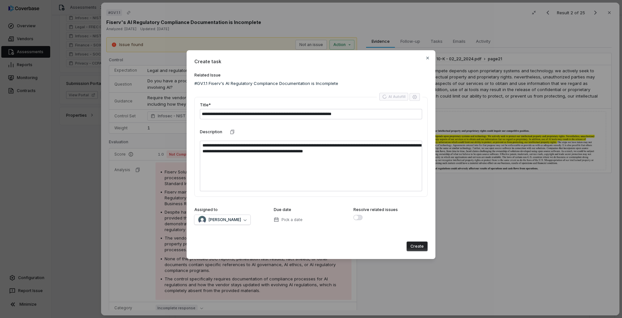
type textarea "*"
type textarea "**********"
type textarea "*"
type textarea "**********"
type textarea "*"
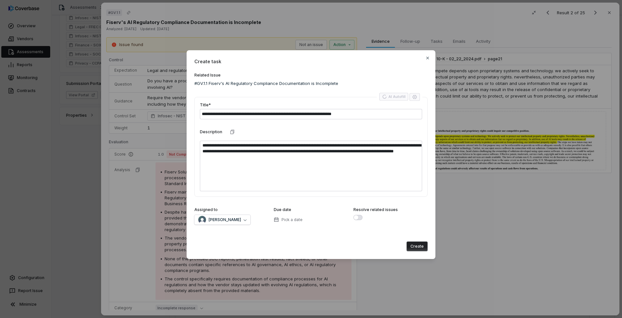
type textarea "**********"
type textarea "*"
type textarea "**********"
type textarea "*"
type textarea "**********"
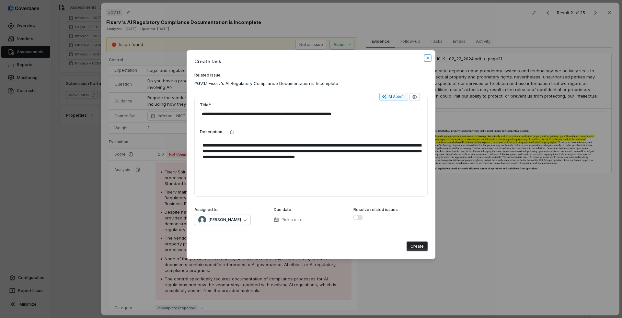
click at [426, 57] on icon "button" at bounding box center [427, 57] width 5 height 5
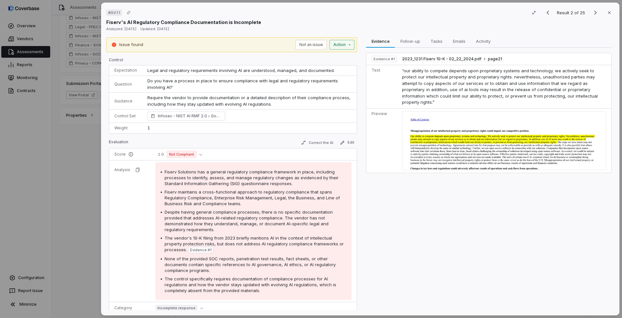
click at [349, 43] on div "# GV.1.1 Result 2 of 25 Close Fiserv's AI Regulatory Compliance Documentation i…" at bounding box center [311, 159] width 622 height 318
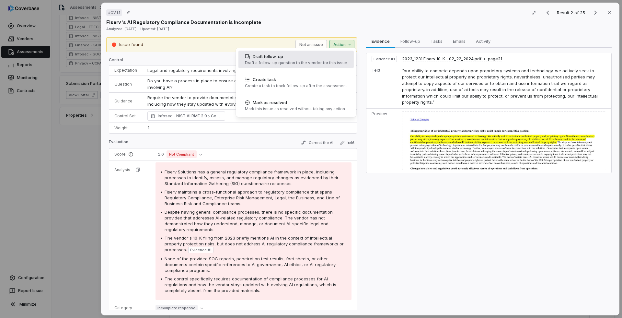
click at [320, 60] on div "Draft follow-up" at bounding box center [296, 56] width 102 height 6
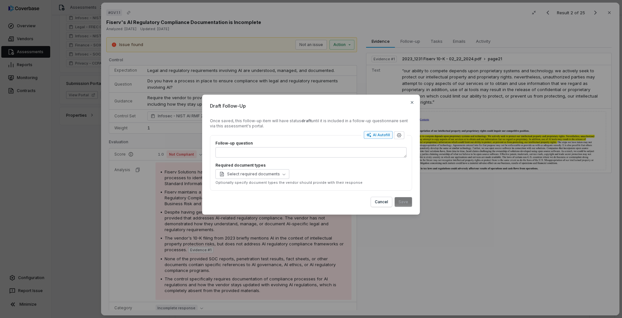
click at [376, 134] on div "AI Autofill" at bounding box center [378, 134] width 24 height 5
type textarea "*"
type textarea "****"
type textarea "*"
type textarea "**********"
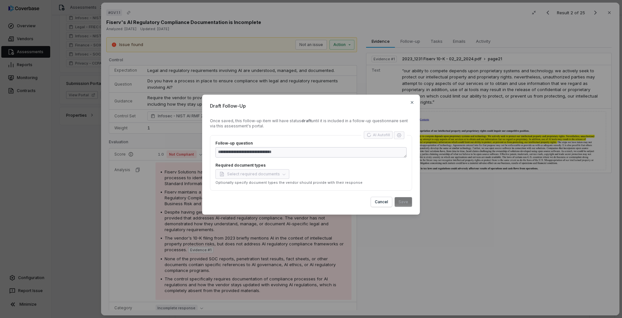
type textarea "*"
type textarea "**********"
type textarea "*"
type textarea "**********"
type textarea "*"
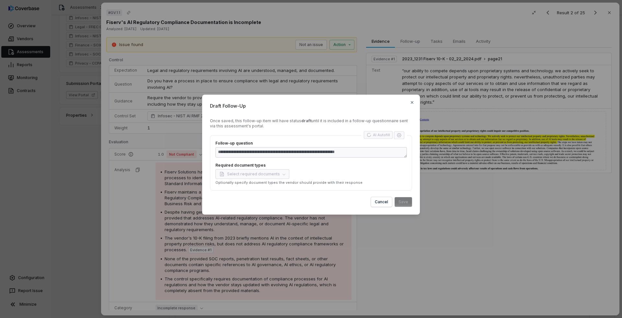
type textarea "**********"
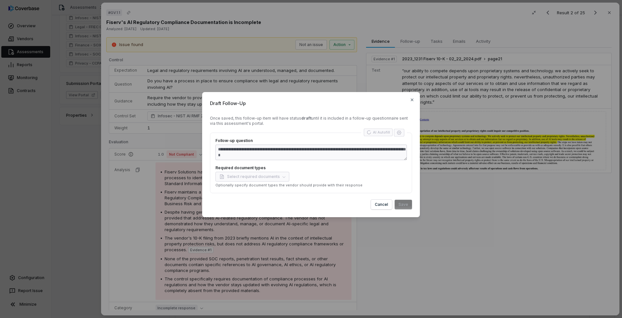
type textarea "*"
type textarea "**********"
type textarea "*"
type textarea "**********"
type textarea "*"
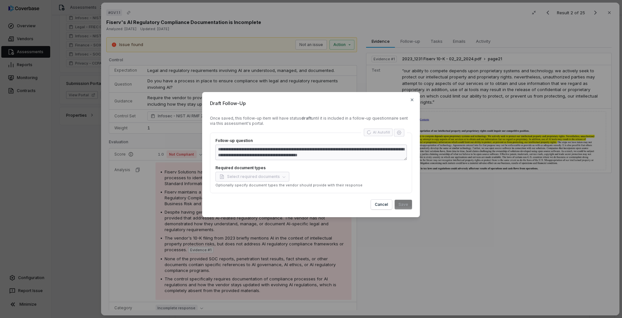
type textarea "**********"
type textarea "*"
type textarea "**********"
type textarea "*"
type textarea "**********"
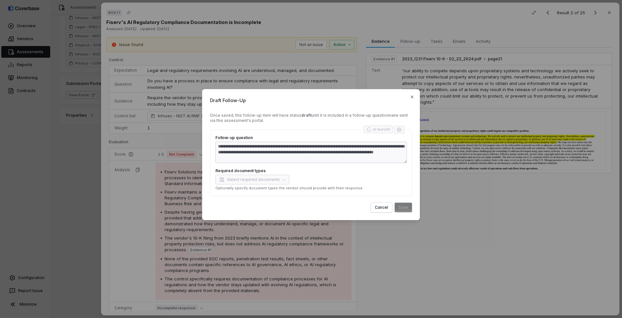
type textarea "*"
type textarea "**********"
type textarea "*"
type textarea "**********"
type textarea "*"
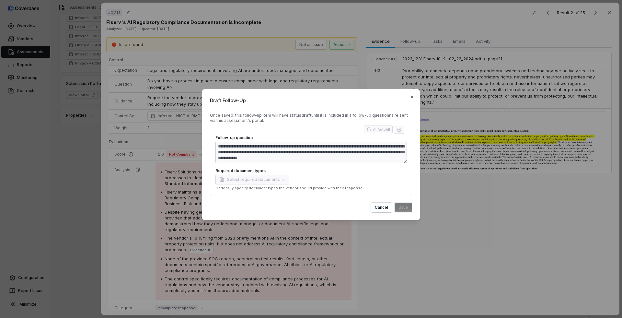
type textarea "**********"
type textarea "*"
type textarea "**********"
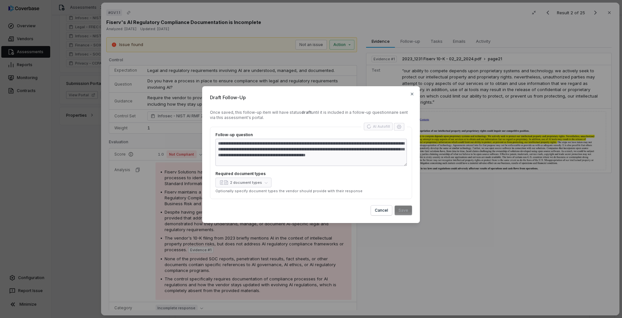
type textarea "*"
type textarea "**********"
type textarea "*"
type textarea "**********"
type textarea "*"
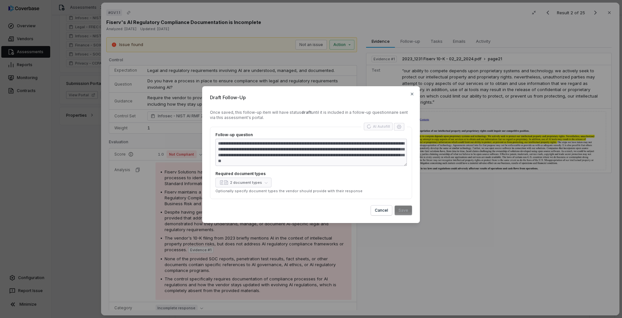
type textarea "**********"
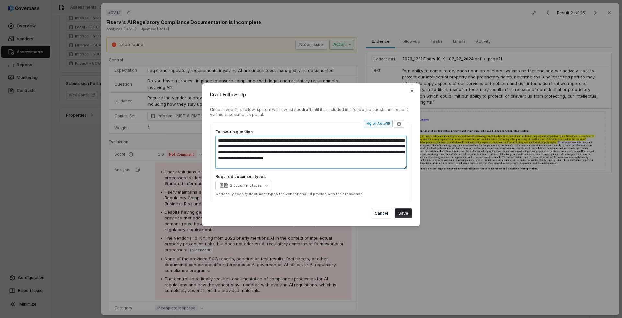
click at [280, 145] on textarea "**********" at bounding box center [310, 152] width 191 height 33
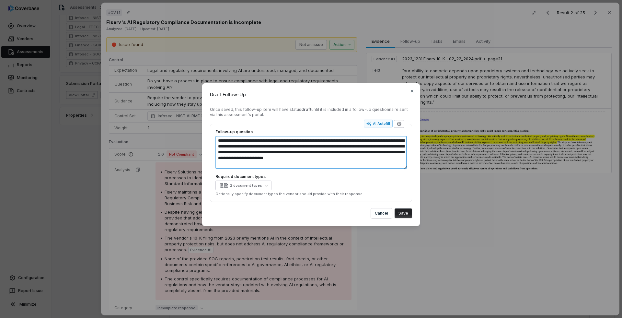
click at [280, 145] on textarea "**********" at bounding box center [310, 152] width 191 height 33
click at [341, 143] on textarea "**********" at bounding box center [310, 152] width 191 height 33
drag, startPoint x: 269, startPoint y: 140, endPoint x: 279, endPoint y: 149, distance: 12.6
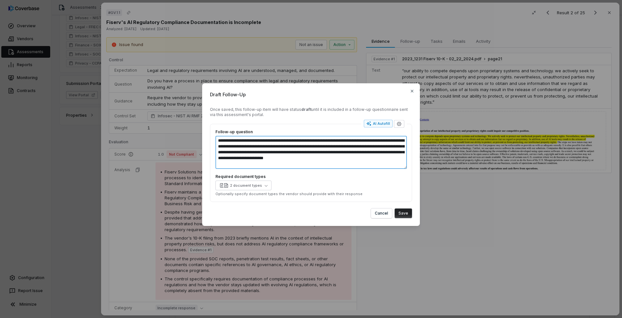
click at [279, 149] on textarea "**********" at bounding box center [310, 152] width 191 height 33
click at [356, 142] on textarea "**********" at bounding box center [310, 152] width 191 height 33
drag, startPoint x: 366, startPoint y: 141, endPoint x: 278, endPoint y: 149, distance: 88.4
click at [278, 149] on textarea "**********" at bounding box center [310, 152] width 191 height 33
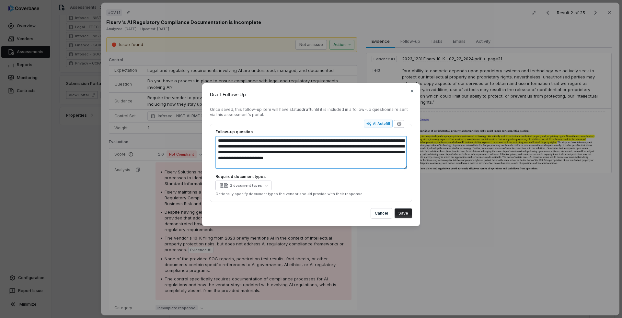
click at [292, 161] on textarea "**********" at bounding box center [310, 152] width 191 height 33
click at [262, 184] on button "2 document types" at bounding box center [243, 185] width 56 height 10
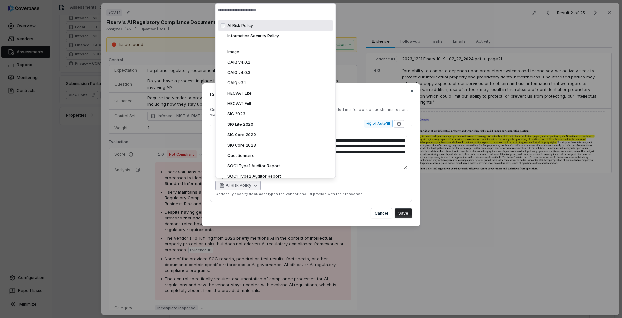
type textarea "*"
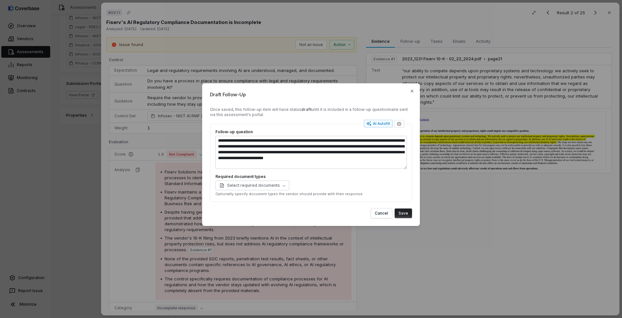
click at [402, 213] on button "Save" at bounding box center [403, 213] width 17 height 10
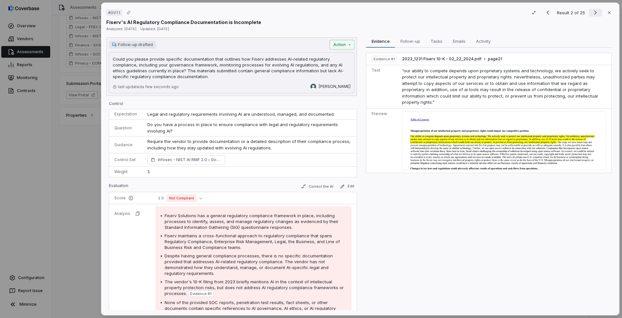
click at [596, 15] on icon "Next result" at bounding box center [595, 13] width 8 height 8
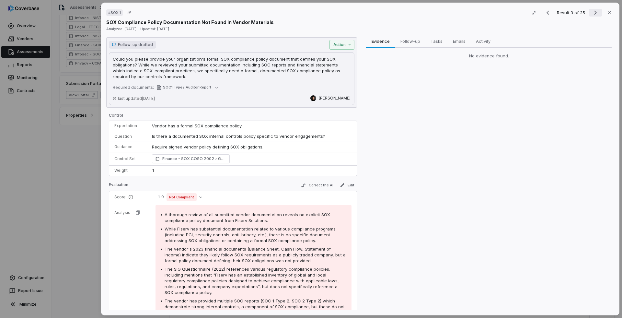
click at [596, 15] on icon "Next result" at bounding box center [595, 13] width 8 height 8
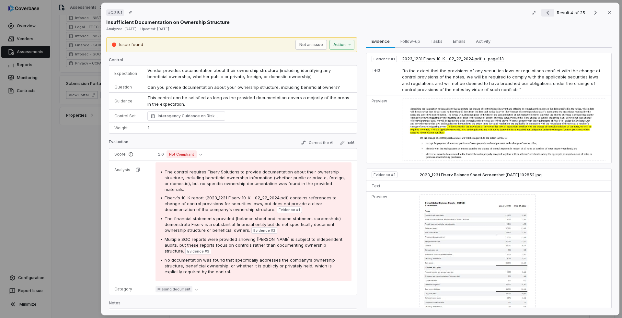
click at [547, 15] on icon "Previous result" at bounding box center [548, 13] width 8 height 8
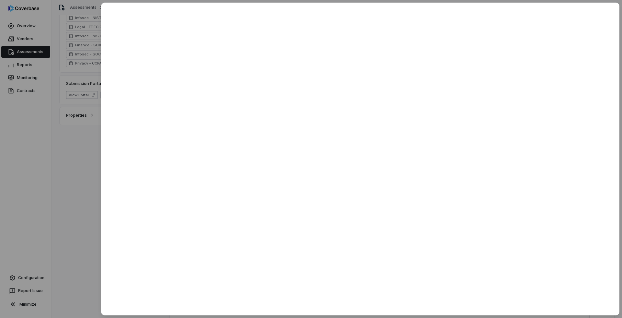
click at [66, 143] on div at bounding box center [311, 159] width 622 height 318
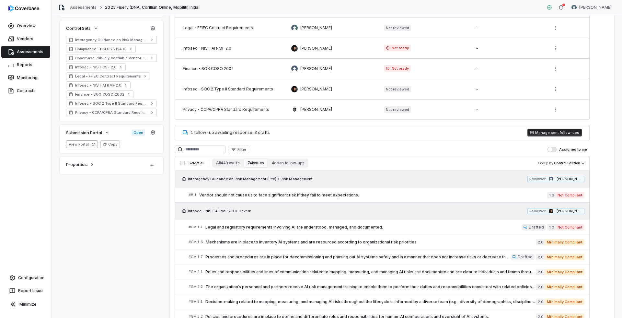
scroll to position [237, 0]
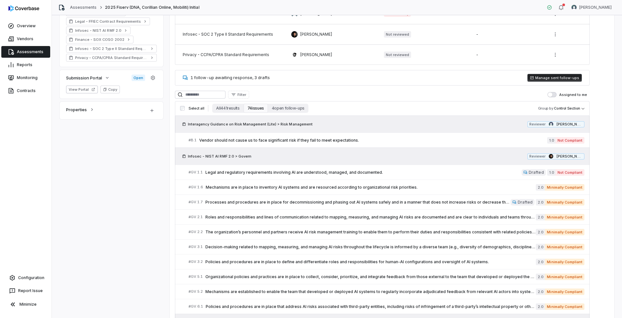
click at [546, 77] on button "Manage sent follow-ups" at bounding box center [554, 78] width 54 height 8
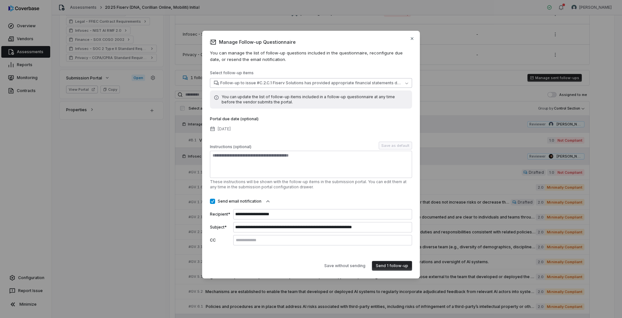
click at [322, 82] on span "Follow-up to issue #C.2.C.1 Fiserv Solutions has provided appropriate financial…" at bounding box center [311, 82] width 182 height 5
click at [409, 35] on div "**********" at bounding box center [311, 154] width 218 height 247
click at [411, 38] on icon "button" at bounding box center [411, 38] width 5 height 5
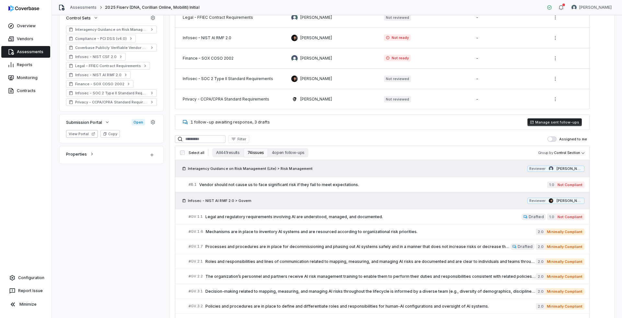
scroll to position [184, 0]
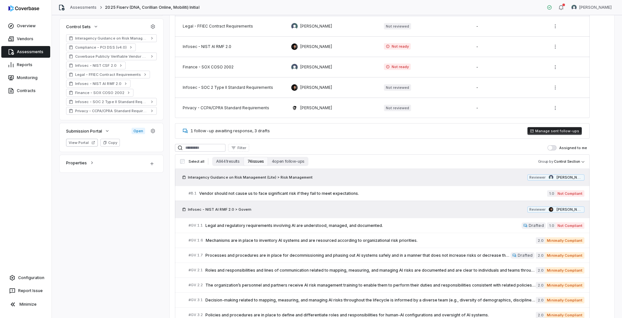
click at [556, 130] on button "Manage sent follow-ups" at bounding box center [554, 131] width 54 height 8
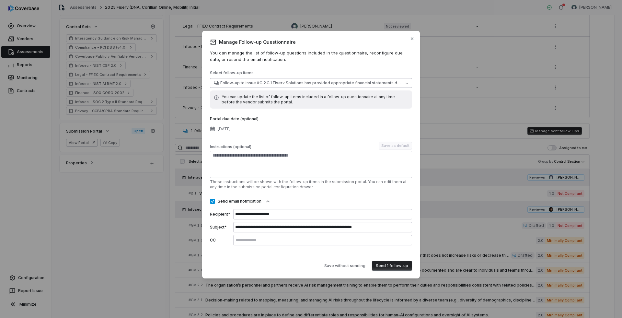
click at [308, 83] on span "Follow-up to issue #C.2.C.1 Fiserv Solutions has provided appropriate financial…" at bounding box center [311, 82] width 182 height 5
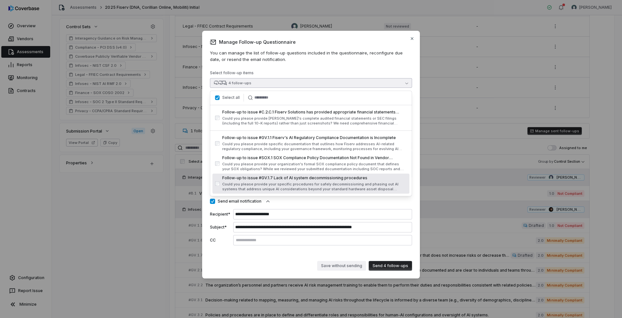
click at [322, 265] on button "Save without sending" at bounding box center [341, 266] width 49 height 10
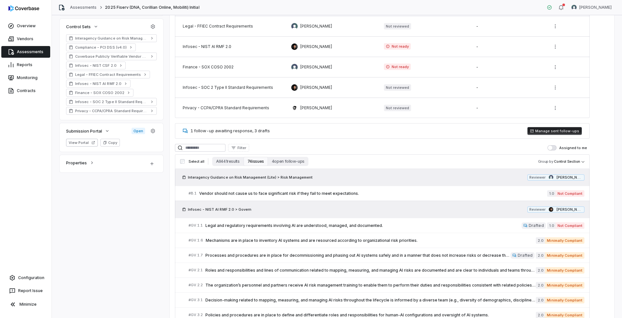
click at [532, 130] on button "Manage sent follow-ups" at bounding box center [554, 131] width 54 height 8
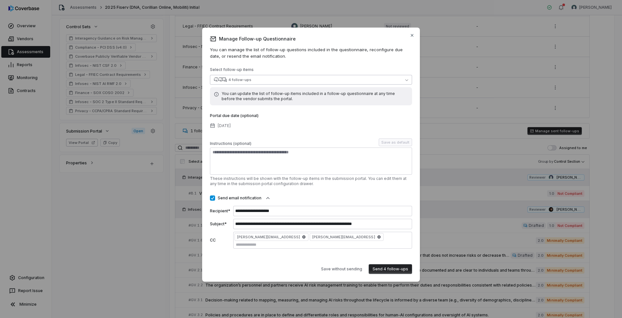
click at [247, 82] on div "4 follow-ups" at bounding box center [239, 79] width 23 height 5
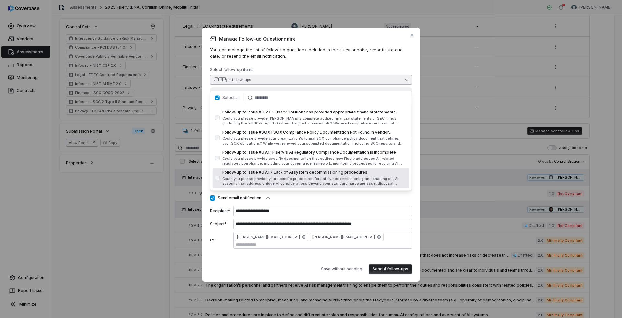
click at [249, 267] on div "Save without sending Send 4 follow-ups" at bounding box center [311, 266] width 202 height 15
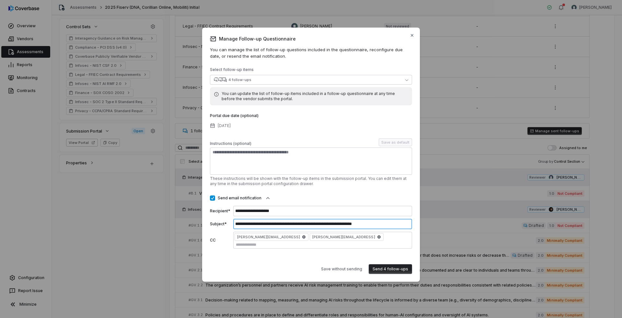
click at [294, 228] on input "**********" at bounding box center [322, 224] width 179 height 10
click at [384, 265] on button "Send 4 follow-ups" at bounding box center [390, 269] width 43 height 10
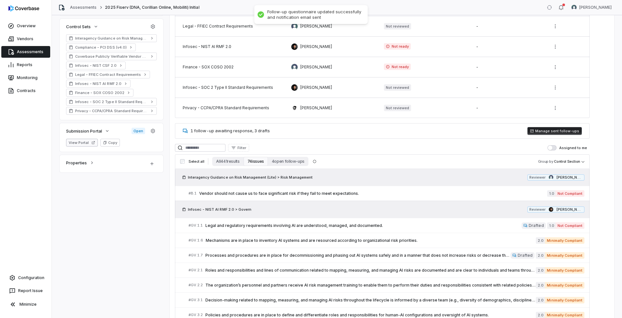
click at [89, 144] on button "View Portal" at bounding box center [82, 143] width 32 height 8
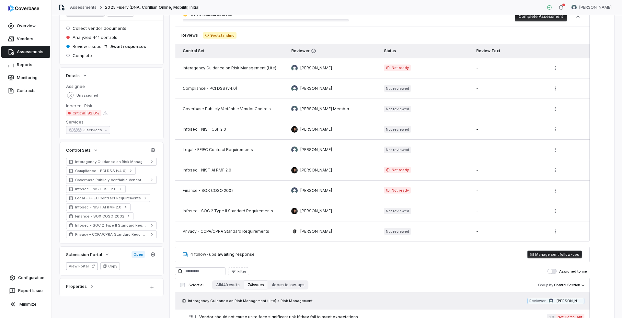
scroll to position [0, 0]
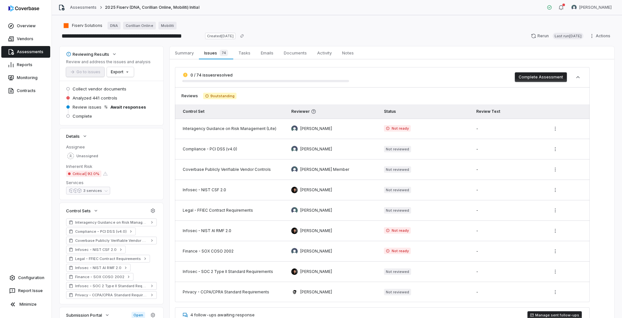
click at [534, 77] on button "Complete Assessment" at bounding box center [541, 77] width 52 height 10
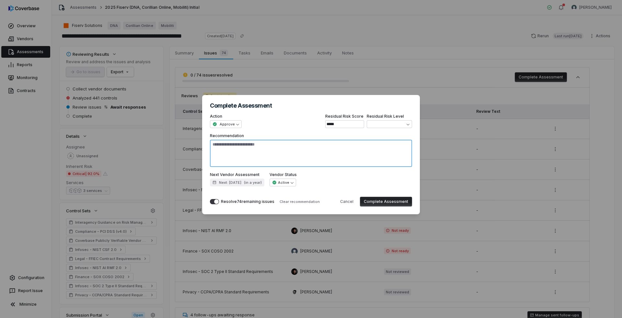
click at [304, 148] on textarea "Recommendation" at bounding box center [311, 153] width 202 height 27
click at [403, 39] on div "**********" at bounding box center [311, 159] width 622 height 318
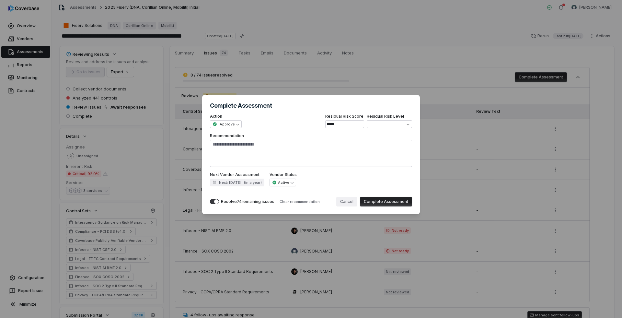
click at [349, 204] on button "Cancel" at bounding box center [346, 202] width 21 height 10
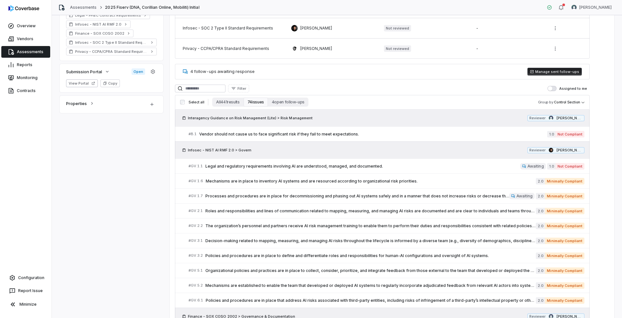
scroll to position [259, 0]
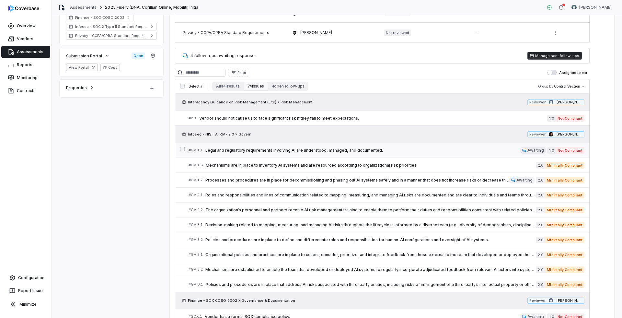
click at [340, 149] on span "Legal and regulatory requirements involving AI are understood, managed, and doc…" at bounding box center [362, 150] width 315 height 5
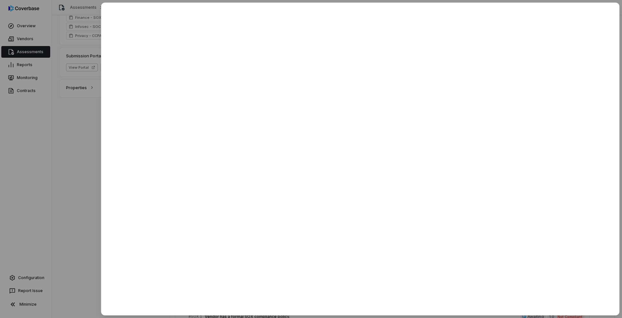
click at [86, 124] on div at bounding box center [311, 159] width 622 height 318
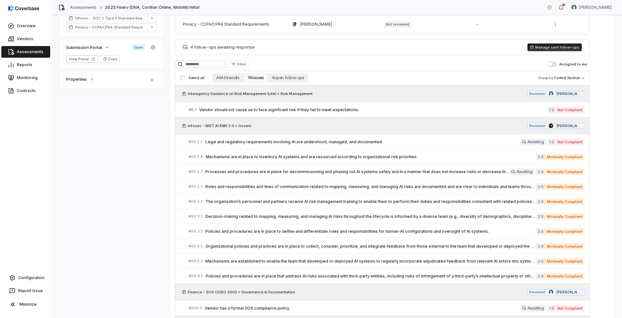
scroll to position [282, 0]
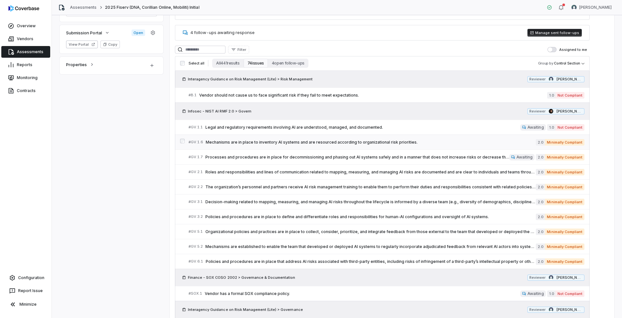
click at [335, 142] on span "Mechanisms are in place to inventory AI systems and are resourced according to …" at bounding box center [371, 142] width 330 height 5
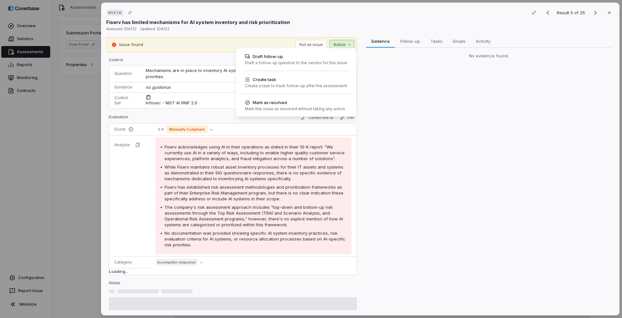
click at [350, 46] on div "# GV.1.6 Result 5 of 25 Close Fiserv has limited mechanisms for AI system inven…" at bounding box center [311, 159] width 622 height 318
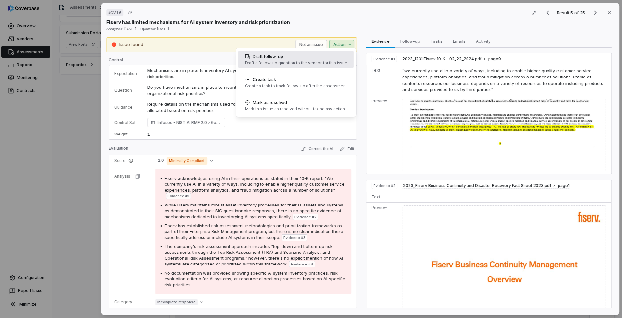
click at [331, 65] on div "Draft a follow-up question to the vendor for this issue" at bounding box center [296, 62] width 102 height 5
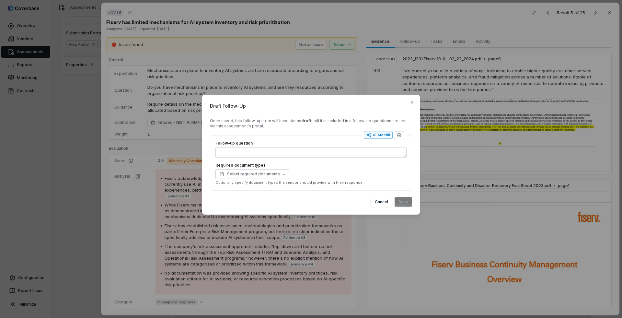
click at [384, 135] on div "AI Autofill" at bounding box center [378, 134] width 24 height 5
type textarea "*"
type textarea "*****"
type textarea "*"
type textarea "**********"
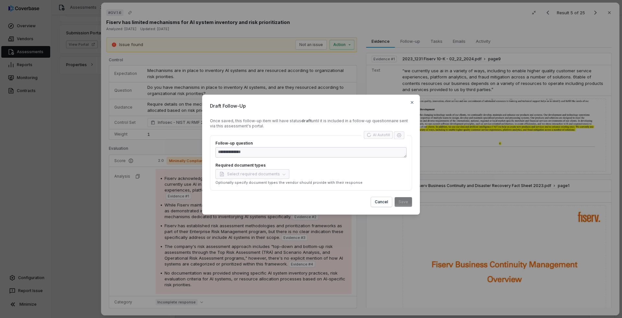
type textarea "*"
type textarea "**********"
type textarea "*"
type textarea "**********"
type textarea "*"
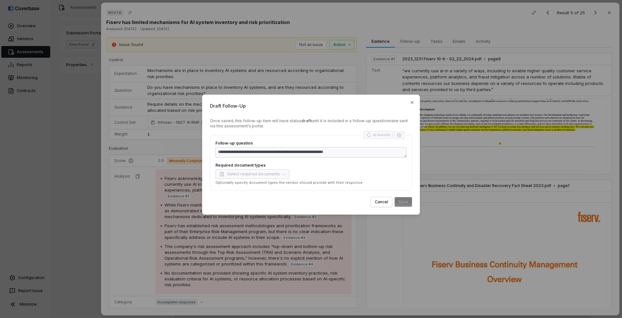
type textarea "**********"
type textarea "*"
type textarea "**********"
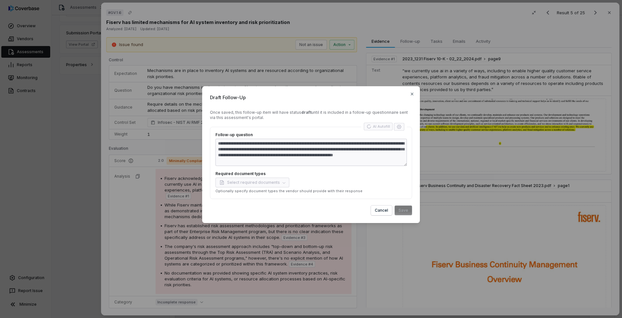
type textarea "*"
type textarea "**********"
type textarea "*"
type textarea "**********"
type textarea "*"
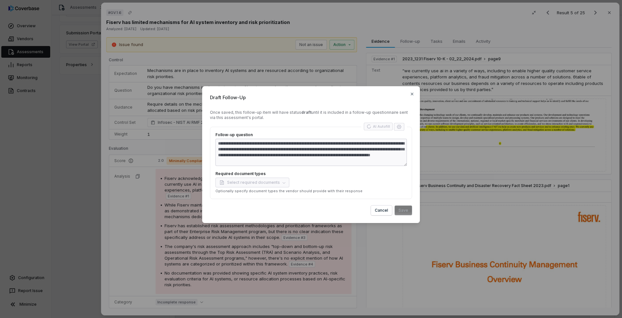
type textarea "**********"
type textarea "*"
type textarea "**********"
type textarea "*"
type textarea "**********"
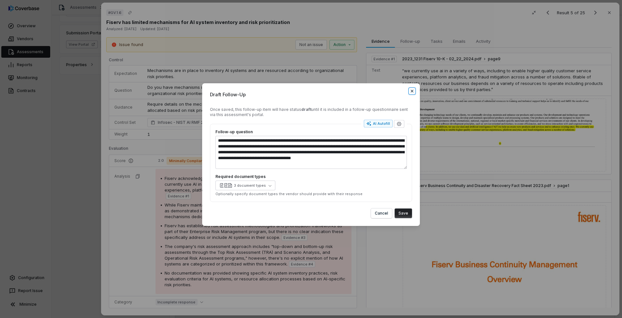
click at [414, 91] on icon "button" at bounding box center [411, 90] width 5 height 5
type textarea "*"
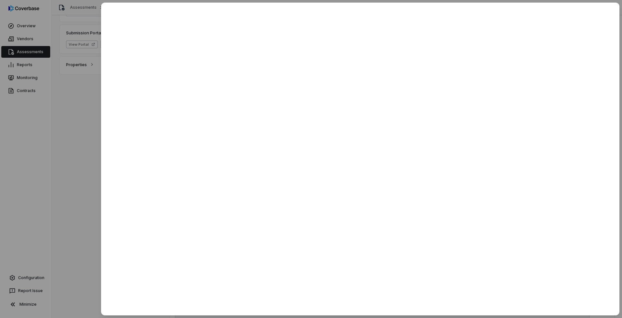
click at [84, 112] on div at bounding box center [311, 159] width 622 height 318
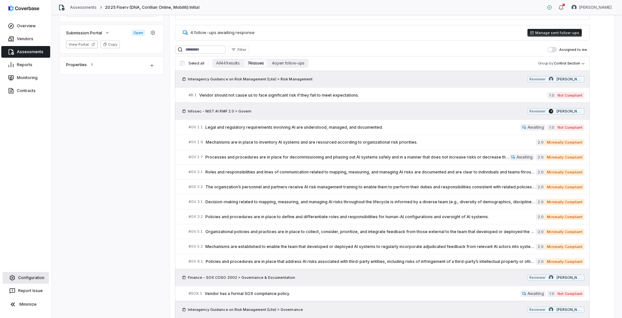
click at [32, 277] on link "Configuration" at bounding box center [26, 278] width 46 height 12
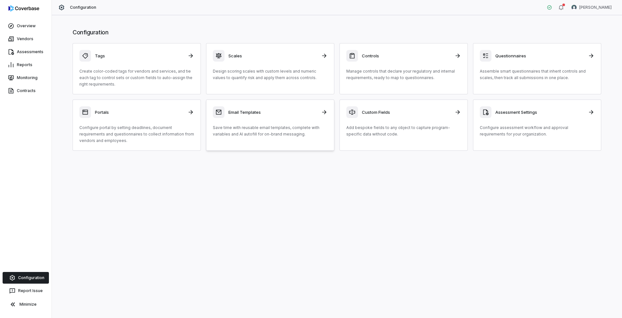
click at [270, 126] on p "Save time with reusable email templates, complete with variables and AI autofil…" at bounding box center [270, 130] width 115 height 13
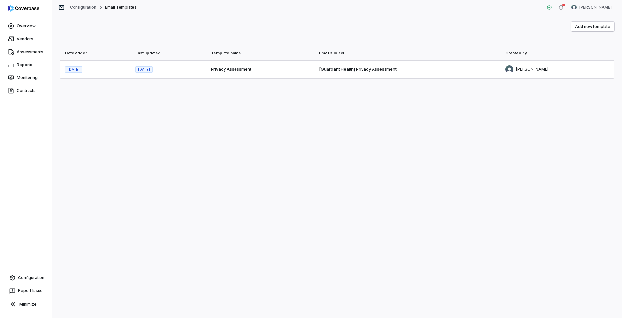
click at [408, 74] on td "[Guardant Health] Privacy Assessment" at bounding box center [407, 69] width 187 height 18
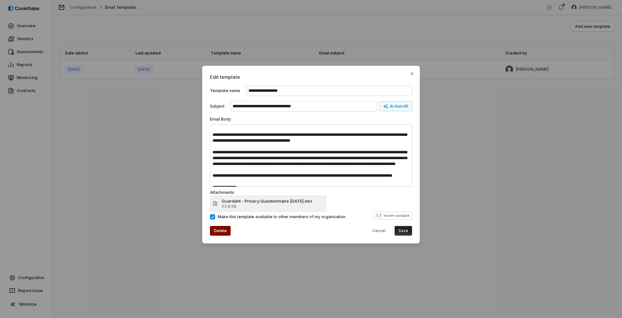
scroll to position [2, 0]
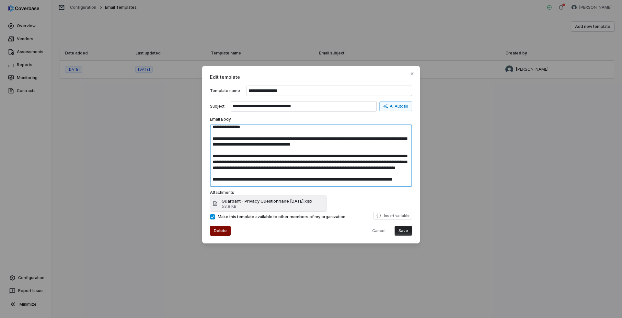
drag, startPoint x: 212, startPoint y: 156, endPoint x: 242, endPoint y: 179, distance: 38.3
click at [242, 179] on textarea "**********" at bounding box center [311, 155] width 202 height 62
click at [257, 178] on textarea "**********" at bounding box center [311, 155] width 202 height 62
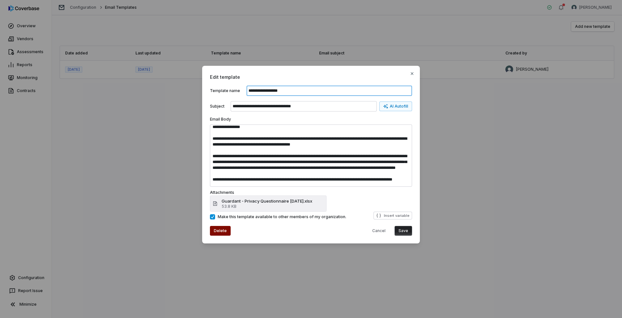
click at [278, 91] on input "**********" at bounding box center [330, 91] width 166 height 10
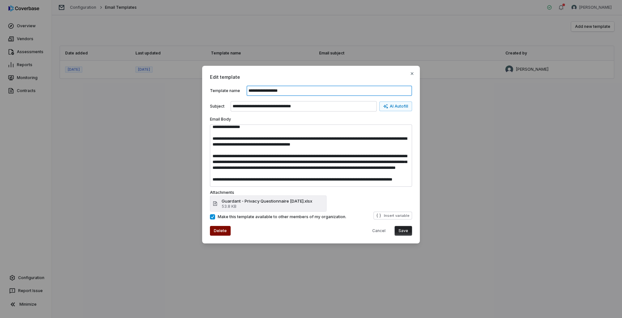
click at [278, 91] on input "**********" at bounding box center [330, 91] width 166 height 10
click at [411, 75] on icon "button" at bounding box center [411, 73] width 5 height 5
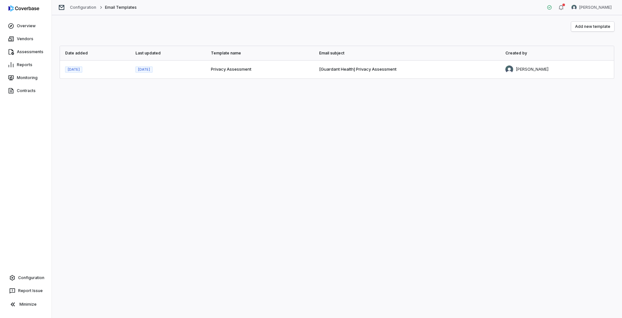
click at [401, 160] on div "Add new template Date added Last updated Template name Email subject Created by…" at bounding box center [337, 166] width 570 height 303
click at [32, 39] on link "Vendors" at bounding box center [25, 39] width 49 height 12
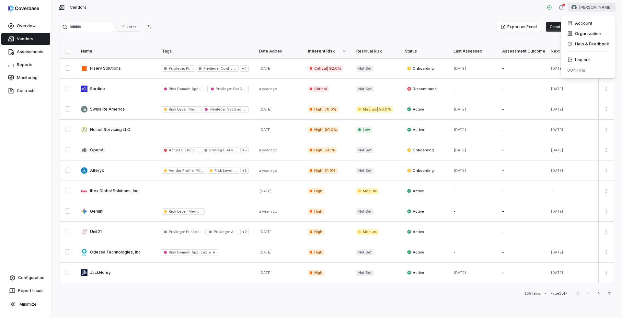
click at [592, 12] on html "Overview Vendors Assessments Reports Monitoring Contracts Configuration Report …" at bounding box center [311, 159] width 622 height 318
click at [584, 58] on div "Log out" at bounding box center [588, 59] width 50 height 10
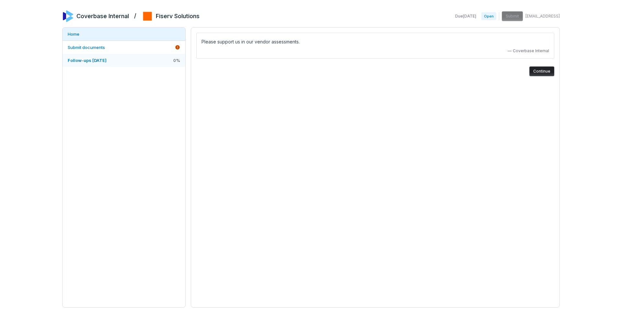
click at [97, 60] on span "Follow-ups [DATE]" at bounding box center [87, 60] width 39 height 5
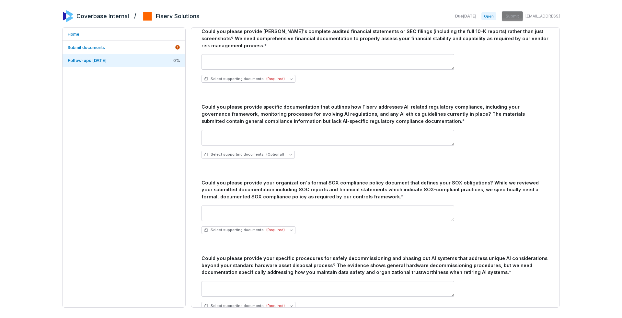
scroll to position [67, 0]
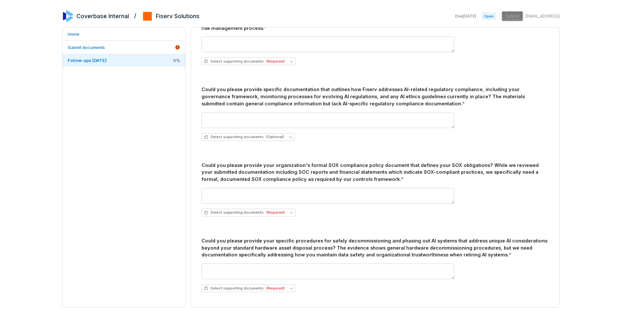
click at [323, 243] on div "Could you please provide your specific procedures for safely decommissioning an…" at bounding box center [375, 247] width 348 height 21
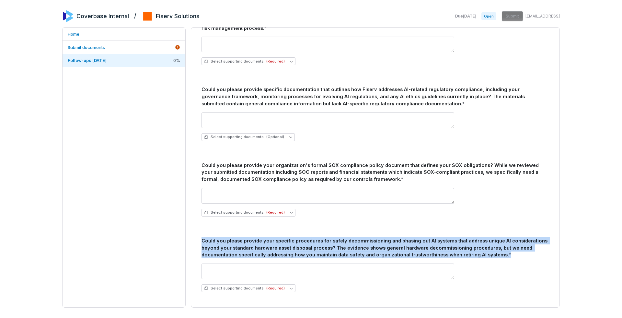
click at [323, 243] on div "Could you please provide your specific procedures for safely decommissioning an…" at bounding box center [375, 247] width 348 height 21
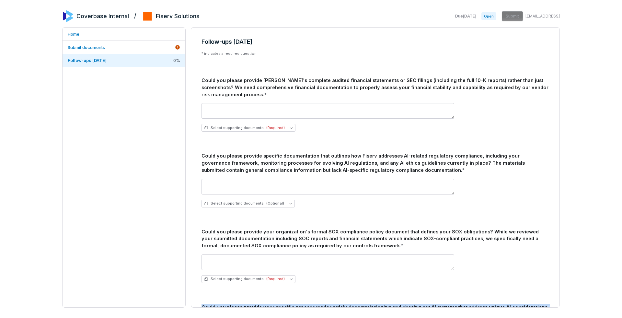
scroll to position [0, 0]
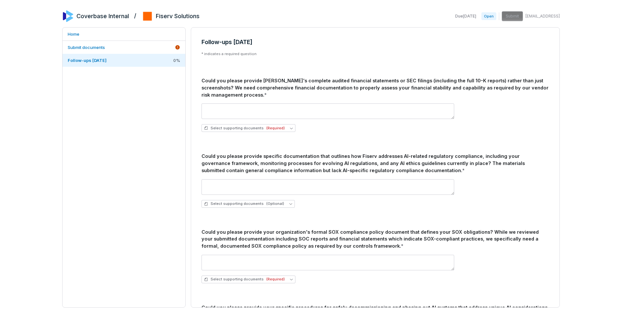
click at [328, 165] on div "Could you please provide specific documentation that outlines how Fiserv addres…" at bounding box center [375, 163] width 348 height 21
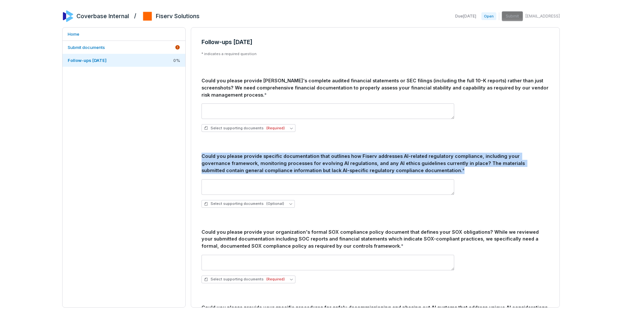
click at [328, 165] on div "Could you please provide specific documentation that outlines how Fiserv addres…" at bounding box center [375, 163] width 348 height 21
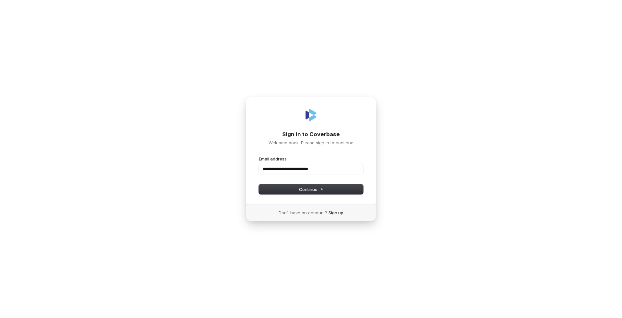
type input "**********"
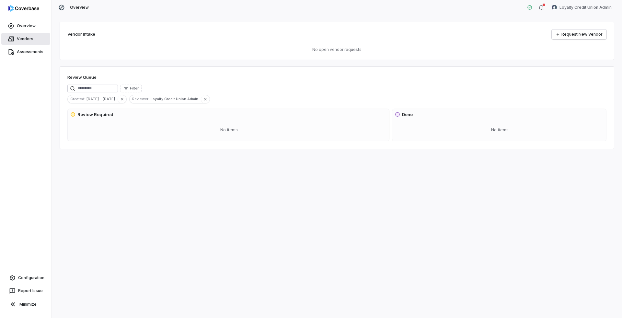
click at [29, 38] on link "Vendors" at bounding box center [25, 39] width 49 height 12
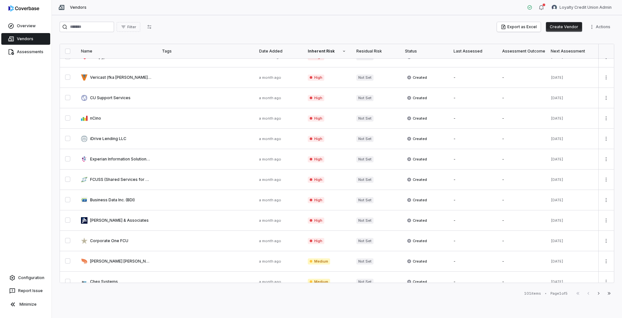
scroll to position [281, 0]
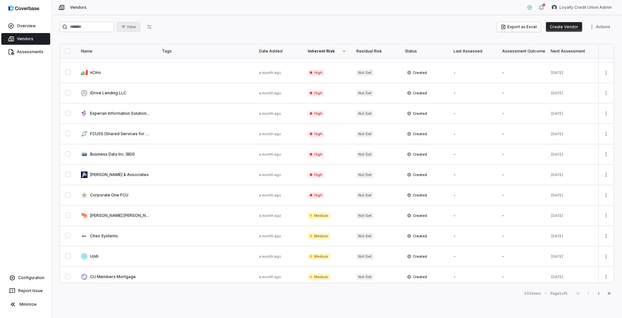
click at [134, 31] on button "Filter" at bounding box center [129, 27] width 24 height 10
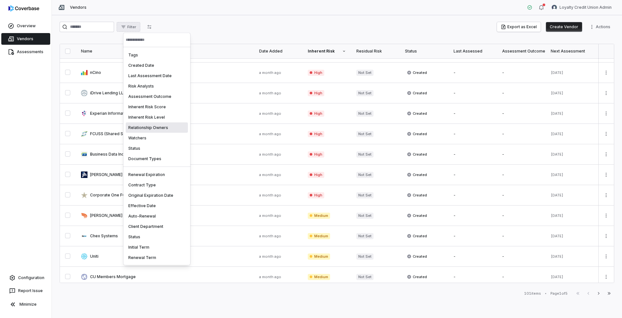
click at [155, 129] on div "Relationship Owners" at bounding box center [157, 127] width 62 height 10
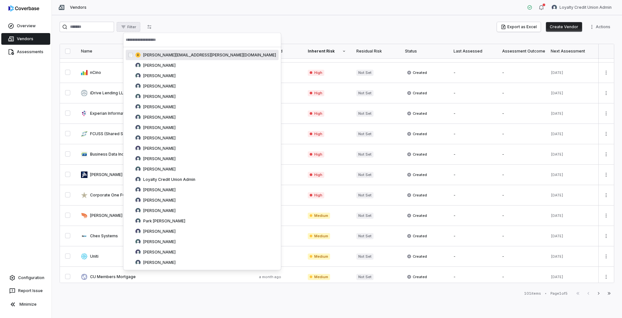
click at [157, 42] on input "text" at bounding box center [202, 40] width 153 height 14
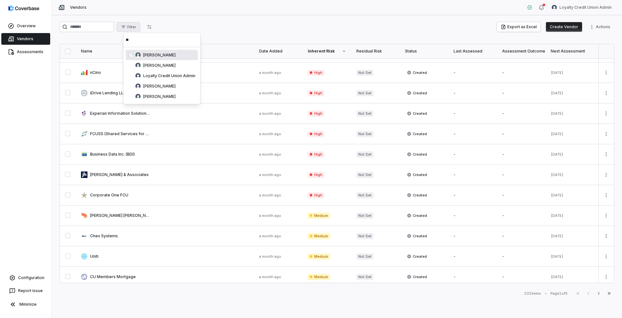
type input "**"
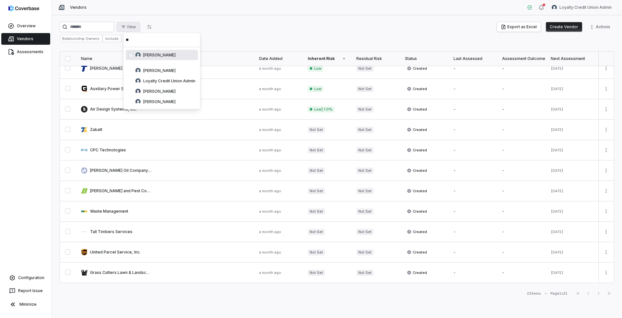
scroll to position [228, 0]
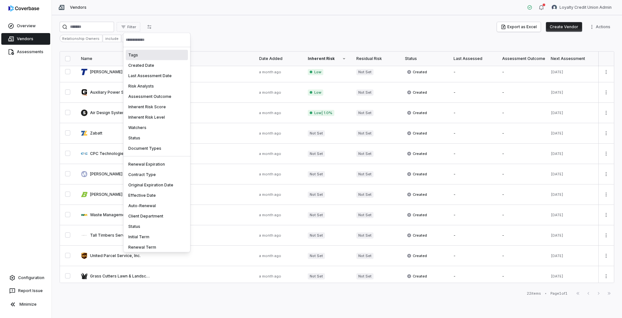
click at [216, 24] on html "Overview Vendors Assessments Configuration Report Issue Minimize Vendors Loyalt…" at bounding box center [311, 159] width 622 height 318
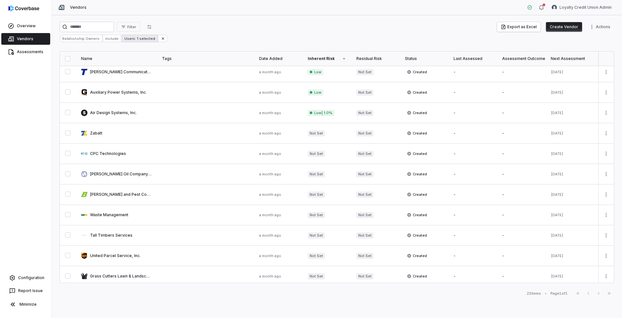
click at [127, 40] on div "Users: 1 selected" at bounding box center [140, 38] width 36 height 7
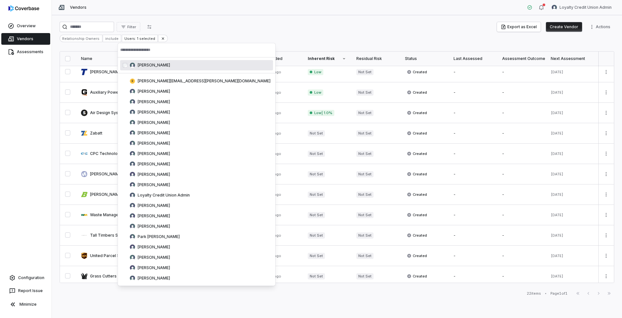
click at [210, 40] on html "Overview Vendors Assessments Configuration Report Issue Minimize Vendors Loyalt…" at bounding box center [311, 159] width 622 height 318
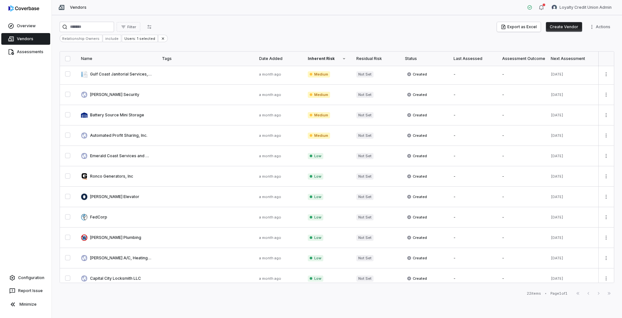
scroll to position [0, 0]
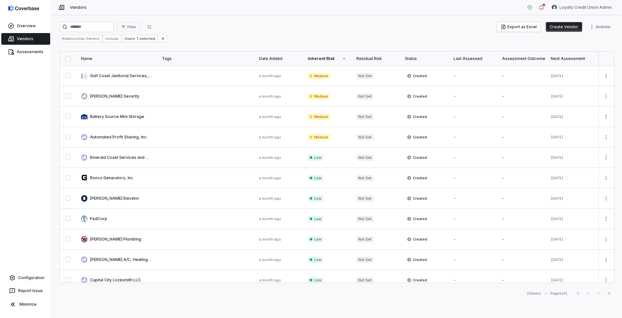
click at [67, 58] on button "button" at bounding box center [67, 58] width 5 height 5
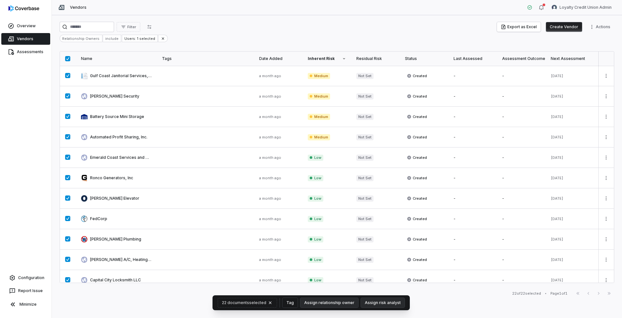
click at [293, 302] on button "Tag" at bounding box center [289, 303] width 15 height 10
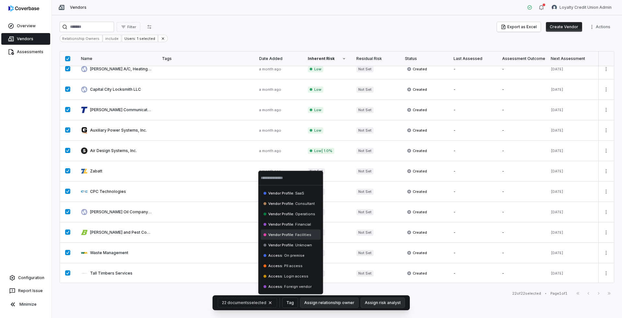
scroll to position [228, 0]
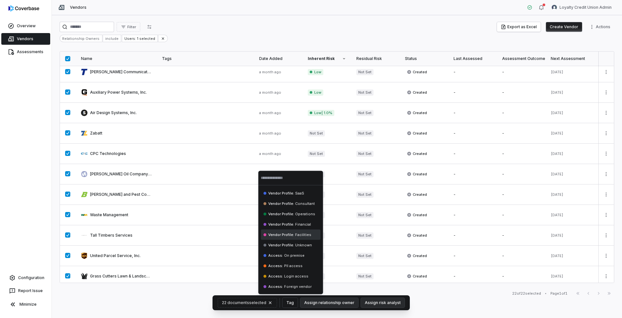
click at [278, 235] on span "Vendor Profile :" at bounding box center [281, 234] width 26 height 5
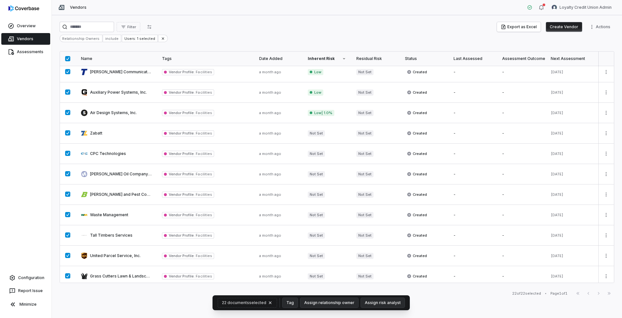
click at [68, 59] on button "button" at bounding box center [67, 58] width 5 height 5
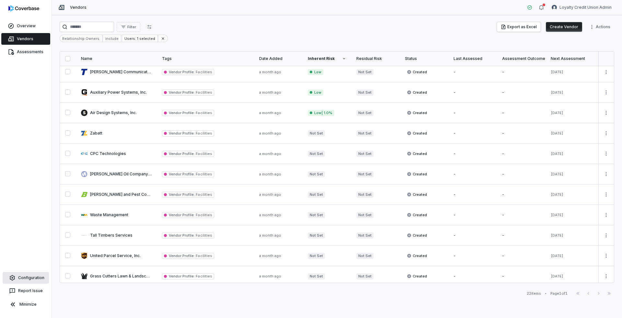
click at [35, 279] on link "Configuration" at bounding box center [26, 278] width 46 height 12
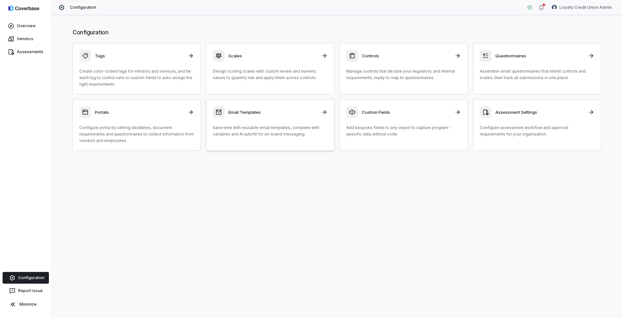
click at [256, 140] on link "Email Templates Save time with reusable email templates, complete with variable…" at bounding box center [270, 124] width 128 height 51
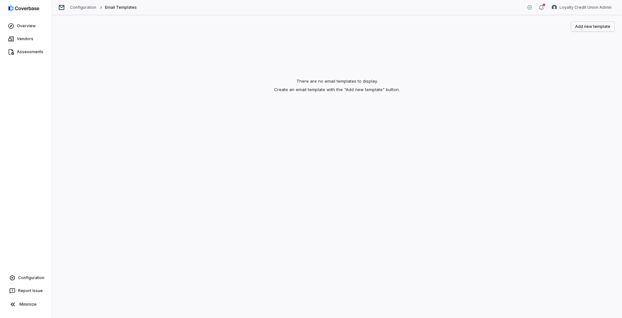
click at [584, 24] on button "Add new template" at bounding box center [592, 27] width 43 height 10
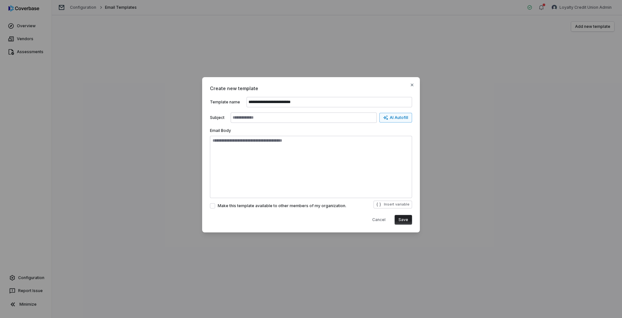
type input "**********"
click at [395, 117] on div "AI Autofill" at bounding box center [395, 117] width 25 height 5
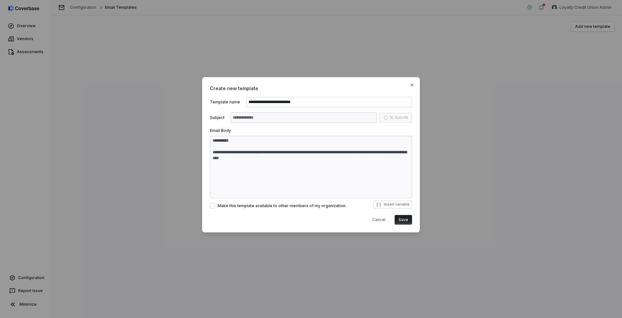
type textarea "**********"
type input "**********"
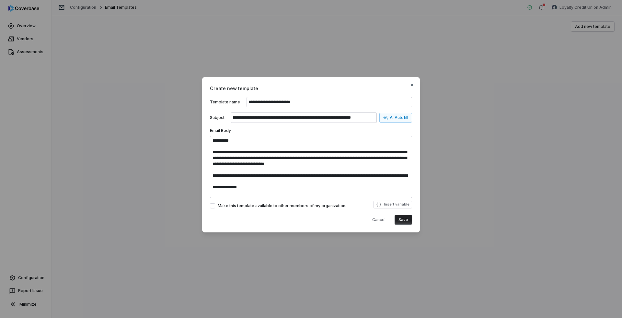
click at [211, 207] on button "Make this template available to other members of my organization." at bounding box center [212, 205] width 5 height 5
click at [274, 180] on textarea "**********" at bounding box center [311, 167] width 202 height 62
click at [277, 178] on textarea "**********" at bounding box center [311, 167] width 202 height 62
click at [337, 178] on textarea "**********" at bounding box center [311, 167] width 202 height 62
click at [318, 173] on textarea "**********" at bounding box center [311, 167] width 202 height 62
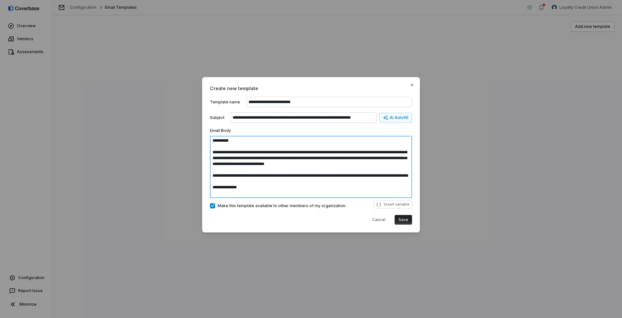
click at [374, 168] on textarea "**********" at bounding box center [311, 167] width 202 height 62
drag, startPoint x: 322, startPoint y: 176, endPoint x: 228, endPoint y: 178, distance: 94.6
click at [228, 178] on textarea "**********" at bounding box center [311, 167] width 202 height 62
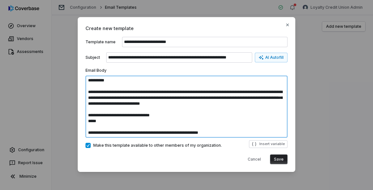
scroll to position [12, 0]
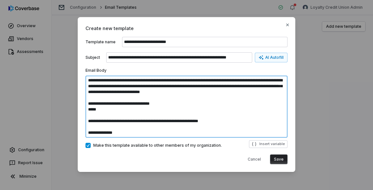
click at [90, 122] on textarea "**********" at bounding box center [187, 107] width 202 height 62
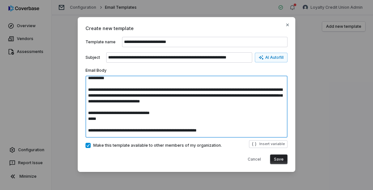
scroll to position [0, 0]
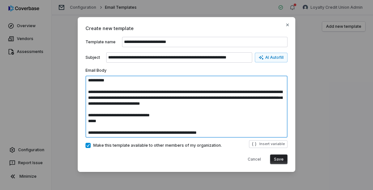
click at [102, 81] on textarea "**********" at bounding box center [187, 107] width 202 height 62
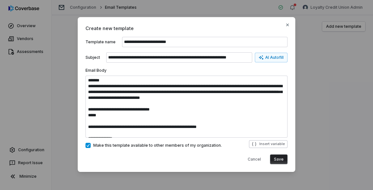
click at [259, 147] on button "Insert variable" at bounding box center [268, 145] width 39 height 8
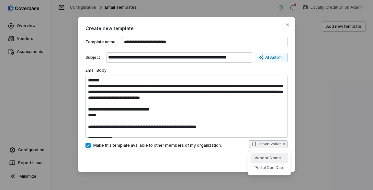
click at [264, 160] on button "Vendor Name" at bounding box center [270, 159] width 38 height 10
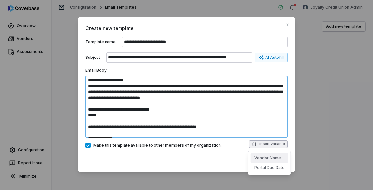
scroll to position [3, 0]
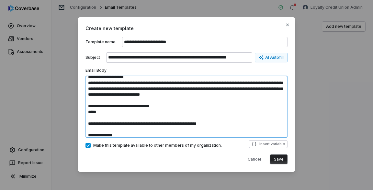
click at [106, 78] on textarea "**********" at bounding box center [187, 107] width 202 height 62
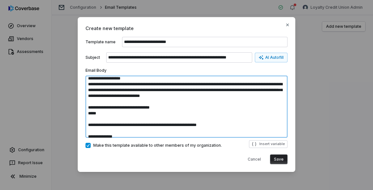
click at [140, 80] on textarea "**********" at bounding box center [187, 107] width 202 height 62
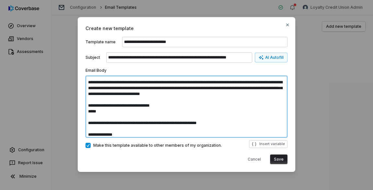
scroll to position [12, 0]
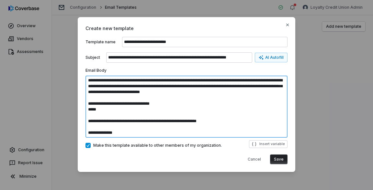
type textarea "**********"
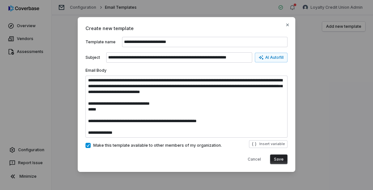
click at [280, 161] on button "Save" at bounding box center [278, 160] width 17 height 10
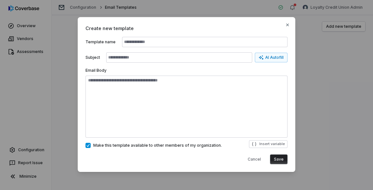
scroll to position [0, 0]
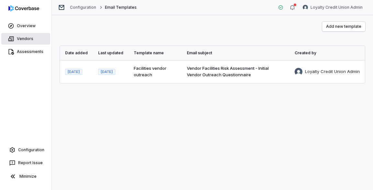
click at [17, 39] on link "Vendors" at bounding box center [25, 39] width 49 height 12
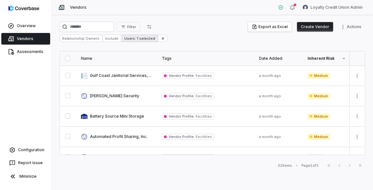
click at [140, 40] on div "Users: 1 selected" at bounding box center [140, 38] width 36 height 7
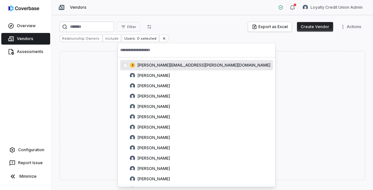
click at [132, 51] on input "text" at bounding box center [196, 50] width 153 height 14
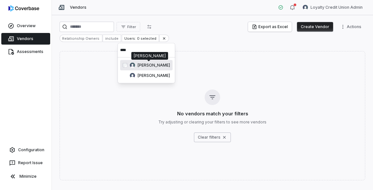
type input "****"
click at [140, 67] on span "Michelle Golson" at bounding box center [154, 65] width 32 height 5
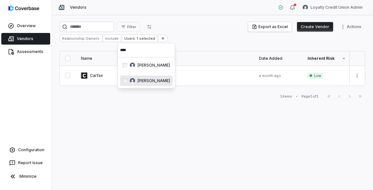
click at [204, 57] on html "Overview Vendors Assessments Configuration Report Issue Minimize Vendors Loyalt…" at bounding box center [186, 95] width 373 height 190
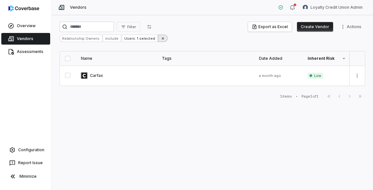
click at [162, 39] on icon at bounding box center [163, 38] width 2 height 2
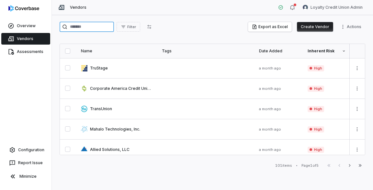
click at [103, 28] on input "search" at bounding box center [87, 27] width 54 height 10
type input "*"
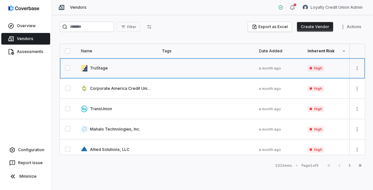
click at [99, 66] on link at bounding box center [116, 68] width 81 height 20
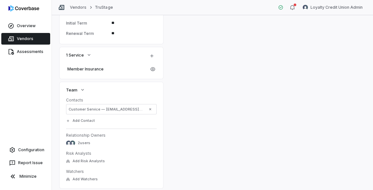
scroll to position [259, 0]
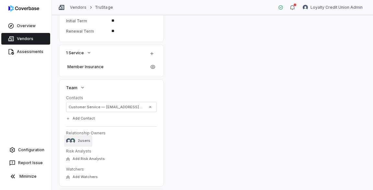
click at [82, 141] on span "2 users" at bounding box center [84, 141] width 13 height 5
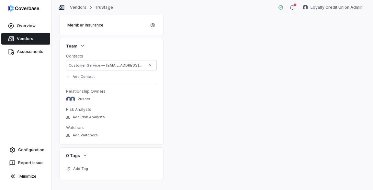
scroll to position [311, 0]
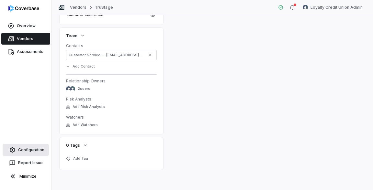
click at [33, 148] on link "Configuration" at bounding box center [26, 150] width 46 height 12
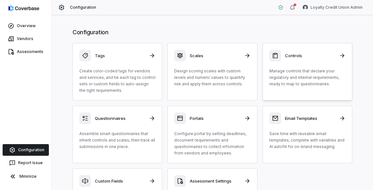
click at [289, 88] on link "Controls Manage controls that declare your regulatory and internal requirements…" at bounding box center [308, 72] width 90 height 58
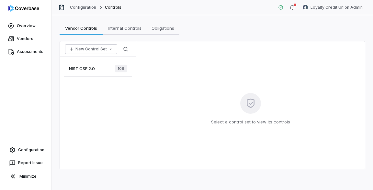
click at [96, 68] on div "NIST CSF 2.0 106" at bounding box center [98, 69] width 68 height 16
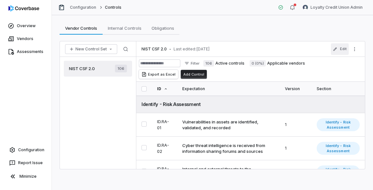
click at [344, 47] on button "Edit" at bounding box center [340, 49] width 18 height 12
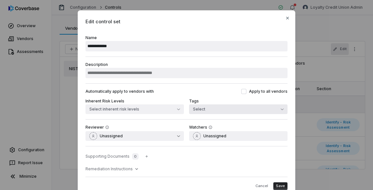
click at [203, 111] on button "Select" at bounding box center [238, 110] width 98 height 10
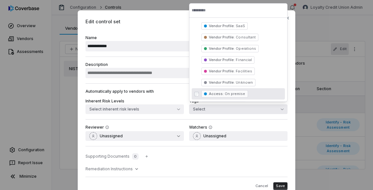
click at [122, 91] on h3 "Automatically apply to vendors with" at bounding box center [120, 91] width 68 height 5
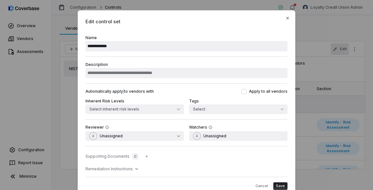
click at [122, 91] on h3 "Automatically apply to vendors with" at bounding box center [120, 91] width 68 height 5
click at [209, 111] on button "Select" at bounding box center [238, 110] width 98 height 10
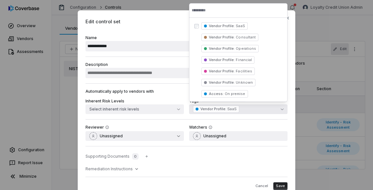
scroll to position [34, 0]
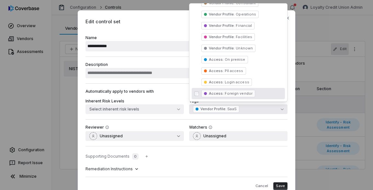
click at [279, 167] on div "Remediation Instructions" at bounding box center [187, 169] width 202 height 5
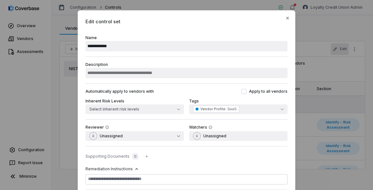
scroll to position [32, 0]
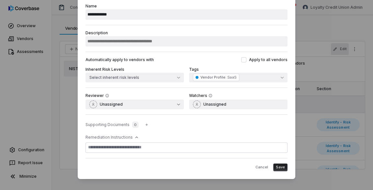
click at [282, 168] on span "Save" at bounding box center [280, 167] width 9 height 5
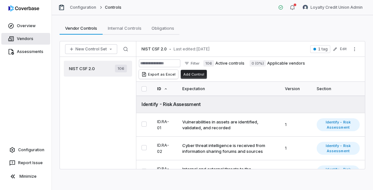
click at [27, 39] on link "Vendors" at bounding box center [25, 39] width 49 height 12
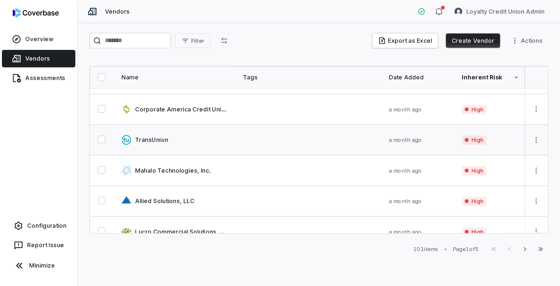
scroll to position [23, 0]
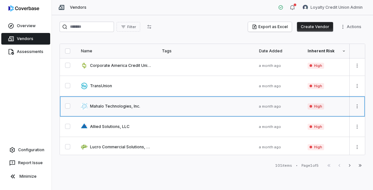
click at [120, 113] on link at bounding box center [116, 107] width 81 height 20
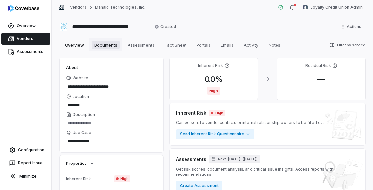
click at [109, 46] on span "Documents" at bounding box center [106, 45] width 28 height 8
type textarea "*"
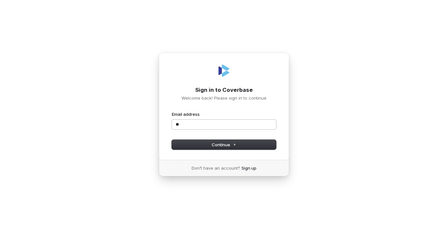
type input "*"
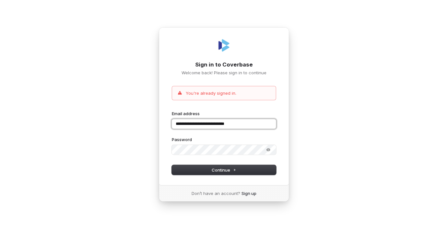
click at [252, 125] on input "**********" at bounding box center [224, 124] width 104 height 10
type input "**********"
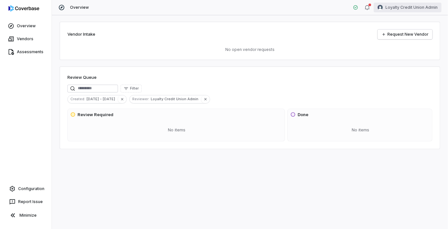
click at [400, 9] on html "Overview Vendors Assessments Configuration Report Issue Minimize Overview Loyal…" at bounding box center [224, 114] width 448 height 229
click at [402, 60] on div "Log out" at bounding box center [414, 59] width 50 height 10
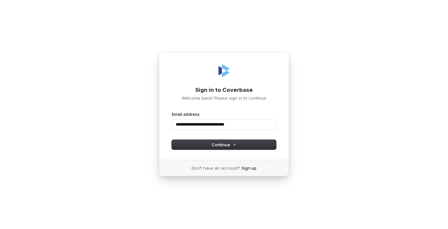
type input "**********"
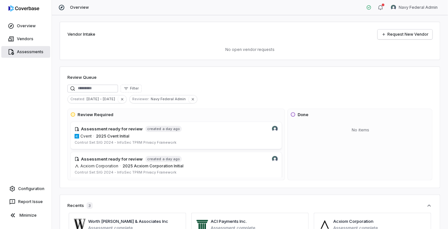
click at [29, 52] on link "Assessments" at bounding box center [25, 52] width 49 height 12
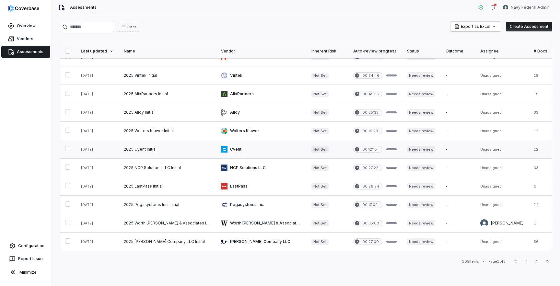
scroll to position [269, 0]
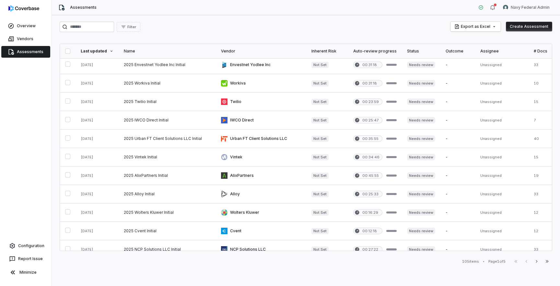
scroll to position [269, 0]
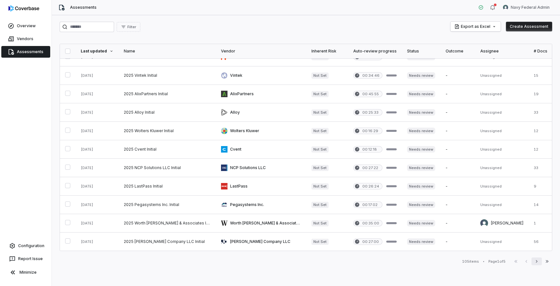
click at [536, 264] on icon "button" at bounding box center [536, 261] width 5 height 5
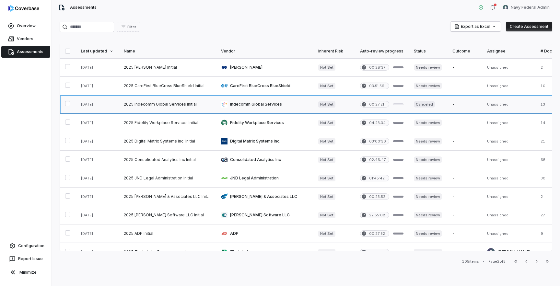
click at [180, 101] on link at bounding box center [167, 104] width 97 height 18
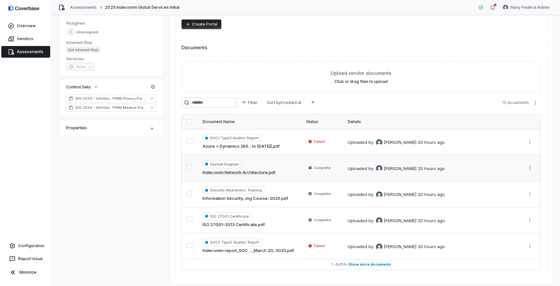
scroll to position [98, 0]
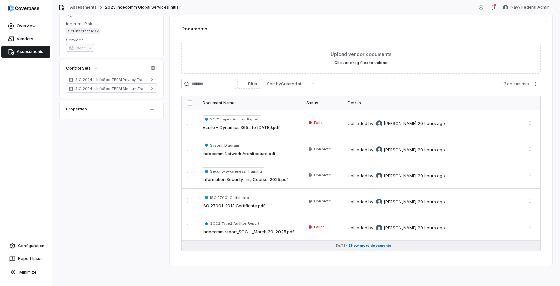
click at [371, 246] on span "Show more documents" at bounding box center [369, 245] width 43 height 5
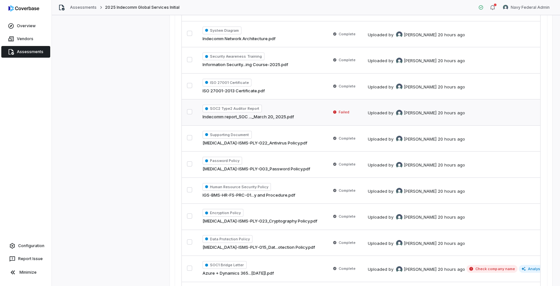
scroll to position [147, 0]
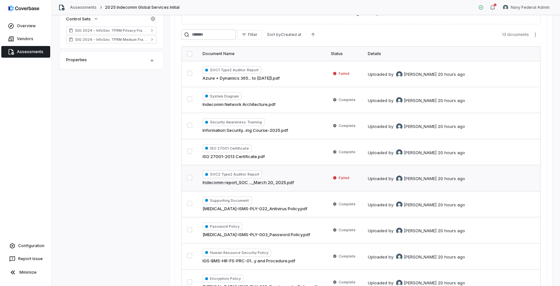
click at [332, 185] on td "Failed" at bounding box center [344, 178] width 37 height 26
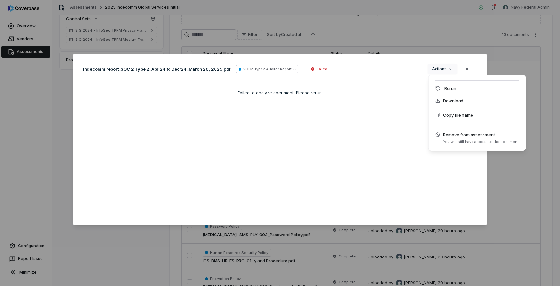
click at [434, 67] on div "Document Preview Indecomm report_SOC 2 Type 2_Apr'24 to Dec'24_March 20, 2025.p…" at bounding box center [280, 142] width 560 height 199
click at [436, 88] on icon at bounding box center [437, 88] width 5 height 5
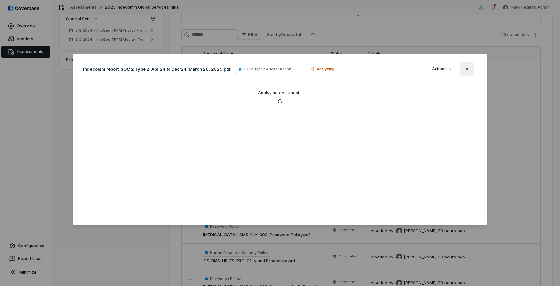
click at [470, 72] on button "Close" at bounding box center [467, 69] width 14 height 14
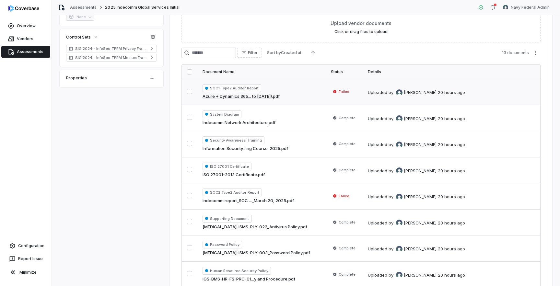
scroll to position [118, 0]
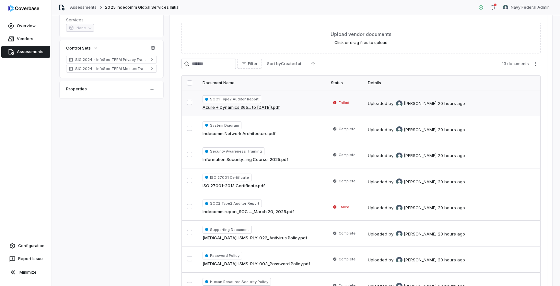
click at [439, 103] on div "Uploaded by [PERSON_NAME] 20 hours ago" at bounding box center [465, 103] width 194 height 8
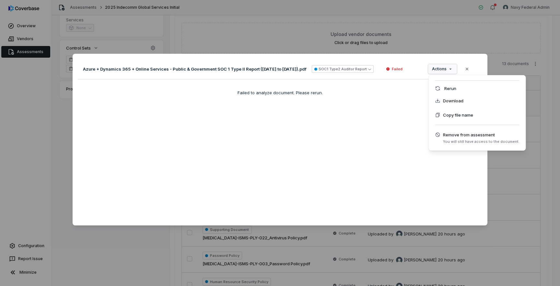
click at [434, 71] on div "Document Preview Azure + Dynamics 365 + Online Services - Public & Government S…" at bounding box center [280, 142] width 560 height 199
click at [442, 90] on div "Rerun" at bounding box center [477, 88] width 92 height 10
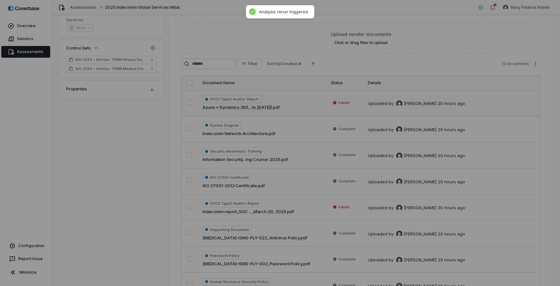
click at [439, 21] on div "Document Preview" at bounding box center [280, 143] width 560 height 286
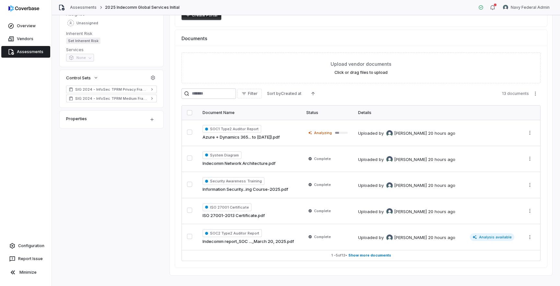
scroll to position [98, 0]
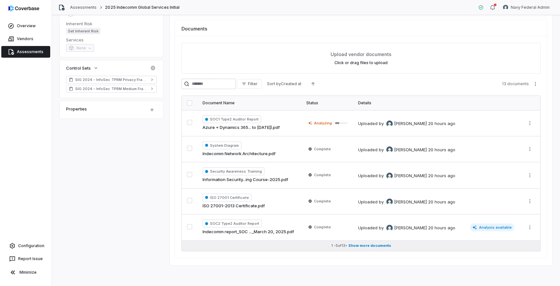
click at [373, 247] on span "Show more documents" at bounding box center [369, 245] width 43 height 5
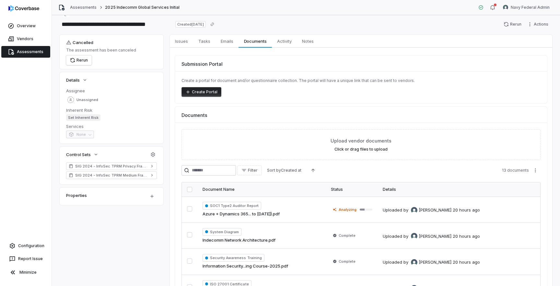
scroll to position [0, 0]
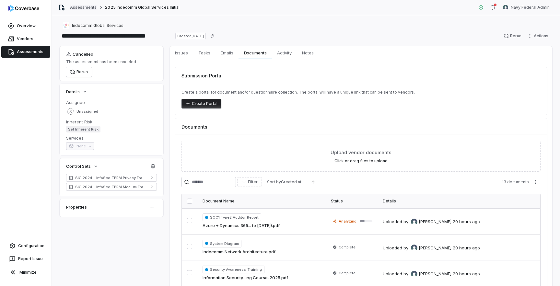
click at [91, 7] on link "Assessments" at bounding box center [83, 7] width 27 height 5
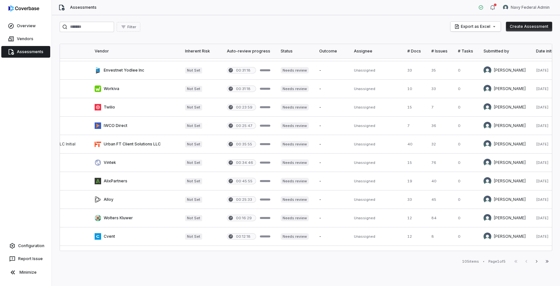
scroll to position [269, 126]
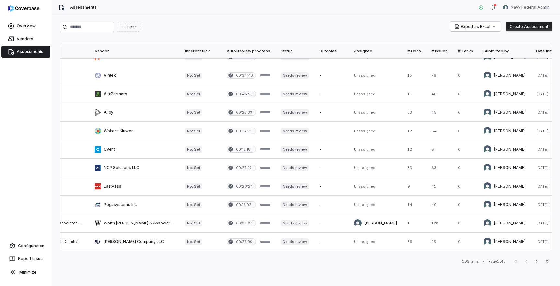
click at [398, 264] on div "105 items • Page 1 of 5 First Page Previous Next Last Page" at bounding box center [306, 262] width 492 height 8
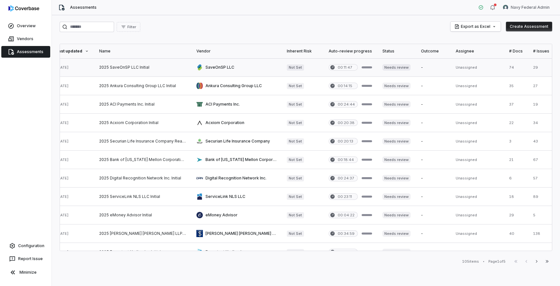
scroll to position [0, 0]
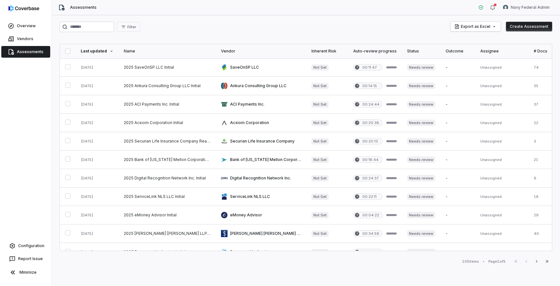
click at [209, 52] on div "Name" at bounding box center [167, 51] width 87 height 5
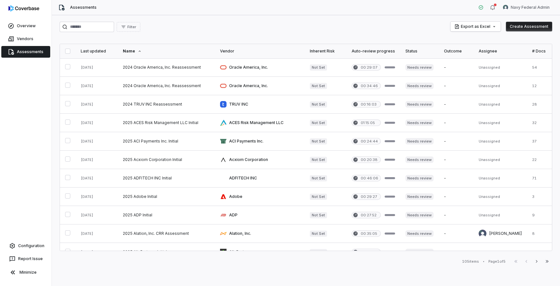
click at [335, 25] on div "Filter Export as Excel Create Assessment" at bounding box center [306, 27] width 492 height 10
click at [27, 40] on link "Vendors" at bounding box center [25, 39] width 49 height 12
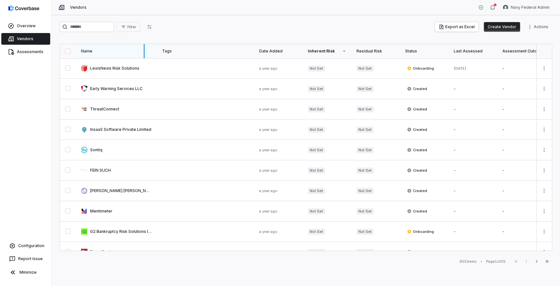
drag, startPoint x: 155, startPoint y: 52, endPoint x: 143, endPoint y: 52, distance: 12.0
click at [143, 52] on div at bounding box center [143, 51] width 1 height 14
drag, startPoint x: 155, startPoint y: 51, endPoint x: 184, endPoint y: 58, distance: 29.6
click at [184, 58] on div at bounding box center [184, 51] width 1 height 14
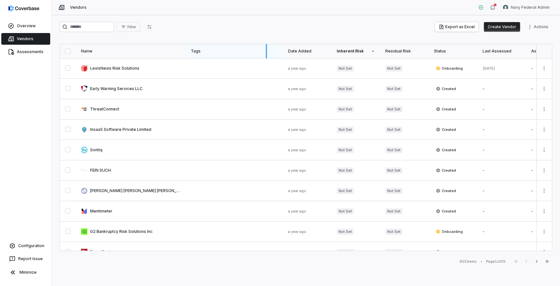
drag, startPoint x: 281, startPoint y: 51, endPoint x: 265, endPoint y: 51, distance: 16.2
click at [266, 51] on div at bounding box center [266, 51] width 1 height 14
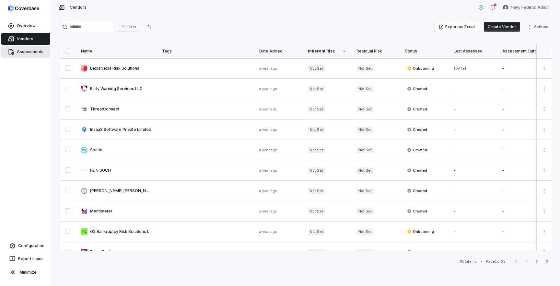
click at [32, 51] on link "Assessments" at bounding box center [25, 52] width 49 height 12
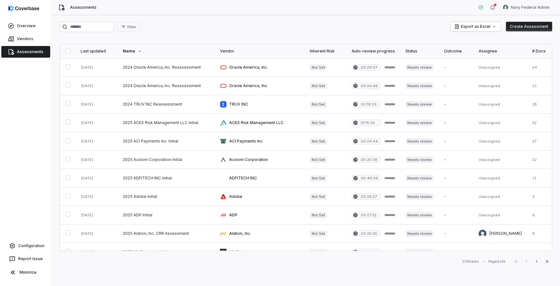
click at [109, 53] on div at bounding box center [111, 51] width 4 height 4
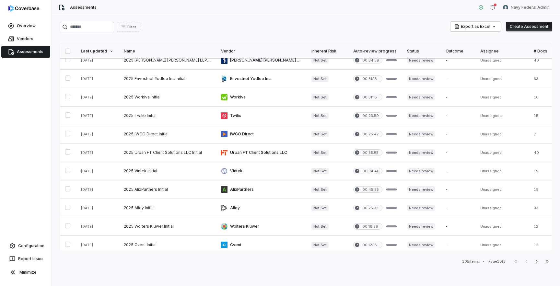
scroll to position [269, 0]
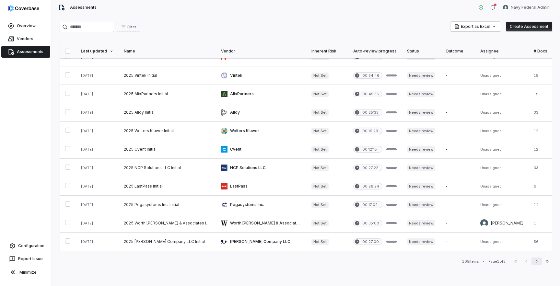
click at [535, 260] on icon "button" at bounding box center [536, 261] width 5 height 5
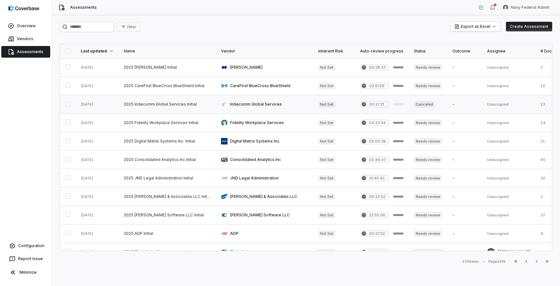
click at [182, 106] on link at bounding box center [167, 104] width 97 height 18
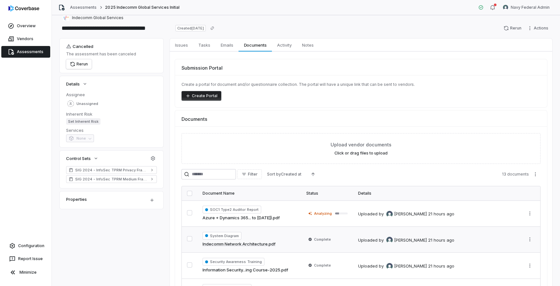
scroll to position [98, 0]
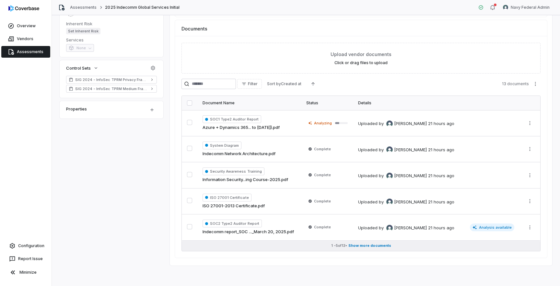
click at [363, 245] on span "Show more documents" at bounding box center [369, 245] width 43 height 5
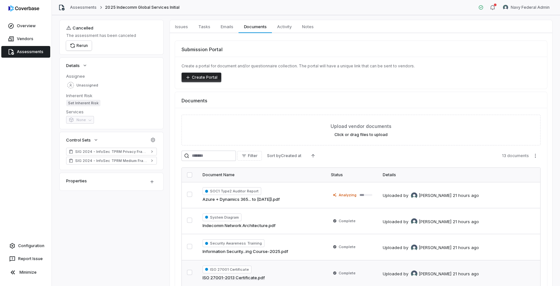
scroll to position [0, 0]
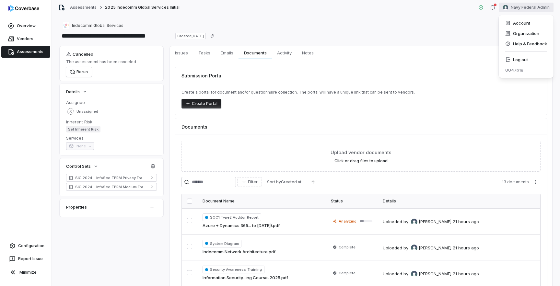
click at [528, 5] on html "**********" at bounding box center [280, 143] width 560 height 286
click at [525, 57] on div "Log out" at bounding box center [526, 59] width 50 height 10
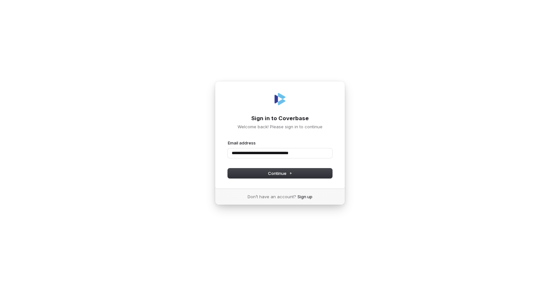
type input "**********"
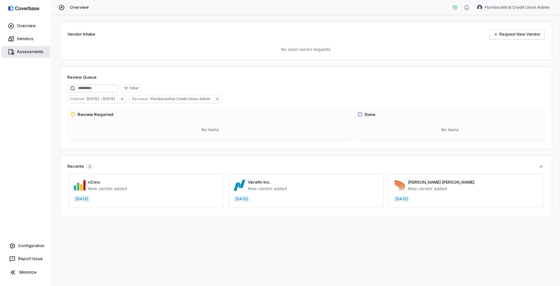
click at [27, 52] on link "Assessments" at bounding box center [25, 52] width 49 height 12
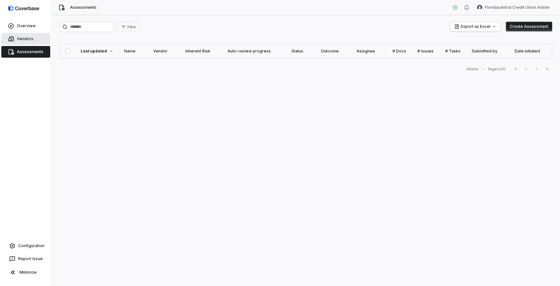
click at [29, 42] on link "Vendors" at bounding box center [25, 39] width 49 height 12
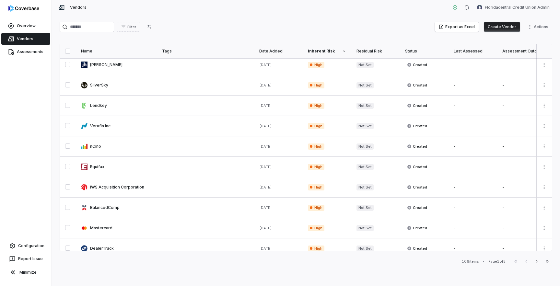
scroll to position [317, 0]
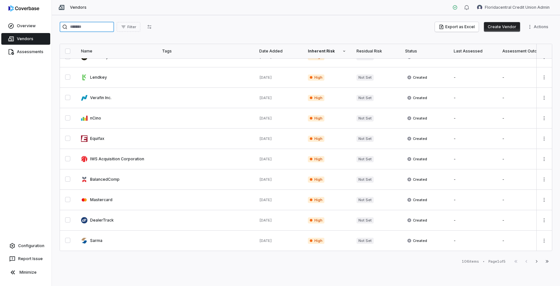
click at [90, 27] on input "search" at bounding box center [87, 27] width 54 height 10
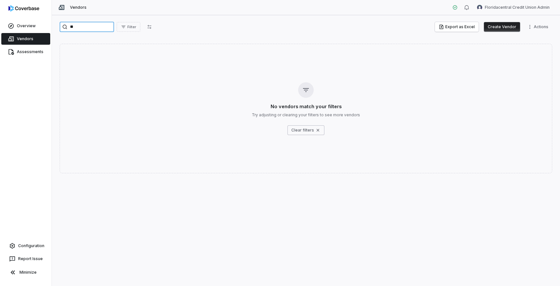
type input "*"
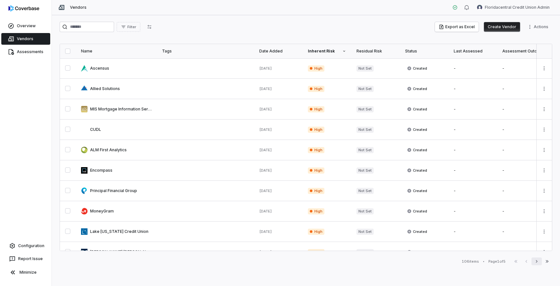
click at [535, 261] on icon "button" at bounding box center [536, 261] width 5 height 5
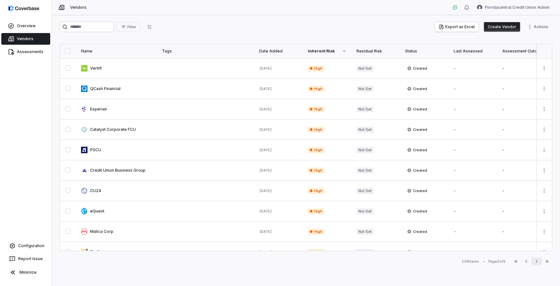
click at [535, 261] on icon "button" at bounding box center [536, 261] width 5 height 5
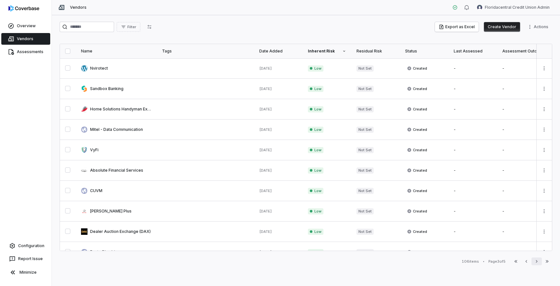
click at [535, 261] on icon "button" at bounding box center [536, 261] width 5 height 5
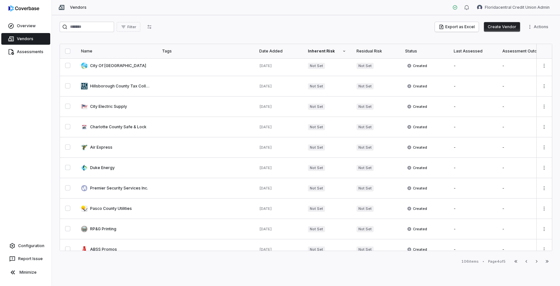
scroll to position [317, 0]
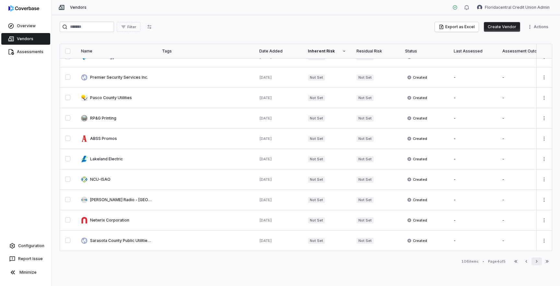
click at [534, 261] on button "Next" at bounding box center [536, 262] width 10 height 8
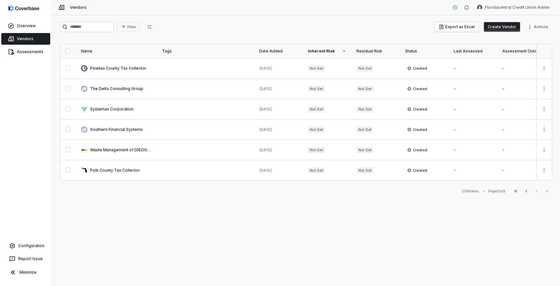
click at [499, 26] on button "Create Vendor" at bounding box center [502, 27] width 36 height 10
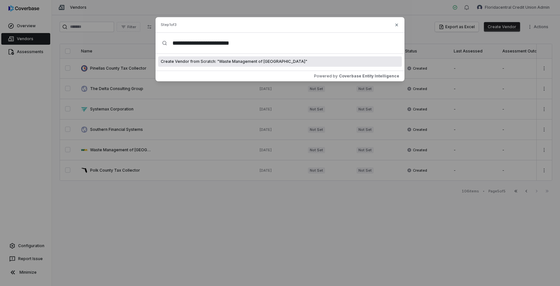
click at [247, 45] on input "**********" at bounding box center [282, 43] width 231 height 21
type input "*********"
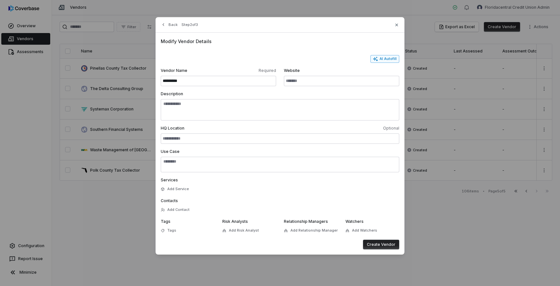
click at [384, 58] on button "AI Autofill" at bounding box center [384, 59] width 29 height 8
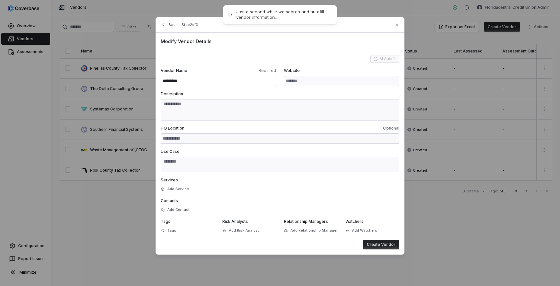
type input "**********"
type textarea "**********"
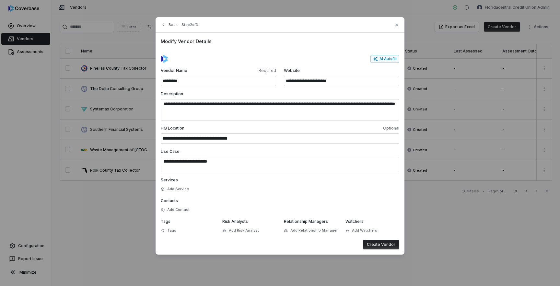
click at [387, 246] on button "Create Vendor" at bounding box center [381, 245] width 36 height 10
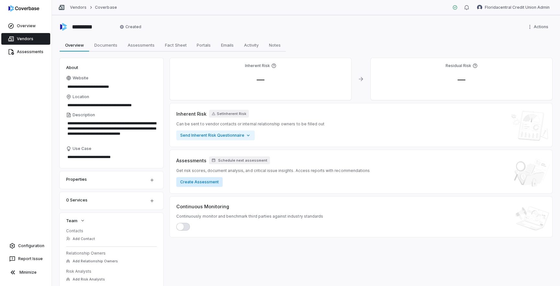
click at [213, 182] on button "Create Assessment" at bounding box center [199, 182] width 46 height 10
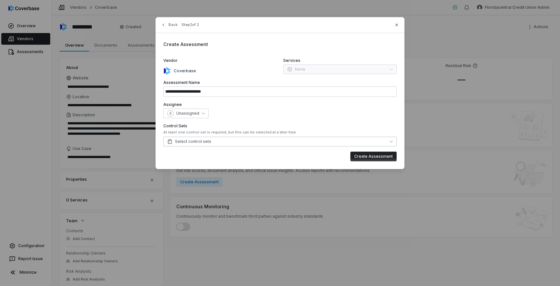
click at [329, 142] on button "Select control sets" at bounding box center [279, 142] width 233 height 10
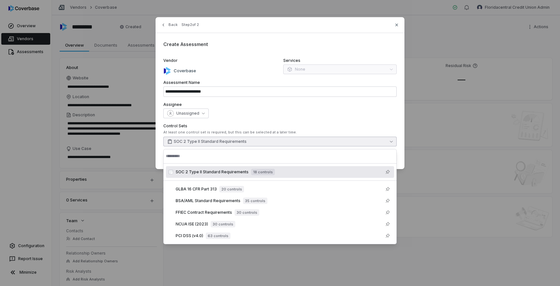
click at [271, 113] on div "Unassigned" at bounding box center [279, 114] width 233 height 10
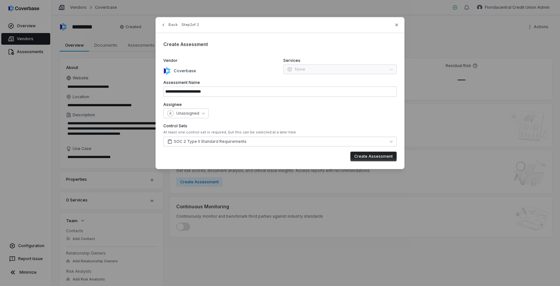
click at [362, 156] on button "Create Assessment" at bounding box center [373, 157] width 46 height 10
type input "**********"
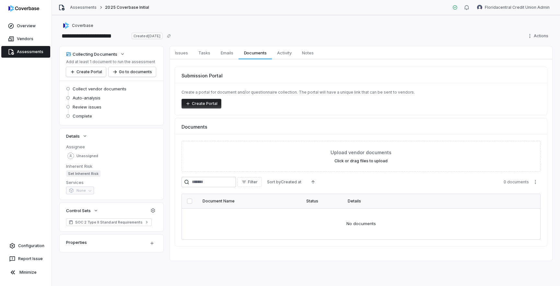
click at [196, 104] on button "Create Portal" at bounding box center [201, 104] width 40 height 10
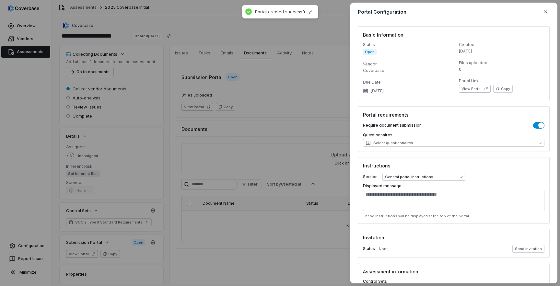
scroll to position [49, 0]
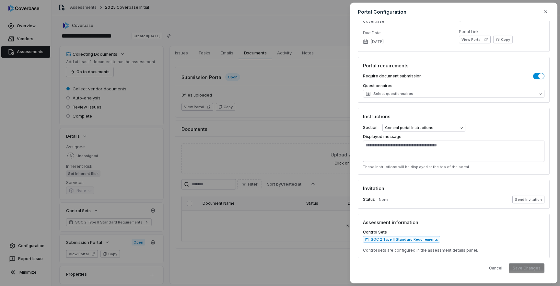
click at [531, 197] on button "Send Invitation" at bounding box center [528, 200] width 32 height 8
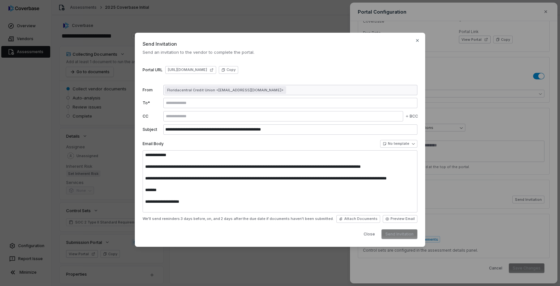
type textarea "**********"
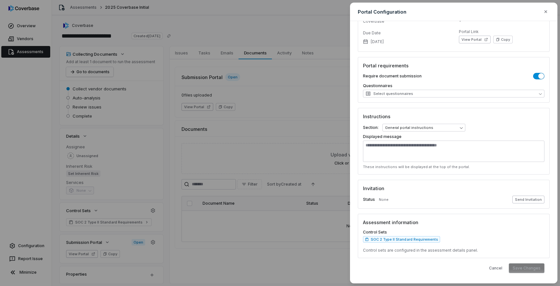
click at [522, 200] on button "Send Invitation" at bounding box center [528, 200] width 32 height 8
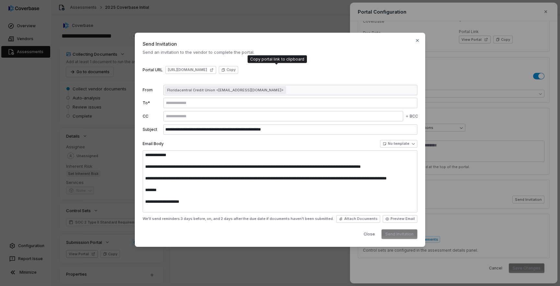
type textarea "**********"
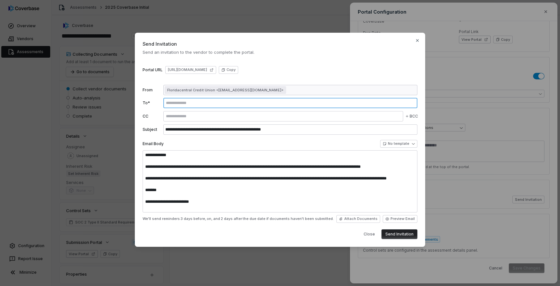
click at [312, 103] on input "text" at bounding box center [290, 102] width 251 height 5
type input "**********"
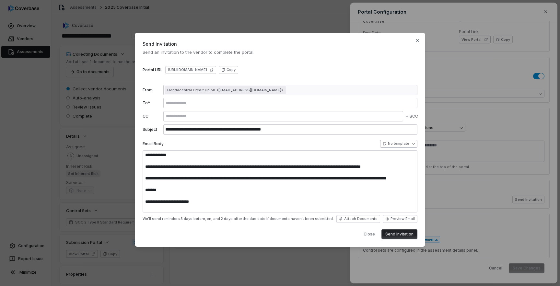
click at [395, 146] on body "**********" at bounding box center [280, 143] width 560 height 286
click at [346, 144] on div "**********" at bounding box center [280, 143] width 560 height 242
click at [410, 232] on button "Send Invitation" at bounding box center [399, 234] width 36 height 10
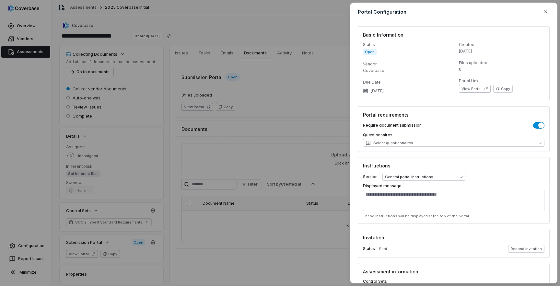
click at [305, 31] on div "**********" at bounding box center [280, 143] width 560 height 286
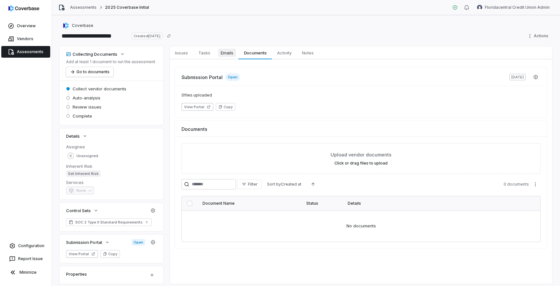
click at [224, 54] on span "Emails" at bounding box center [227, 53] width 18 height 8
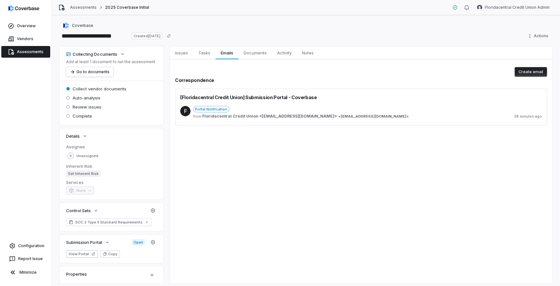
click at [368, 117] on span "[EMAIL_ADDRESS][DOMAIN_NAME]" at bounding box center [373, 116] width 65 height 5
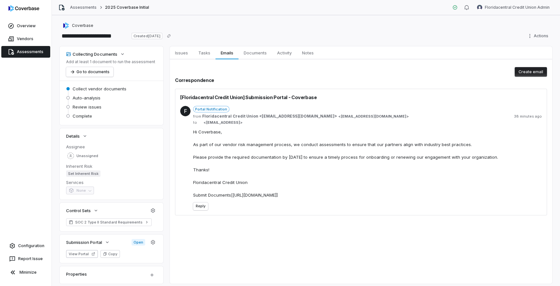
click at [287, 98] on span "[Floridacentral Credit Union] Submission Portal - Coverbase" at bounding box center [248, 97] width 137 height 7
copy span "[Floridacentral Credit Union] Submission Portal - Coverbase"
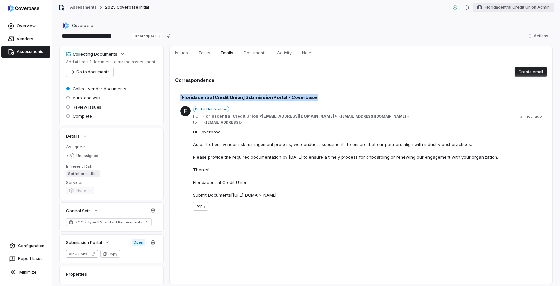
click at [533, 7] on html "**********" at bounding box center [280, 143] width 560 height 286
click at [514, 57] on div "Log out" at bounding box center [526, 59] width 50 height 10
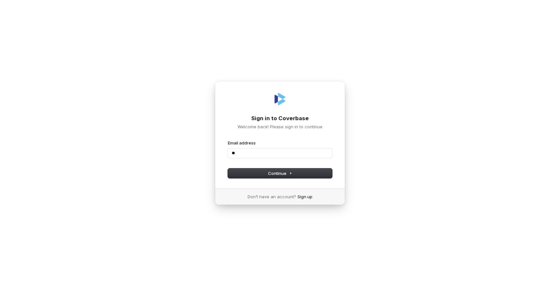
type input "*"
type input "**********"
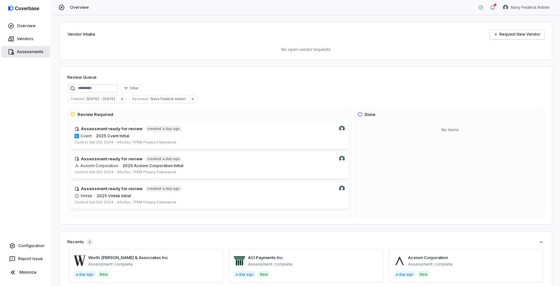
click at [28, 51] on link "Assessments" at bounding box center [25, 52] width 49 height 12
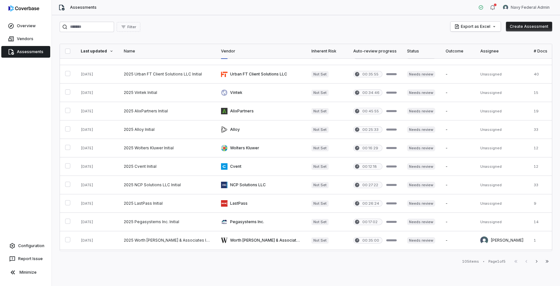
scroll to position [258, 0]
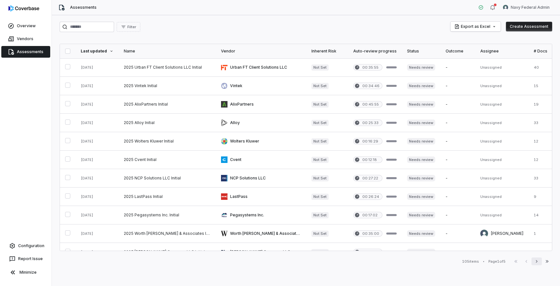
click at [537, 264] on button "Next" at bounding box center [536, 262] width 10 height 8
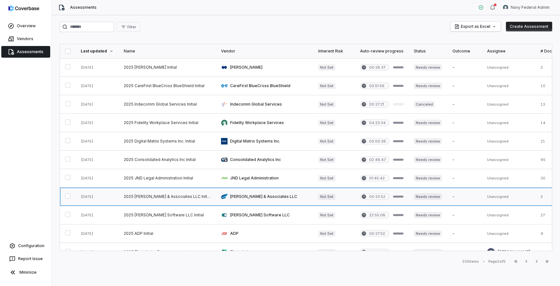
click at [181, 197] on link at bounding box center [167, 197] width 97 height 18
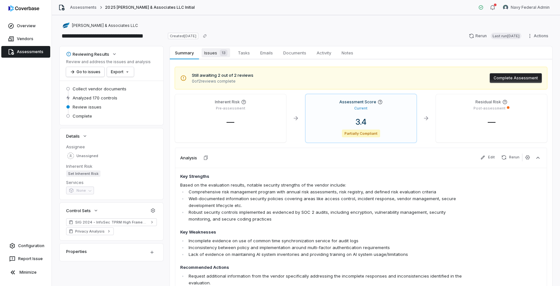
click at [212, 57] on span "Issues 13" at bounding box center [215, 52] width 29 height 9
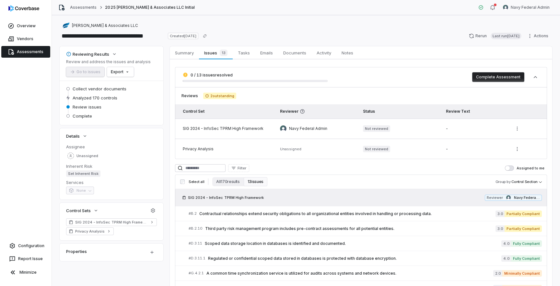
click at [289, 215] on span "Contractual relationships extend security obligations to all organizational ent…" at bounding box center [347, 213] width 296 height 5
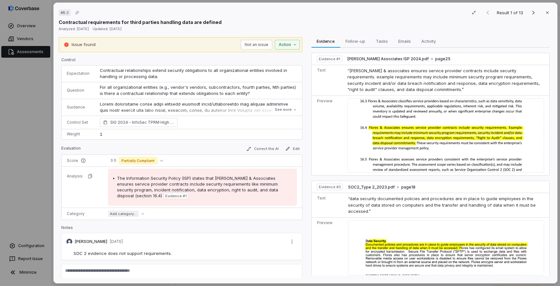
click at [37, 101] on div "# B.2 Result 1 of 13 Close Contractual requirements for third parties handling …" at bounding box center [280, 143] width 560 height 286
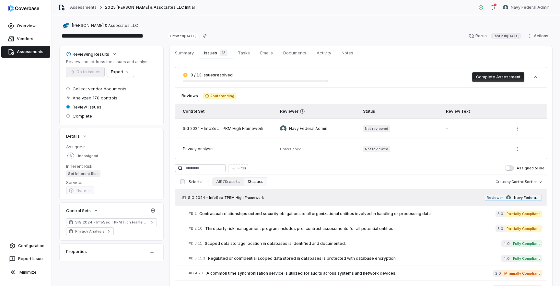
click at [36, 54] on link "Assessments" at bounding box center [25, 52] width 49 height 12
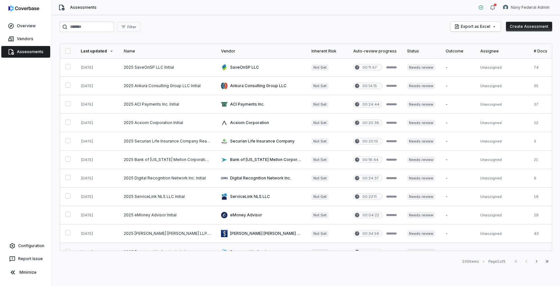
scroll to position [269, 0]
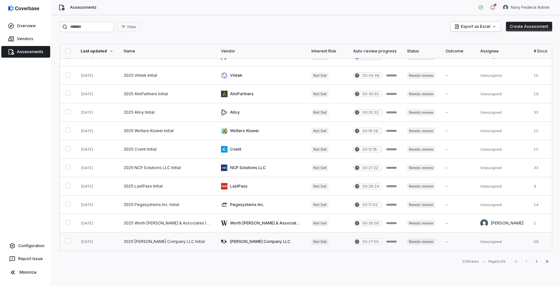
click at [183, 241] on link at bounding box center [167, 242] width 97 height 18
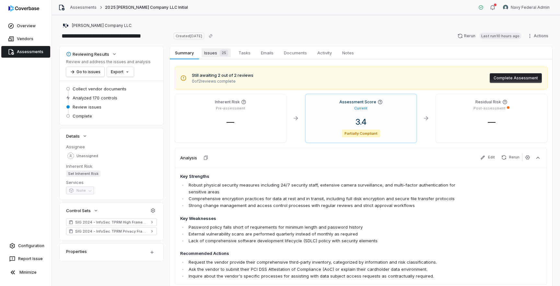
click at [217, 53] on div "25" at bounding box center [222, 53] width 11 height 6
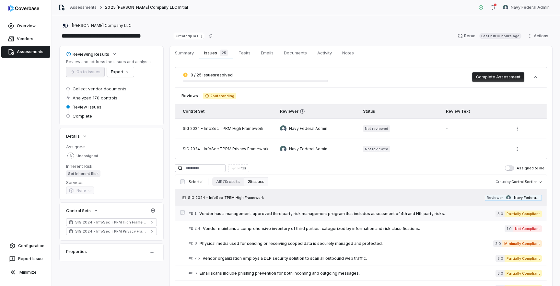
click at [247, 212] on span "Vendor has a management-approved third party risk management program that inclu…" at bounding box center [347, 213] width 296 height 5
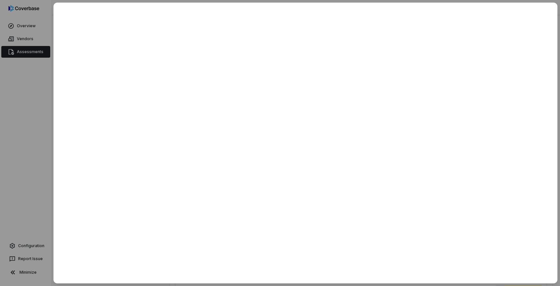
click at [20, 143] on div at bounding box center [280, 143] width 560 height 286
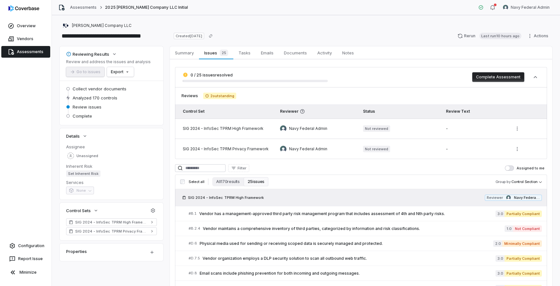
click at [28, 51] on link "Assessments" at bounding box center [25, 52] width 49 height 12
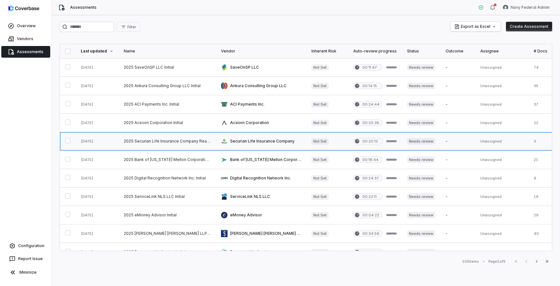
click at [189, 145] on link at bounding box center [167, 141] width 97 height 18
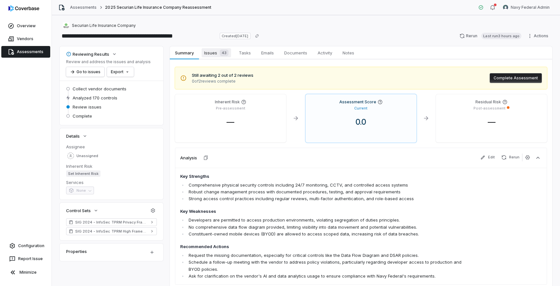
click at [216, 54] on span "Issues 43" at bounding box center [215, 52] width 29 height 9
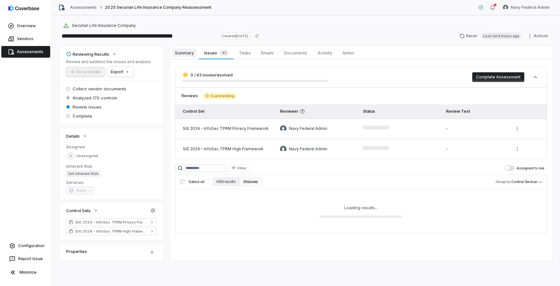
click at [190, 54] on span "Summary" at bounding box center [184, 53] width 24 height 8
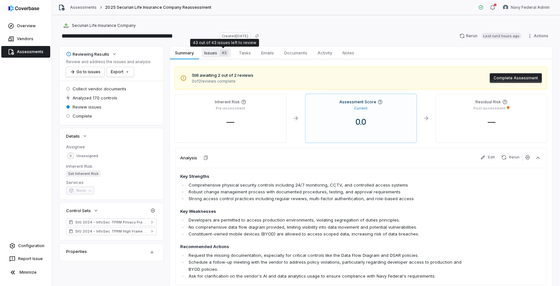
click at [217, 53] on div "43" at bounding box center [222, 53] width 11 height 6
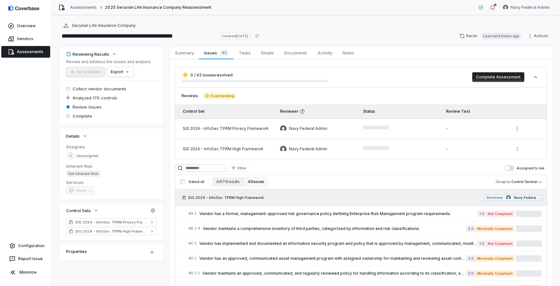
scroll to position [53, 0]
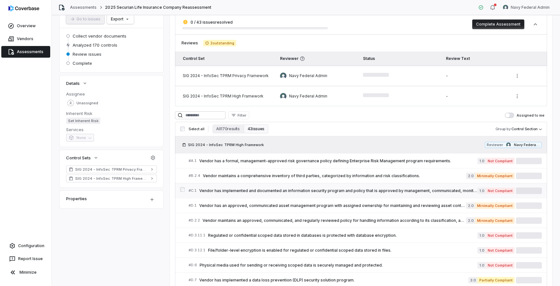
click at [276, 188] on span "Vendor has implemented and documented an information security program and polic…" at bounding box center [338, 190] width 278 height 5
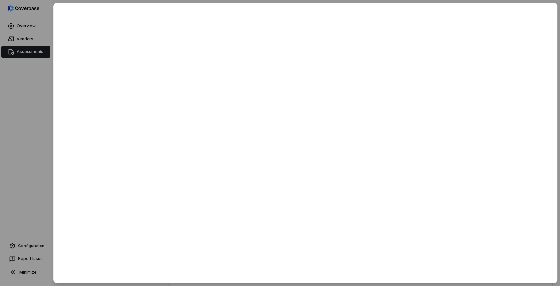
click at [20, 89] on div at bounding box center [280, 143] width 560 height 286
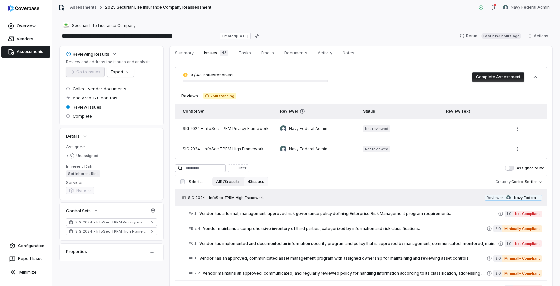
click at [229, 184] on button "All 170 results" at bounding box center [227, 181] width 31 height 9
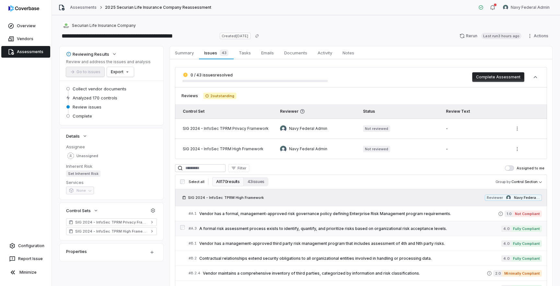
click at [259, 232] on link "# A.3 A formal risk assessment process exists to identify, quantify, and priori…" at bounding box center [365, 228] width 353 height 15
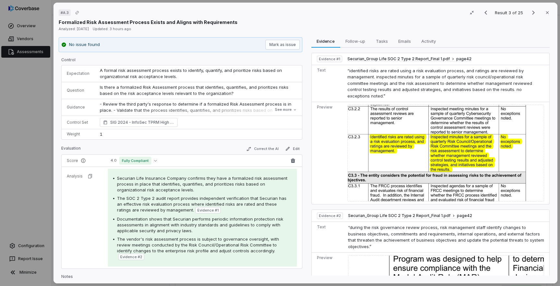
scroll to position [26, 0]
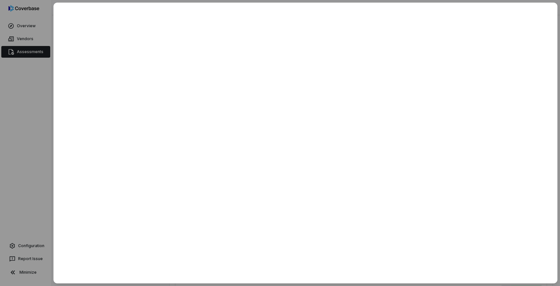
click at [28, 107] on div at bounding box center [280, 143] width 560 height 286
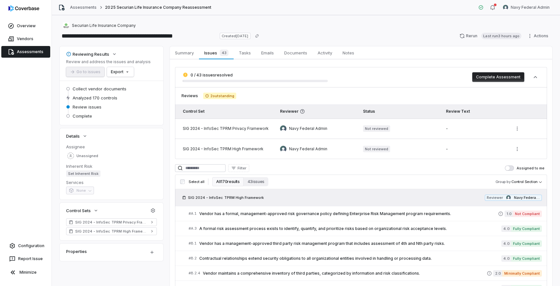
click at [35, 55] on link "Assessments" at bounding box center [25, 52] width 49 height 12
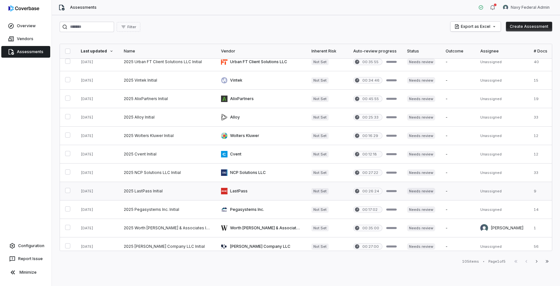
scroll to position [269, 0]
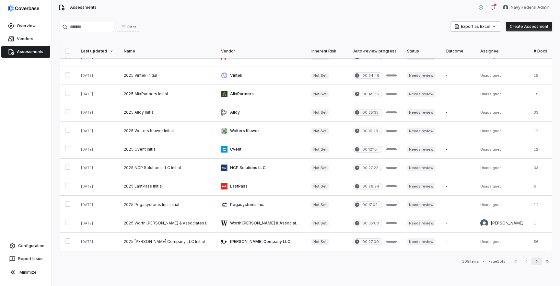
click at [535, 261] on icon "button" at bounding box center [536, 261] width 5 height 5
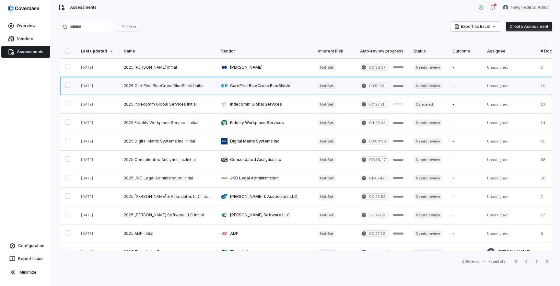
click at [183, 86] on link at bounding box center [167, 86] width 97 height 18
click at [183, 102] on link at bounding box center [167, 104] width 97 height 18
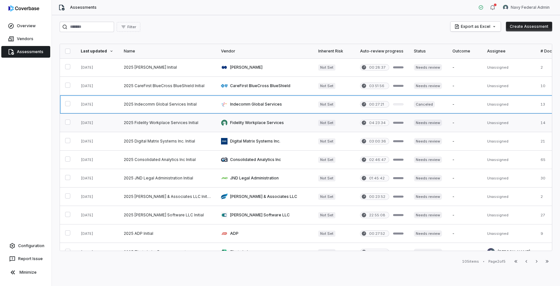
click at [181, 123] on link at bounding box center [167, 123] width 97 height 18
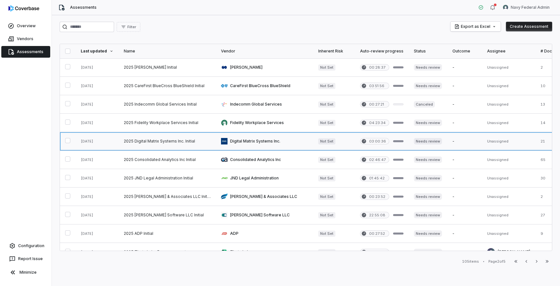
click at [185, 134] on link at bounding box center [167, 141] width 97 height 18
click at [184, 105] on link at bounding box center [167, 104] width 97 height 18
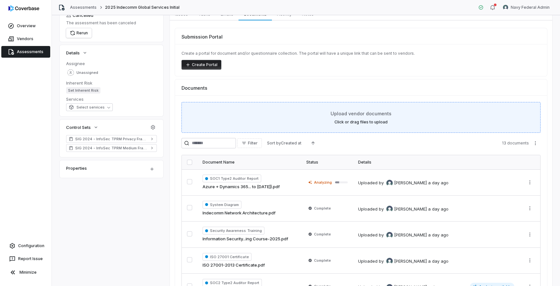
scroll to position [45, 0]
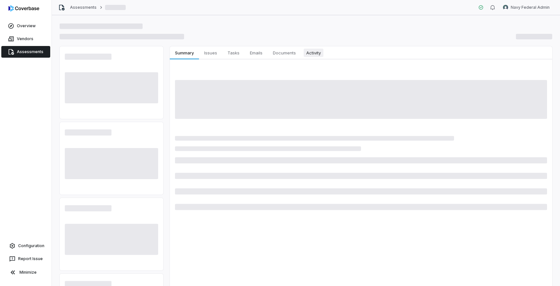
click at [313, 54] on span "Activity" at bounding box center [314, 53] width 20 height 8
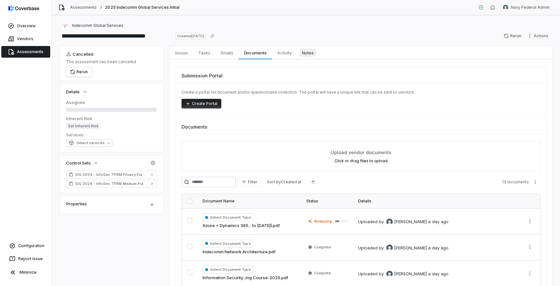
click at [311, 50] on span "Notes" at bounding box center [307, 53] width 17 height 8
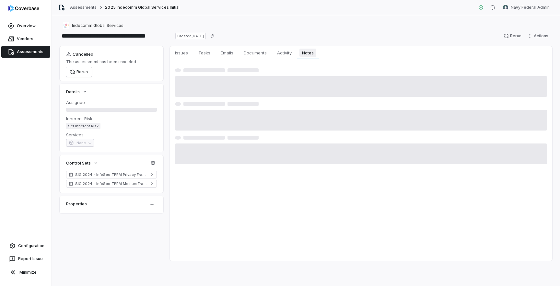
click at [311, 50] on span "Notes" at bounding box center [307, 53] width 17 height 8
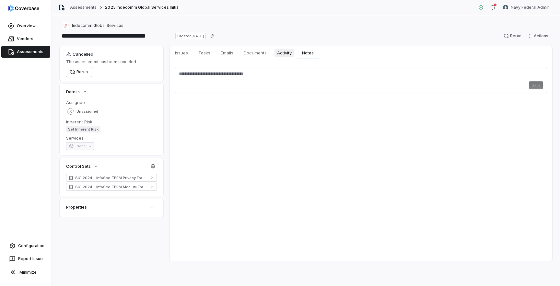
click at [288, 52] on span "Activity" at bounding box center [284, 53] width 20 height 8
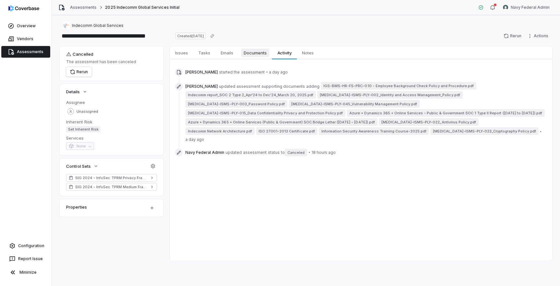
click at [244, 53] on span "Documents" at bounding box center [255, 53] width 28 height 8
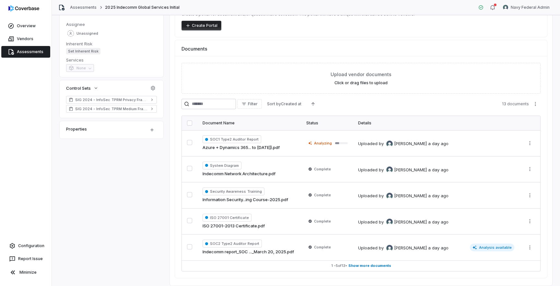
scroll to position [98, 0]
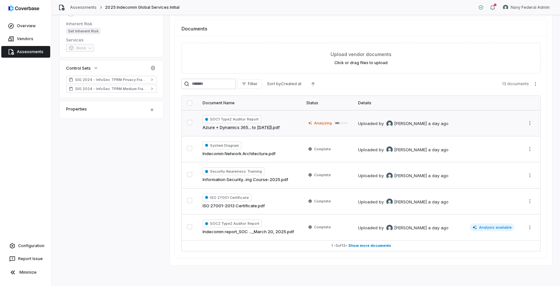
click at [298, 124] on td "SOC1 Type2 Auditor Report Azure + Dynamics 365... to [DATE]).pdf" at bounding box center [249, 123] width 104 height 26
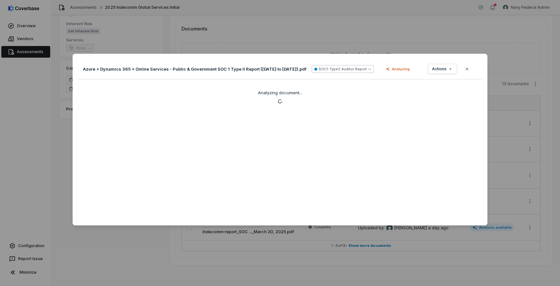
click at [373, 71] on button "SOC1 Type2 Auditor Report" at bounding box center [343, 69] width 62 height 8
type input "*********"
click at [355, 110] on div "Supporting Document" at bounding box center [356, 106] width 78 height 10
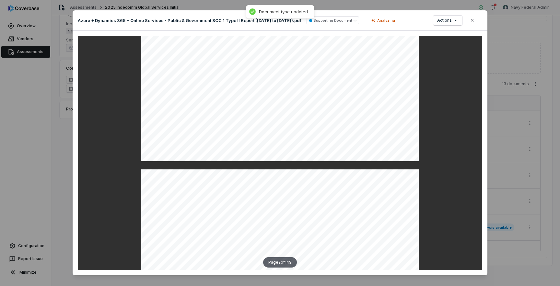
scroll to position [645, 0]
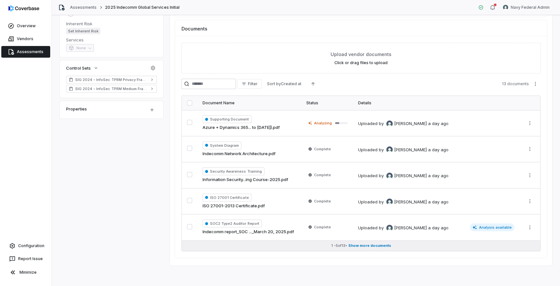
click at [388, 246] on span "Show more documents" at bounding box center [369, 245] width 43 height 5
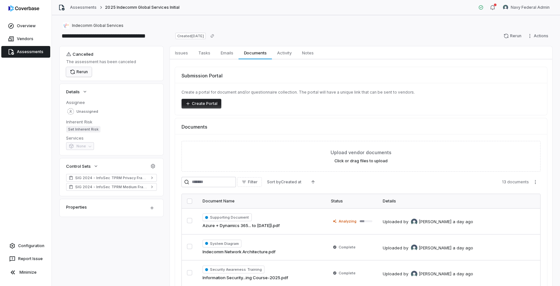
click at [81, 72] on button "Rerun" at bounding box center [79, 72] width 26 height 10
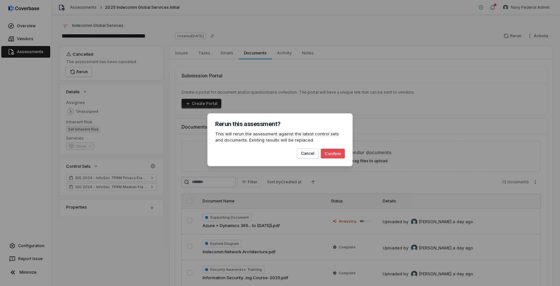
click at [337, 155] on button "Confirm" at bounding box center [333, 154] width 24 height 10
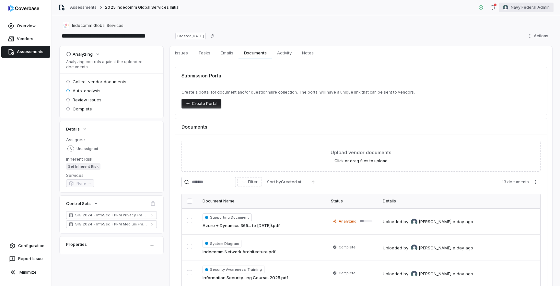
click at [514, 9] on html "**********" at bounding box center [280, 143] width 560 height 286
click at [519, 58] on div "Log out" at bounding box center [526, 59] width 50 height 10
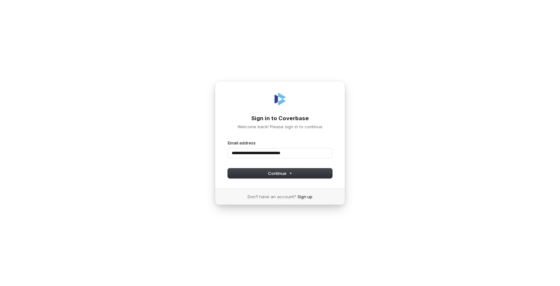
type input "**********"
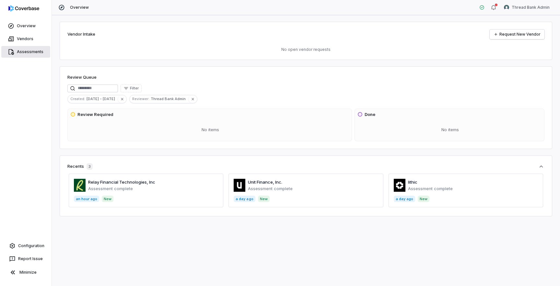
click at [31, 54] on link "Assessments" at bounding box center [25, 52] width 49 height 12
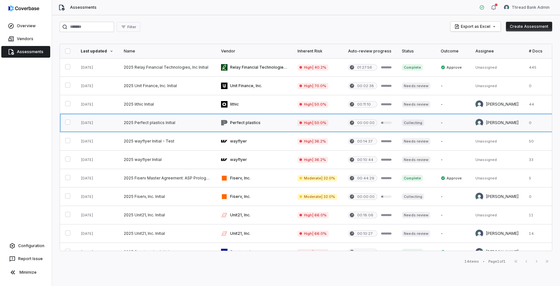
click at [180, 126] on link at bounding box center [167, 123] width 97 height 18
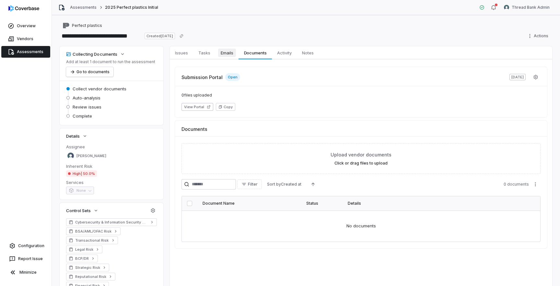
click at [235, 54] on span "Emails" at bounding box center [227, 53] width 18 height 8
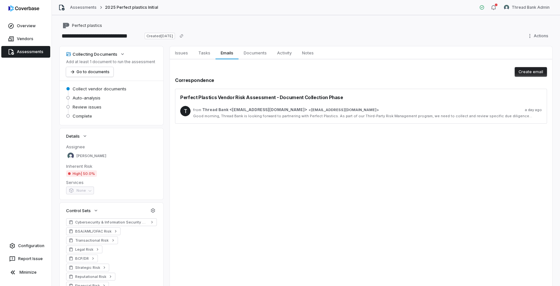
click at [286, 117] on div "Good morning, Thread Bank is looking forward to partnering with Perfect Plastic…" at bounding box center [367, 116] width 349 height 5
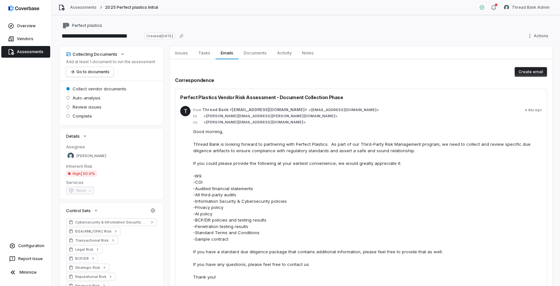
scroll to position [100, 0]
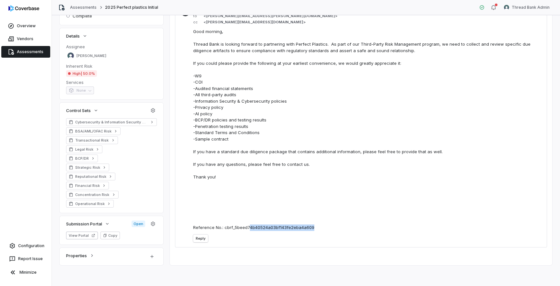
drag, startPoint x: 315, startPoint y: 228, endPoint x: 249, endPoint y: 228, distance: 66.4
click at [249, 228] on div "Good morning, Thread Bank is looking forward to partnering with Perfect Plastic…" at bounding box center [367, 130] width 349 height 202
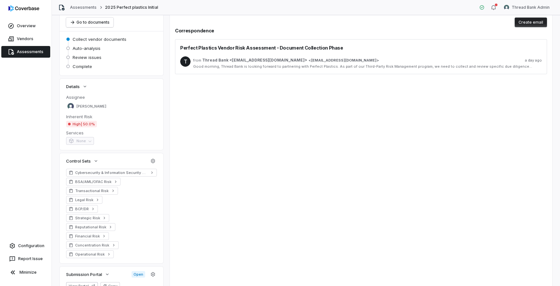
scroll to position [0, 0]
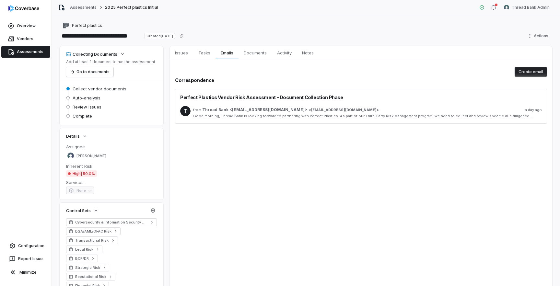
click at [239, 115] on div "Good morning, Thread Bank is looking forward to partnering with Perfect Plastic…" at bounding box center [367, 116] width 349 height 5
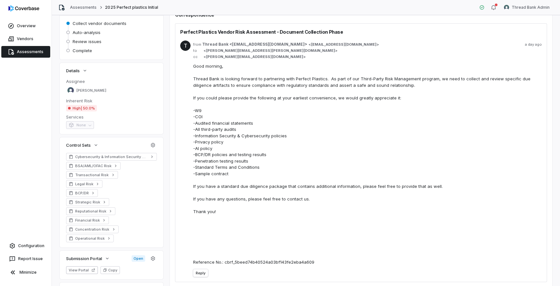
scroll to position [100, 0]
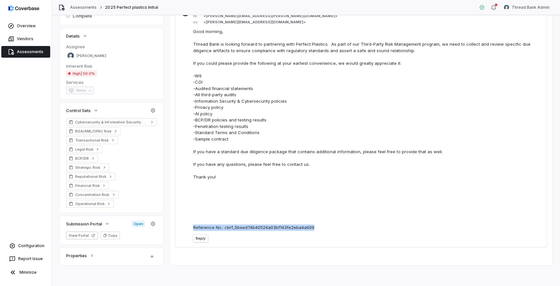
copy div "Reference No.: cbrf_5beed74b40524a03bf143fe2eba4a609"
drag, startPoint x: 313, startPoint y: 226, endPoint x: 193, endPoint y: 227, distance: 119.5
click at [193, 227] on div "Good morning, Thread Bank is looking forward to partnering with Perfect Plastic…" at bounding box center [367, 130] width 349 height 202
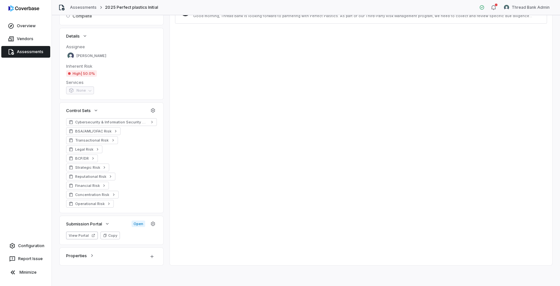
scroll to position [0, 0]
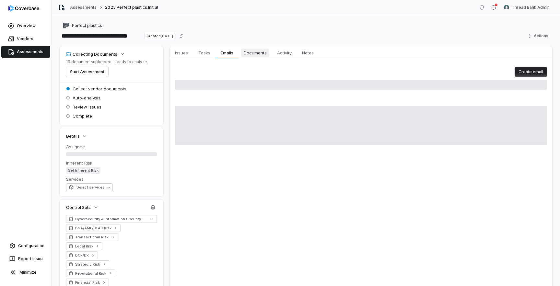
click at [256, 54] on span "Documents" at bounding box center [255, 53] width 28 height 8
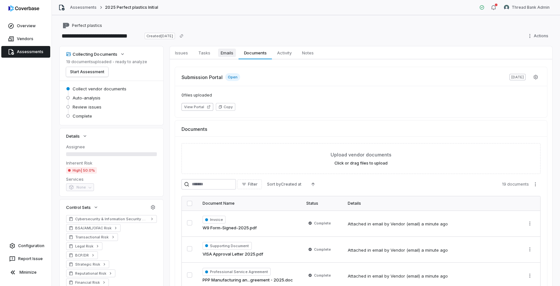
click at [226, 55] on span "Emails" at bounding box center [227, 53] width 18 height 8
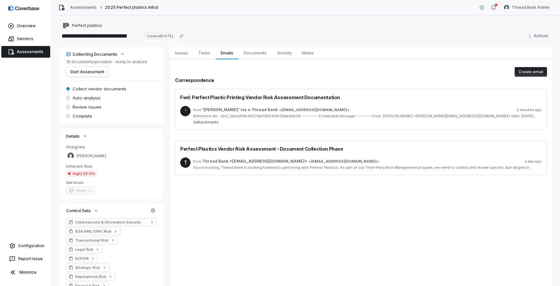
scroll to position [1, 0]
click at [294, 98] on span "Fwd: Perfect Plastic Printing Vendor Risk Assessment Documentation" at bounding box center [260, 96] width 160 height 7
click at [294, 95] on span "Fwd: Perfect Plastic Printing Vendor Risk Assessment Documentation" at bounding box center [260, 96] width 160 height 7
click at [294, 117] on div "Reference No.: cbrf_5beed74b40524a03bf143fe2eba4a609 ---------- Forwarded messa…" at bounding box center [367, 115] width 349 height 5
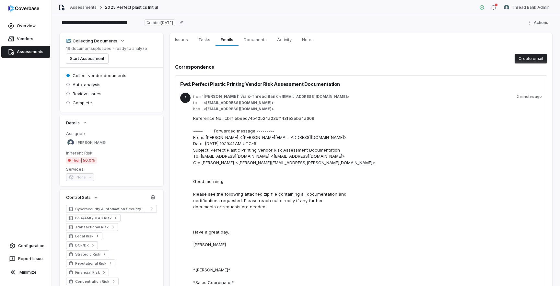
scroll to position [0, 0]
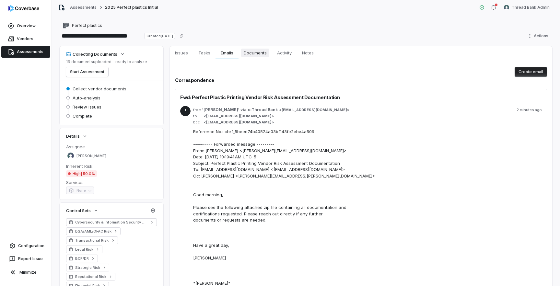
click at [258, 57] on span "Documents" at bounding box center [255, 53] width 28 height 8
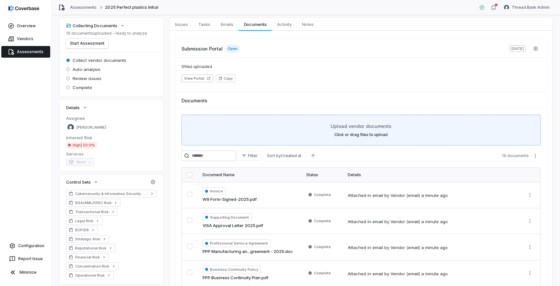
scroll to position [100, 0]
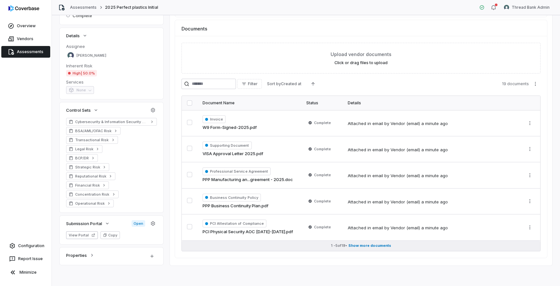
click at [368, 248] on button "1 - 5 of 19 • Show more documents" at bounding box center [361, 246] width 358 height 10
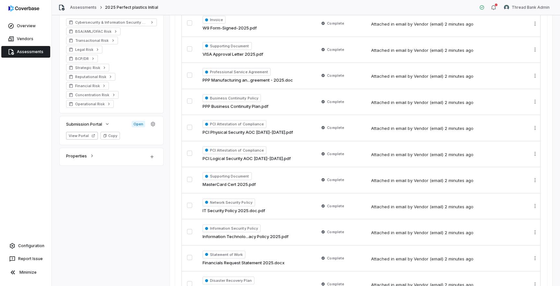
scroll to position [0, 0]
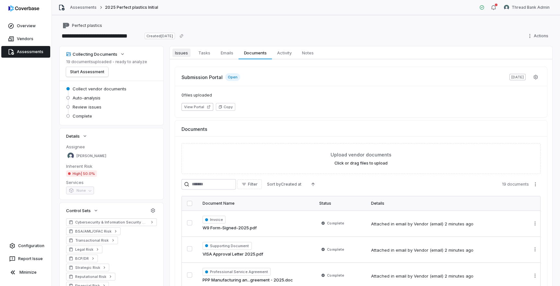
click at [188, 55] on span "Issues" at bounding box center [181, 53] width 18 height 8
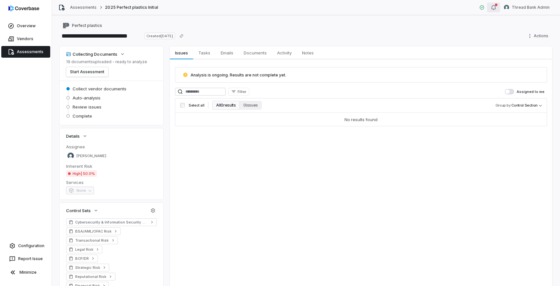
click at [494, 7] on icon "button" at bounding box center [493, 7] width 5 height 5
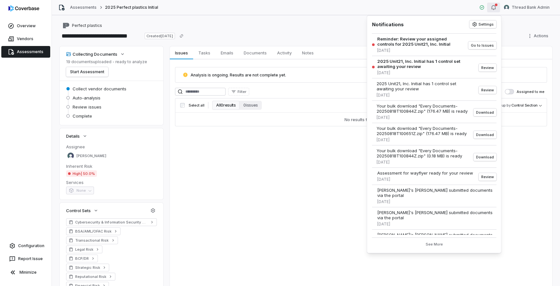
click at [494, 7] on icon "button" at bounding box center [493, 7] width 5 height 5
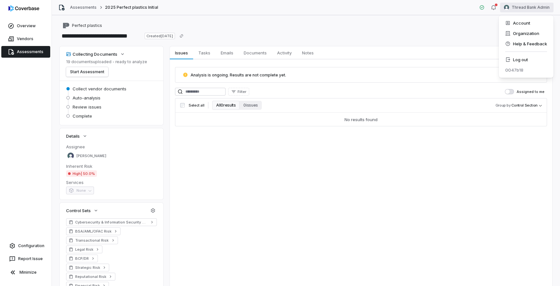
click at [539, 4] on html "**********" at bounding box center [280, 143] width 560 height 286
click at [509, 61] on icon at bounding box center [507, 59] width 5 height 5
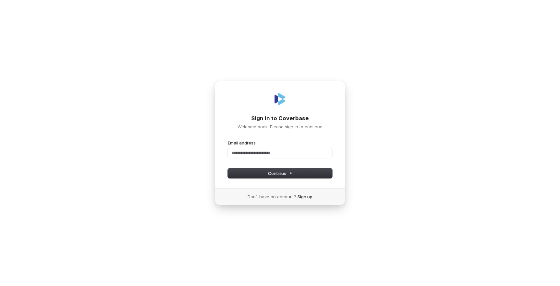
click at [497, 77] on div "Sign in to Coverbase Welcome back! Please sign in to continue Email address Pas…" at bounding box center [280, 143] width 560 height 286
